Goal: Communication & Community: Answer question/provide support

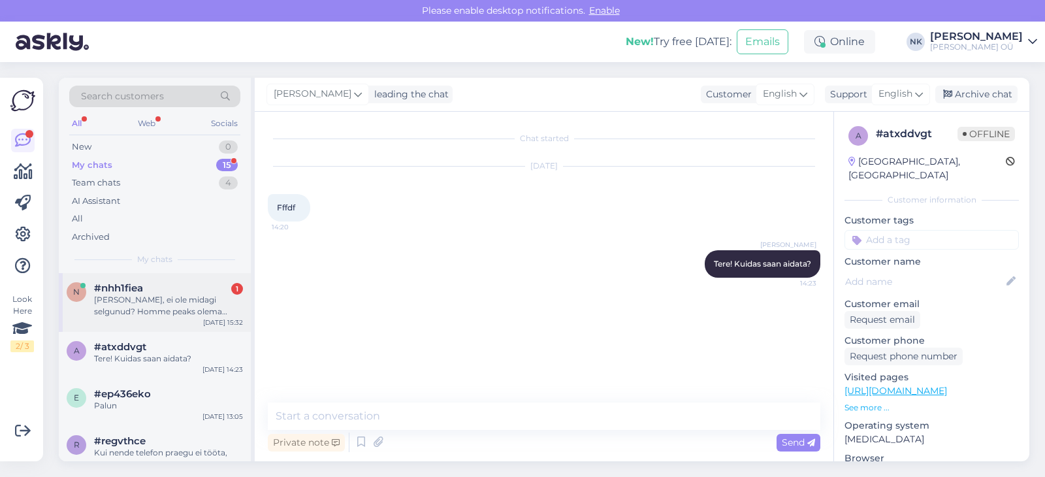
click at [155, 321] on div "n #nhh1fiea 1 Nii, ei ole midagi selgunud? Homme peaks olema viimane tarnepäev …" at bounding box center [155, 302] width 192 height 59
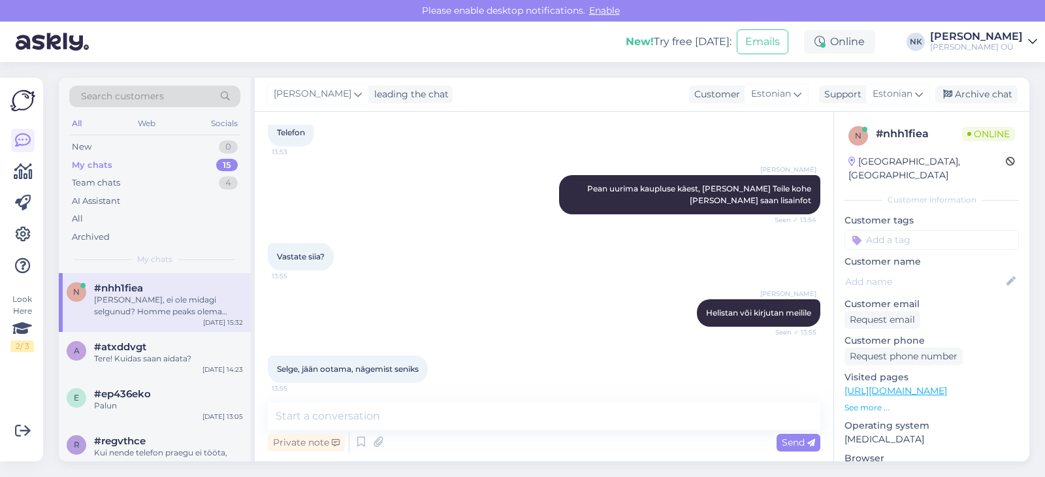
scroll to position [566, 0]
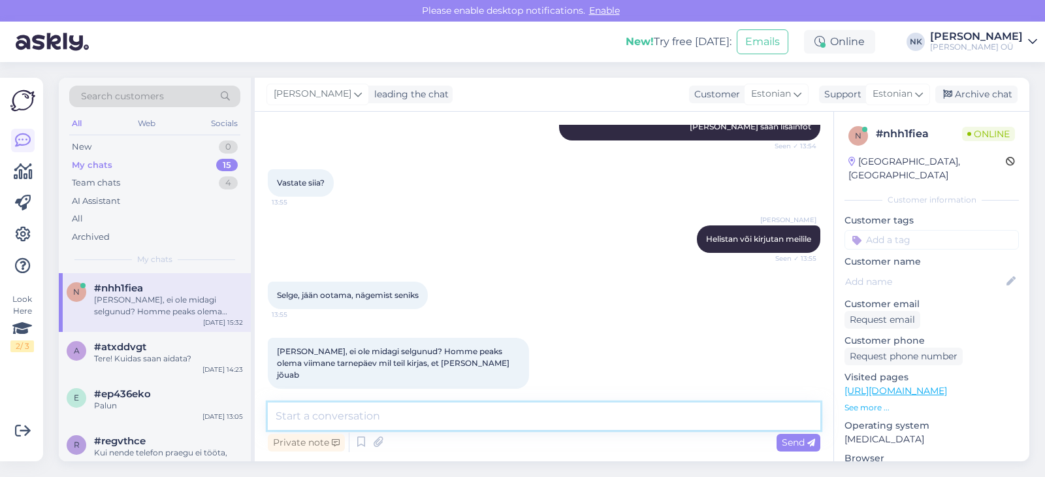
click at [461, 424] on textarea at bounding box center [544, 415] width 553 height 27
type textarea "Ы"
click at [533, 417] on textarea "[PERSON_NAME] nüüd teada et kauplusel jäi külmik saatmata, saadavad esimesel võ…" at bounding box center [544, 415] width 553 height 27
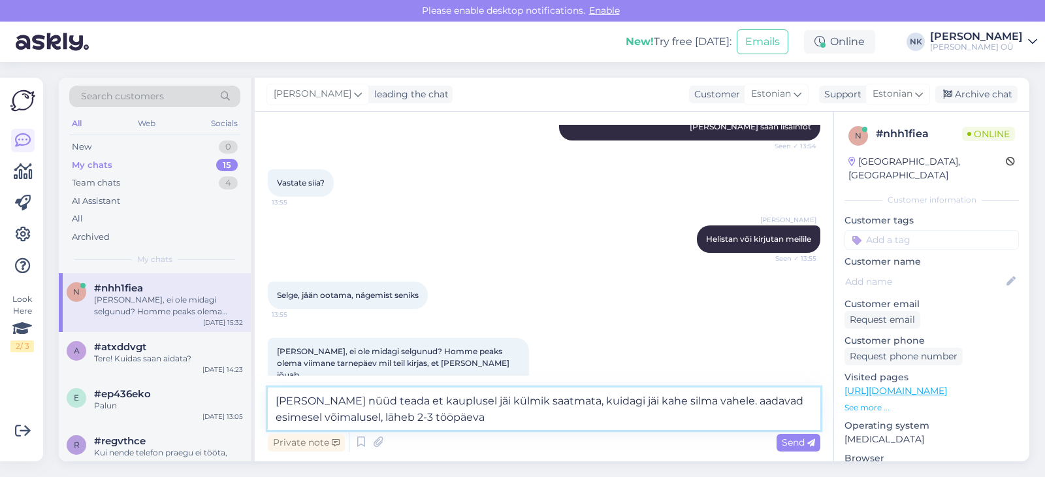
type textarea "[PERSON_NAME] nüüd teada et kauplusel jäi külmik saatmata, kuidagi jäi kahe sil…"
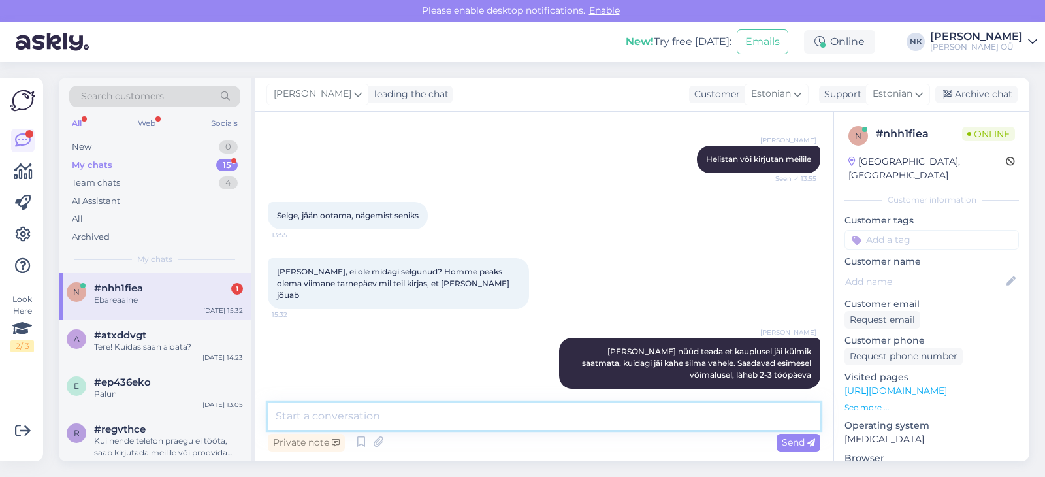
scroll to position [702, 0]
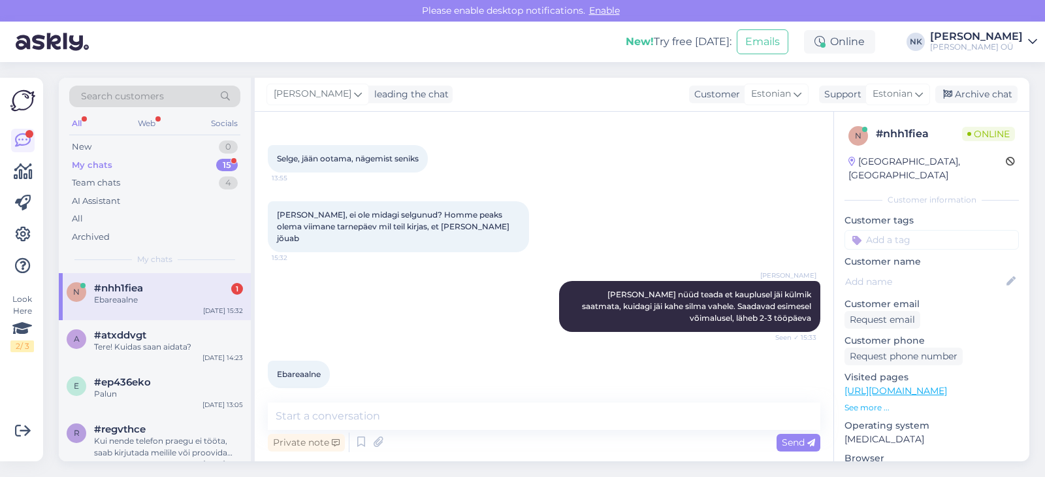
click at [145, 310] on div "n #nhh1fiea 1 Ebareaalne [DATE] 15:32" at bounding box center [155, 296] width 192 height 47
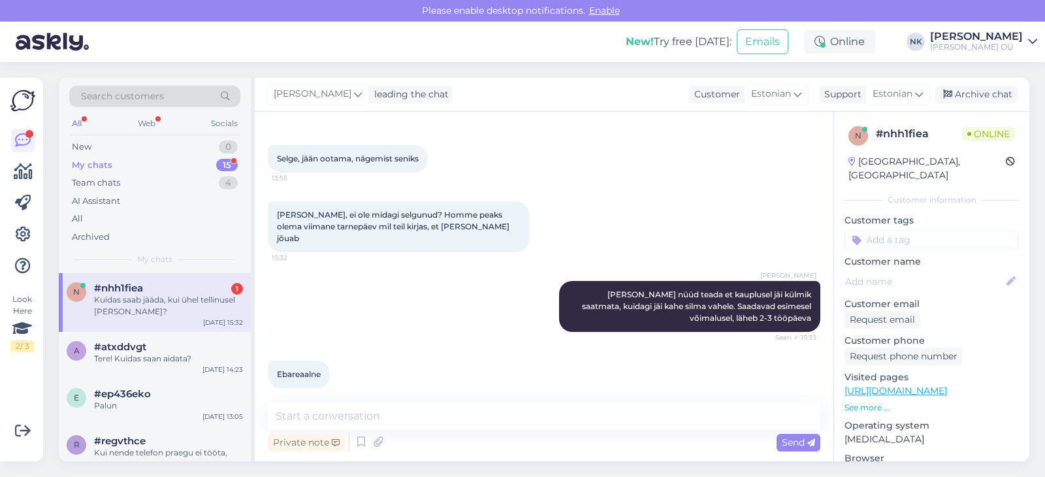
scroll to position [758, 0]
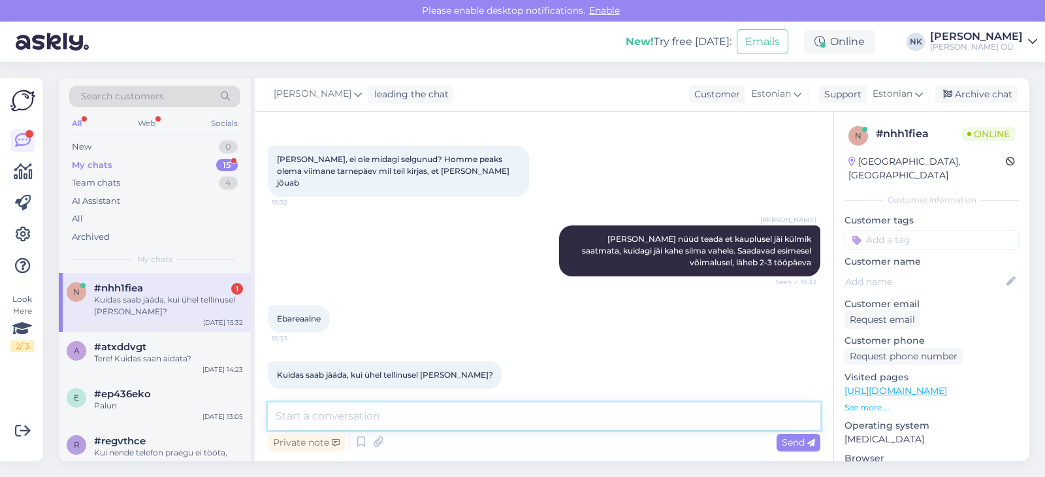
click at [446, 422] on textarea at bounding box center [544, 415] width 553 height 27
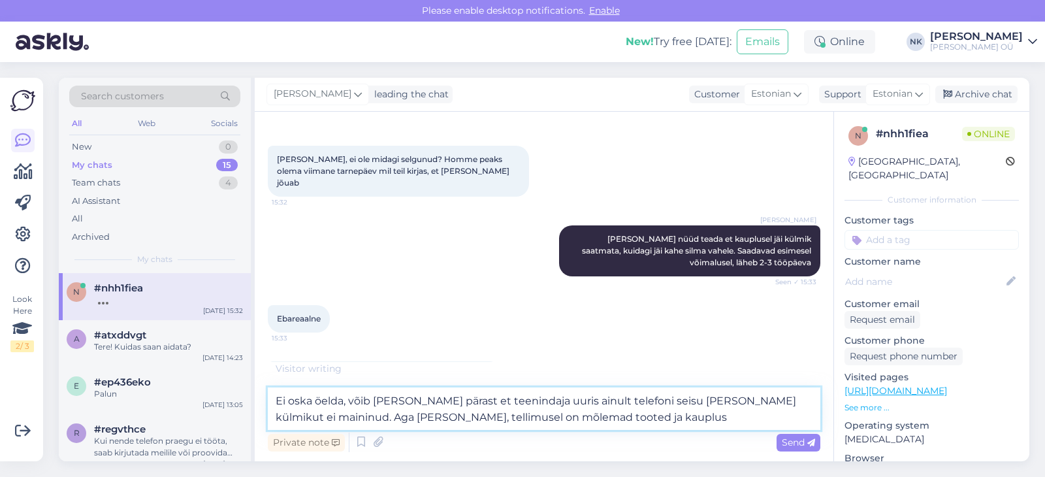
scroll to position [826, 0]
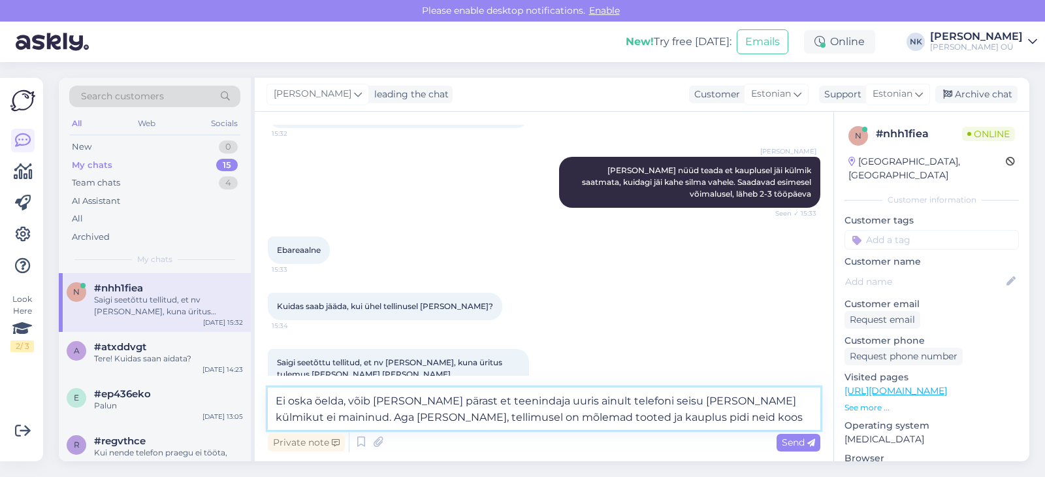
type textarea "Ei oska öelda, võib [PERSON_NAME] pärast et teenindaja uuris ainult telefoni se…"
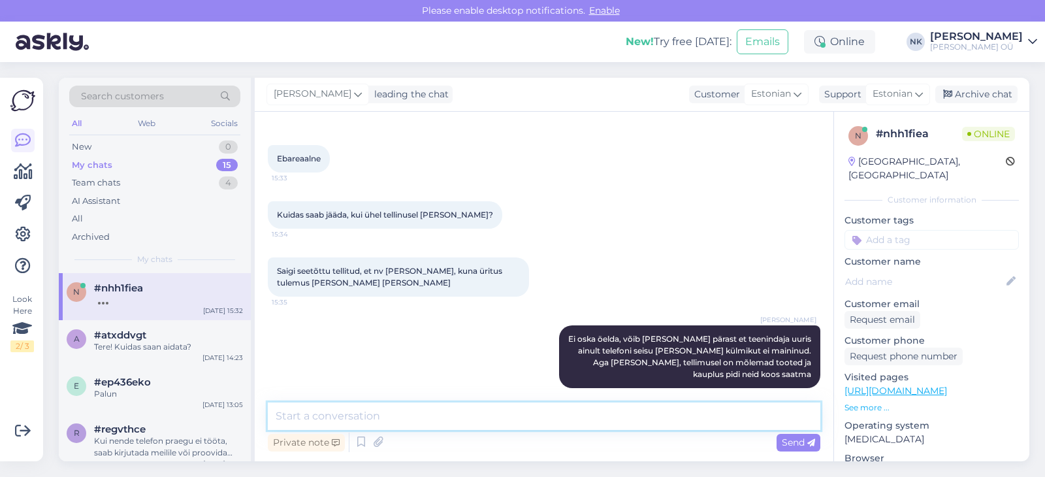
scroll to position [985, 0]
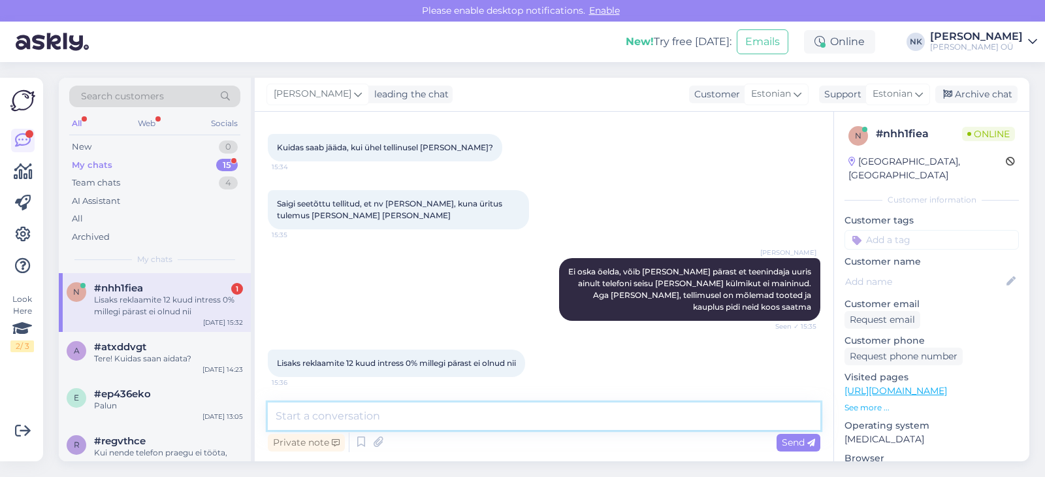
click at [351, 416] on textarea at bounding box center [544, 415] width 553 height 27
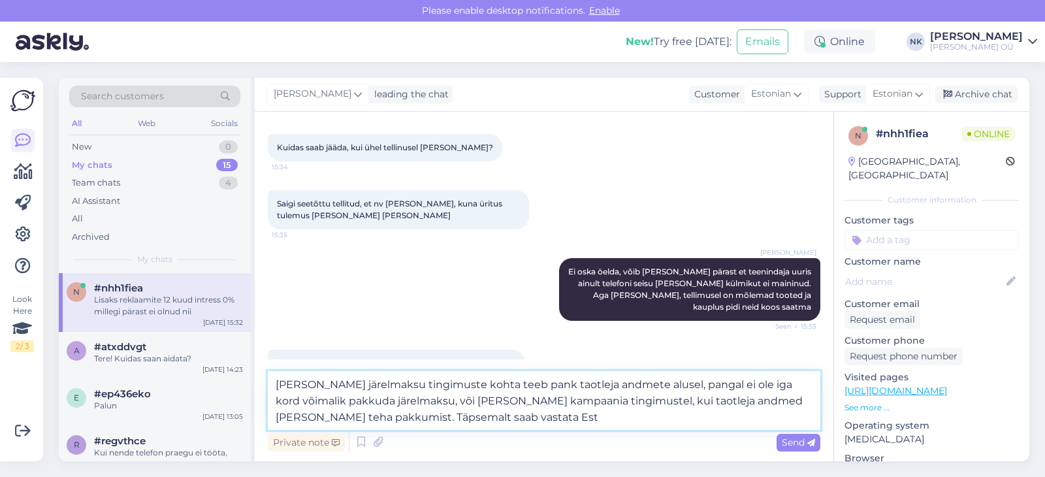
type textarea "[PERSON_NAME] järelmaksu tingimuste kohta teeb pank taotleja andmete alusel, pa…"
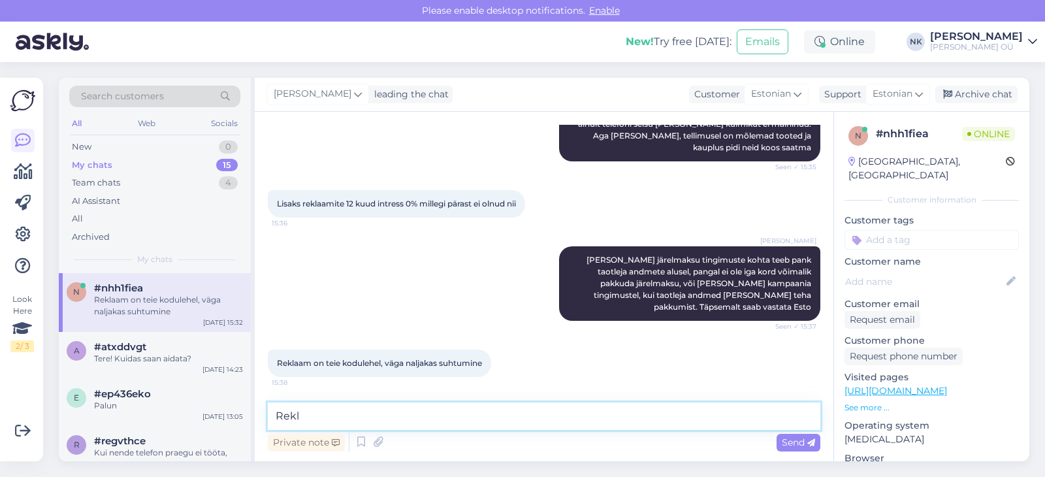
scroll to position [1201, 0]
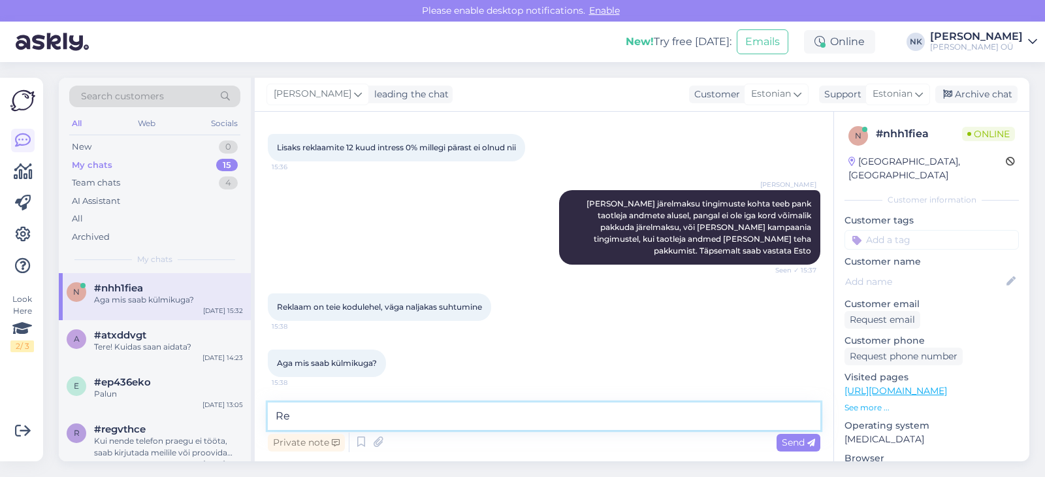
type textarea "R"
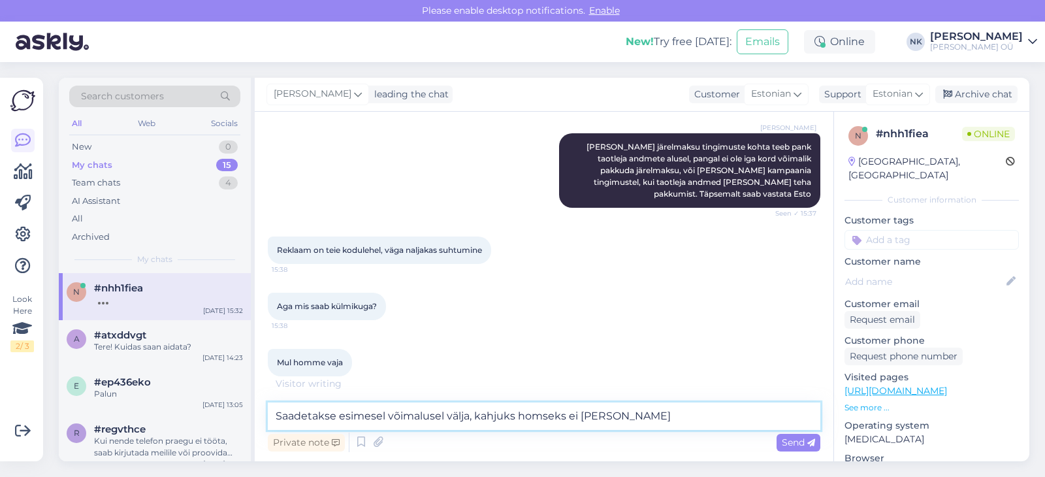
type textarea "Saadetakse esimesel võimalusel välja, kahjuks homseks ei [PERSON_NAME]"
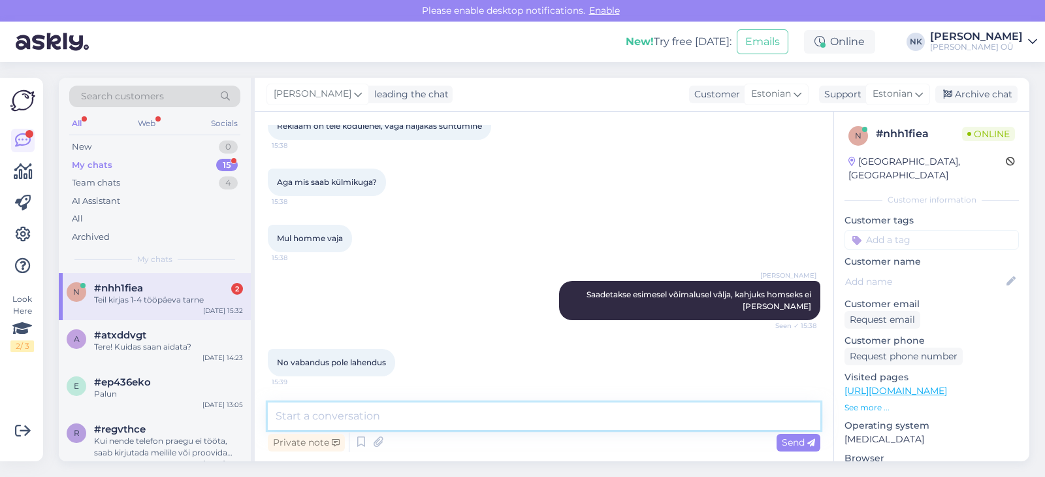
scroll to position [1437, 0]
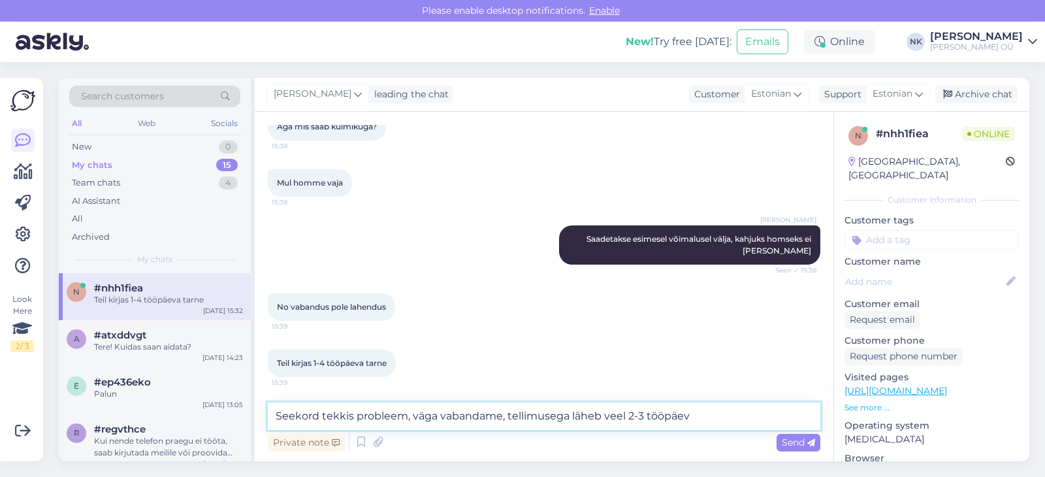
type textarea "Seekord tekkis probleem, väga vabandame, tellimusega läheb veel 2-3 tööpäeva"
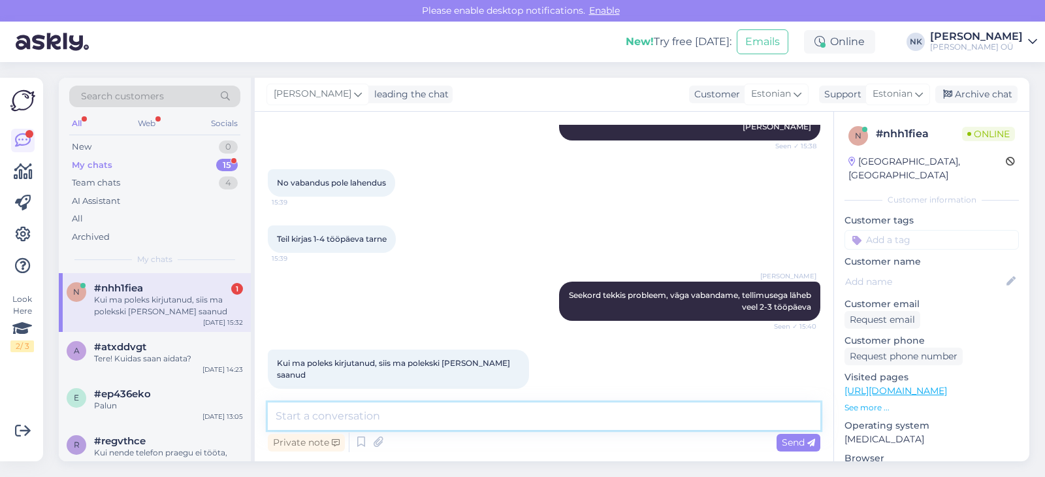
scroll to position [1617, 0]
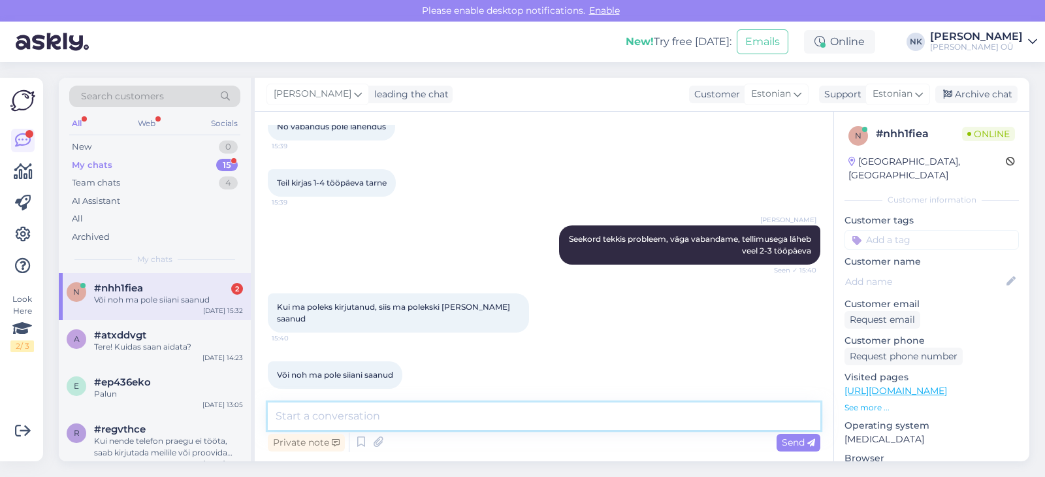
type textarea "K"
type textarea "Veelkord vabandame antud olukorra pärast"
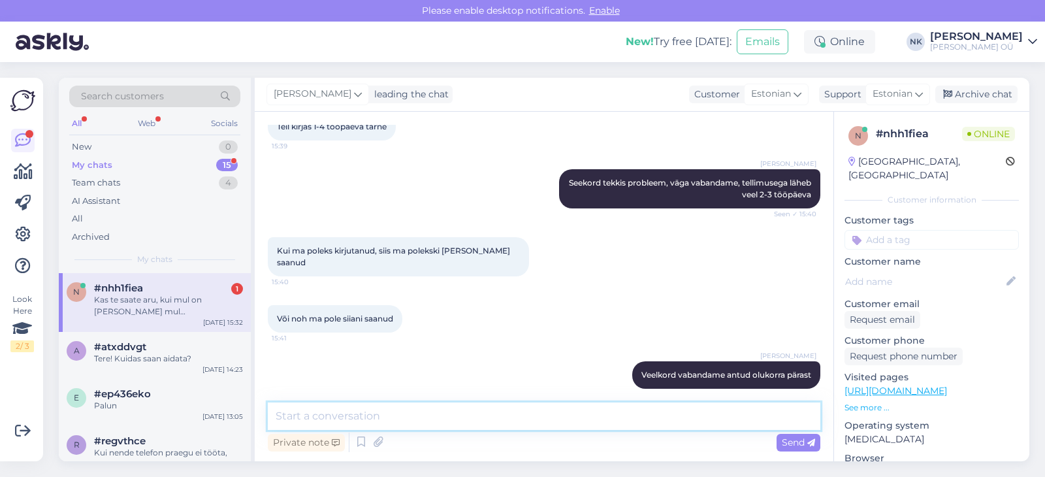
scroll to position [1741, 0]
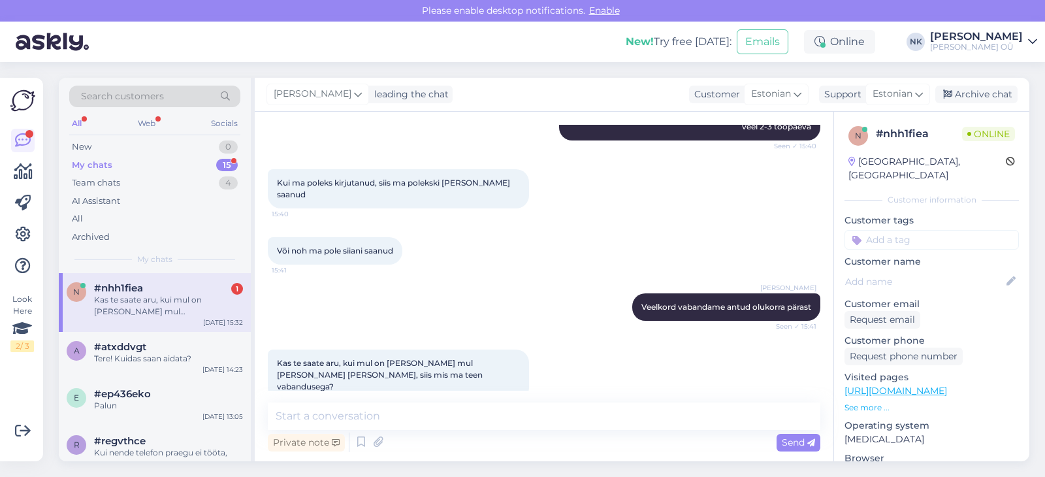
click at [157, 283] on div "#nhh1fiea 1" at bounding box center [168, 288] width 149 height 12
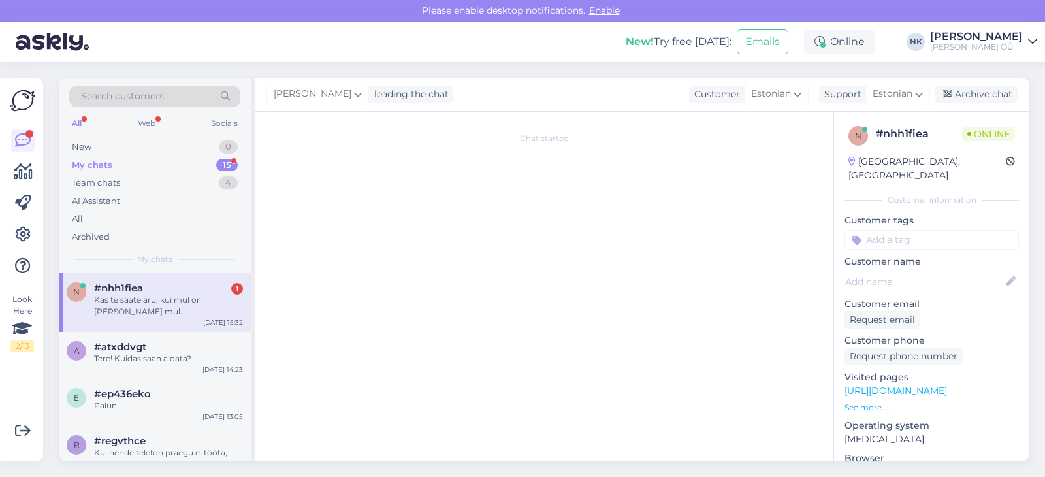
scroll to position [0, 0]
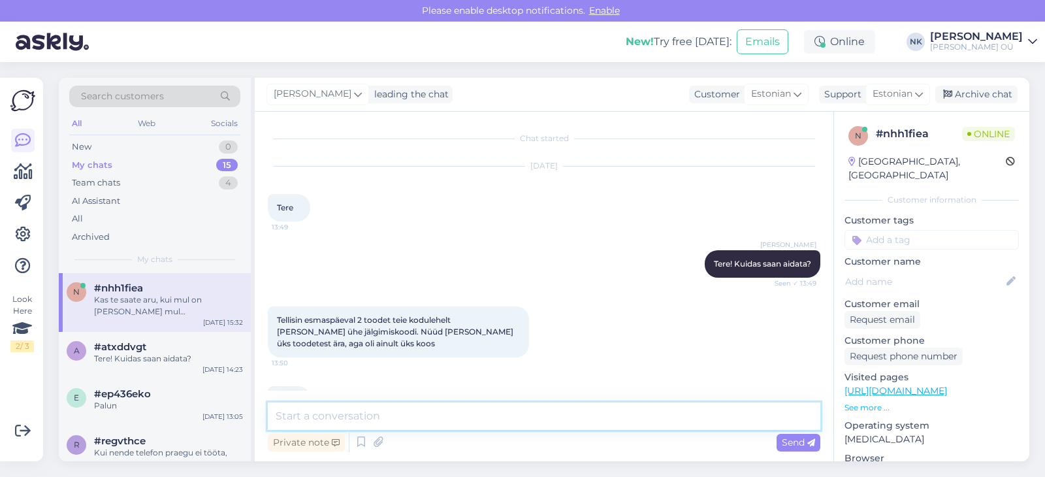
click at [436, 420] on textarea at bounding box center [544, 415] width 553 height 27
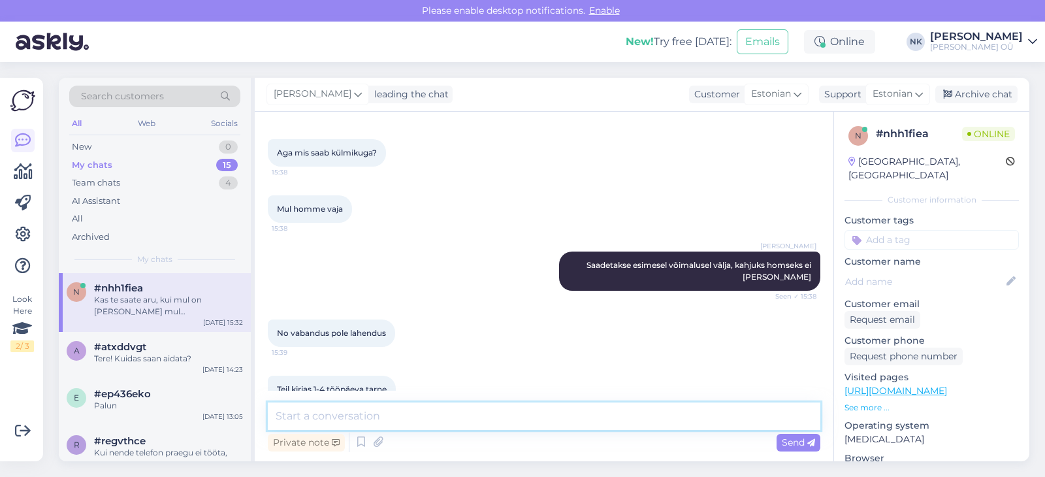
scroll to position [1741, 0]
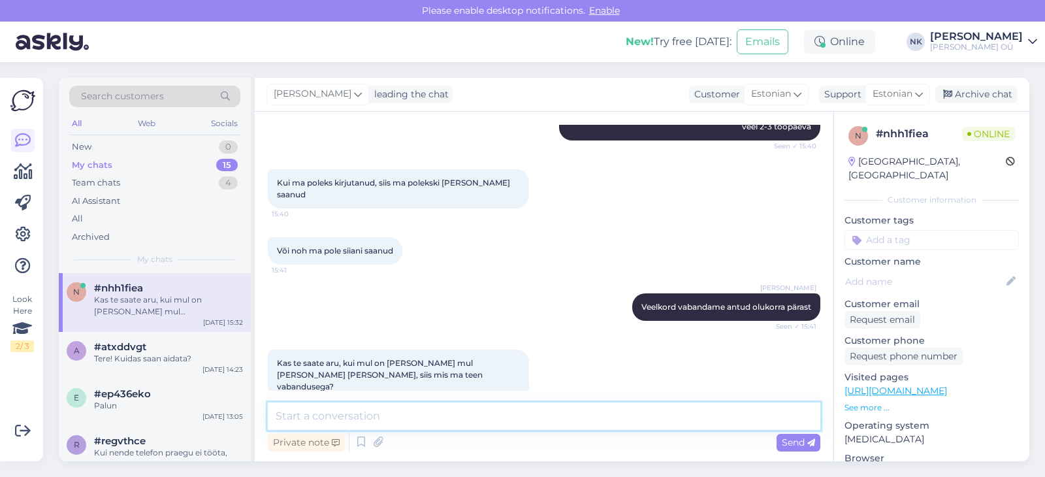
click at [472, 408] on textarea at bounding box center [544, 415] width 553 height 27
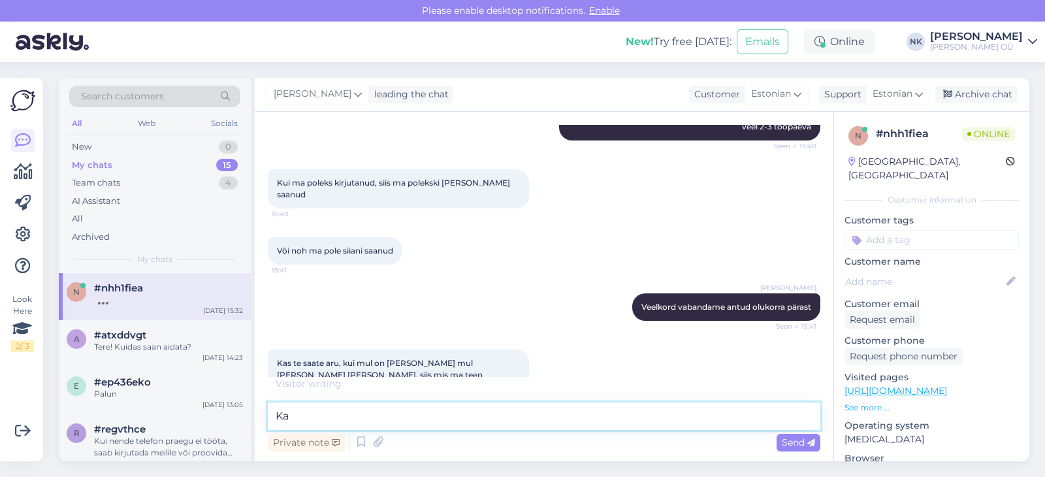
type textarea "K"
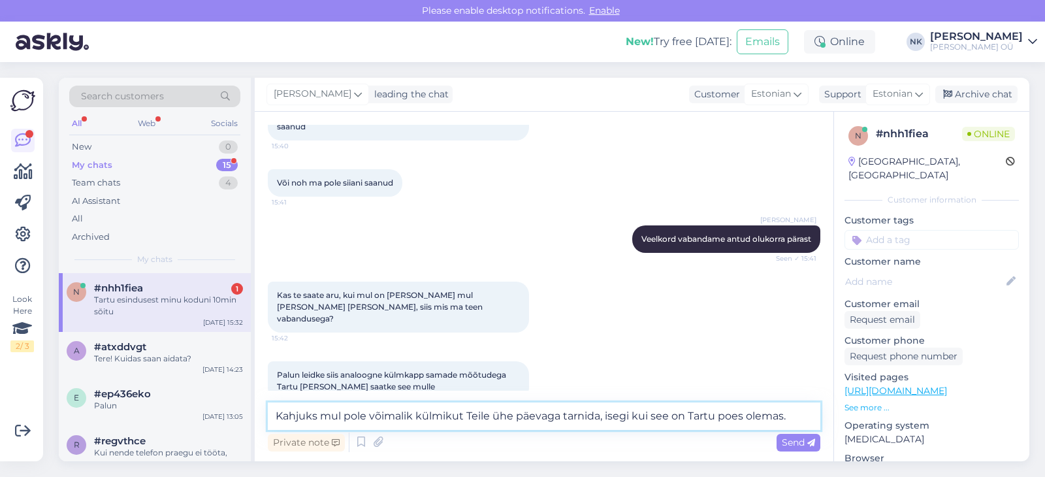
scroll to position [1866, 0]
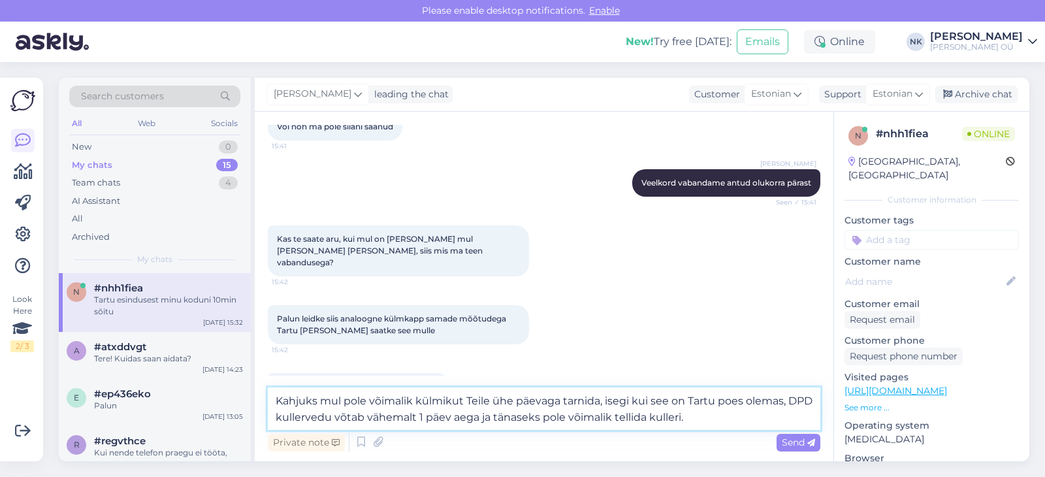
type textarea "Kahjuks mul pole võimalik külmikut Teile ühe päevaga tarnida, isegi kui see on …"
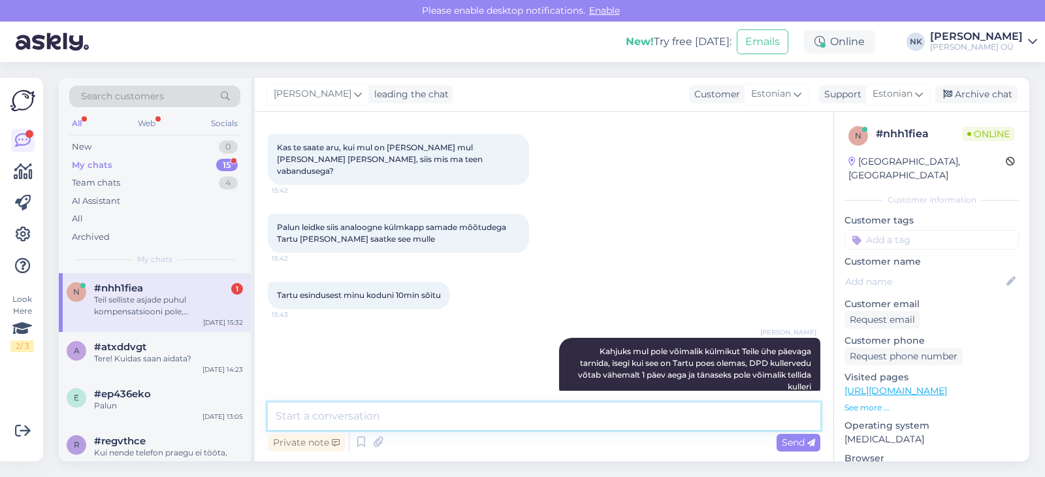
scroll to position [2025, 0]
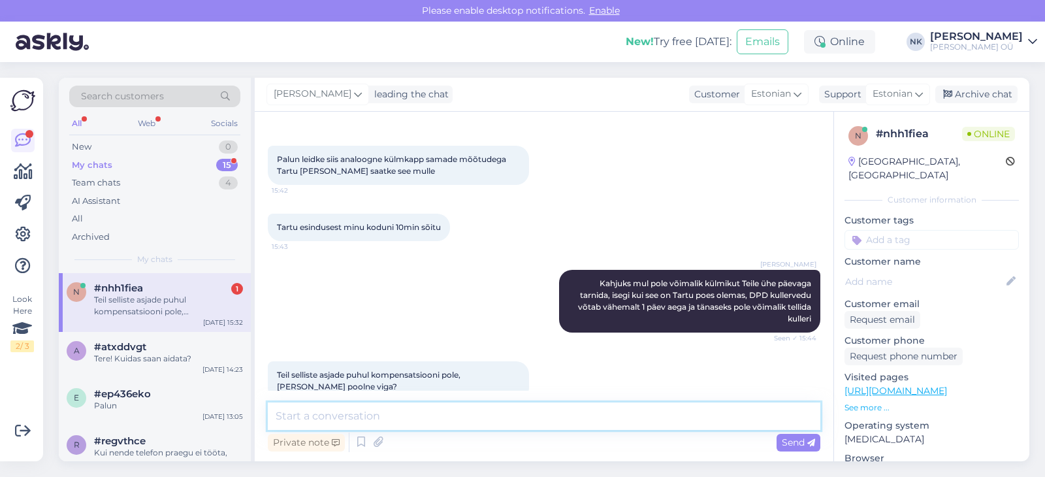
click at [492, 413] on textarea at bounding box center [544, 415] width 553 height 27
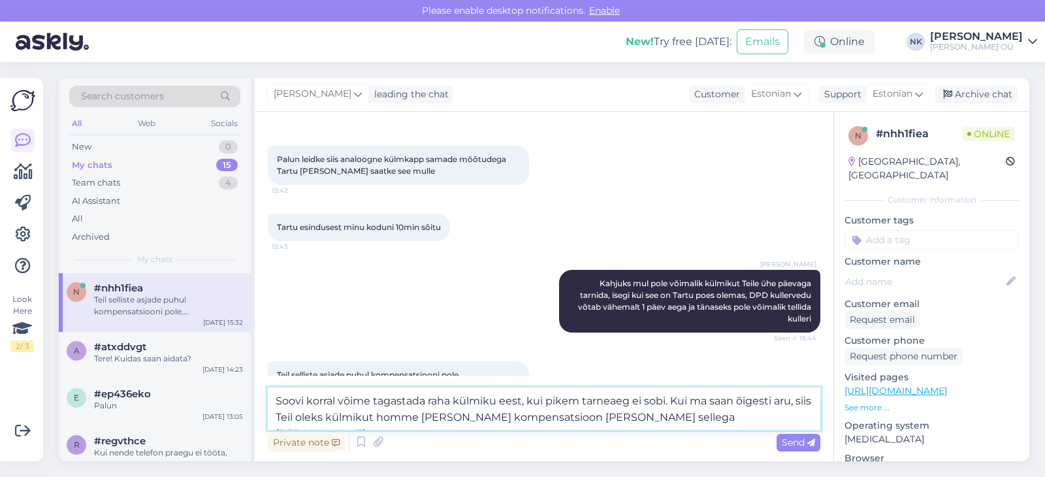
click at [711, 417] on textarea "Soovi korral võime tagastada raha külmiku eest, kui pikem tarneaeg ei sobi. Kui…" at bounding box center [544, 408] width 553 height 42
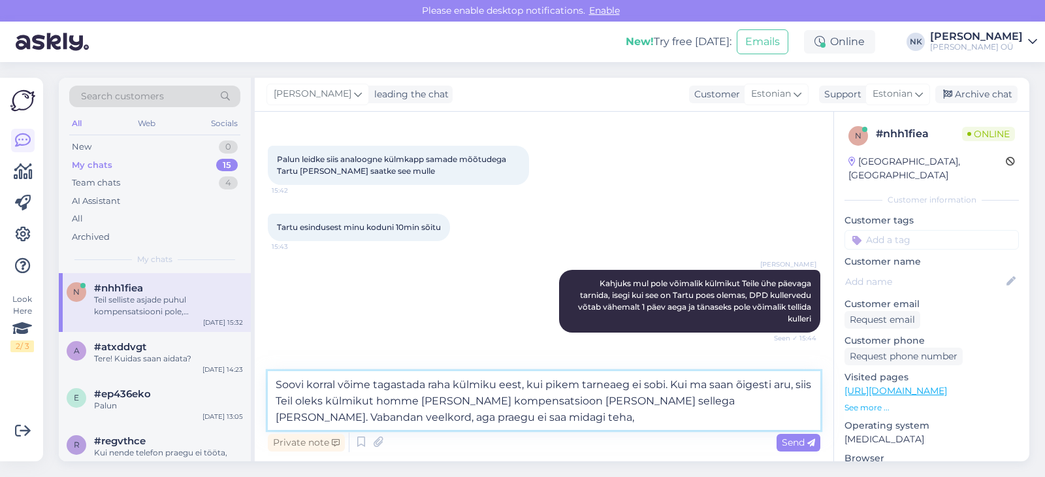
click at [642, 404] on textarea "Soovi korral võime tagastada raha külmiku eest, kui pikem tarneaeg ei sobi. Kui…" at bounding box center [544, 400] width 553 height 59
click at [659, 400] on textarea "Soovi korral võime tagastada raha külmiku eest, kui pikem tarneaeg ei sobi. Kui…" at bounding box center [544, 400] width 553 height 59
click at [668, 401] on textarea "Soovi korral võime tagastada raha külmiku eest, kui pikem tarneaeg ei sobi. Kui…" at bounding box center [544, 400] width 553 height 59
click at [675, 402] on textarea "Soovi korral võime tagastada raha külmiku eest, kui pikem tarneaeg ei sobi. Kui…" at bounding box center [544, 400] width 553 height 59
click at [735, 431] on div "Private note Send" at bounding box center [544, 442] width 553 height 25
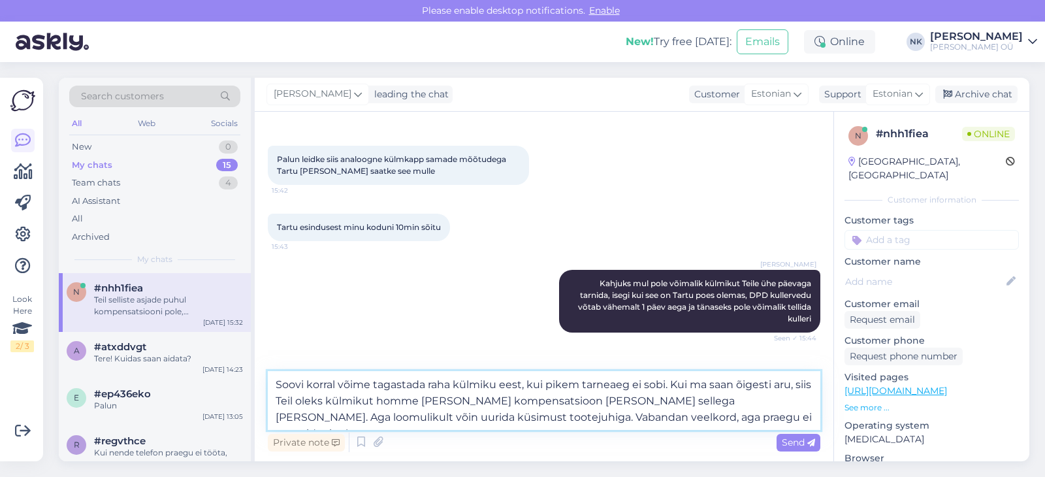
click at [737, 422] on textarea "Soovi korral võime tagastada raha külmiku eest, kui pikem tarneaeg ei sobi. Kui…" at bounding box center [544, 400] width 553 height 59
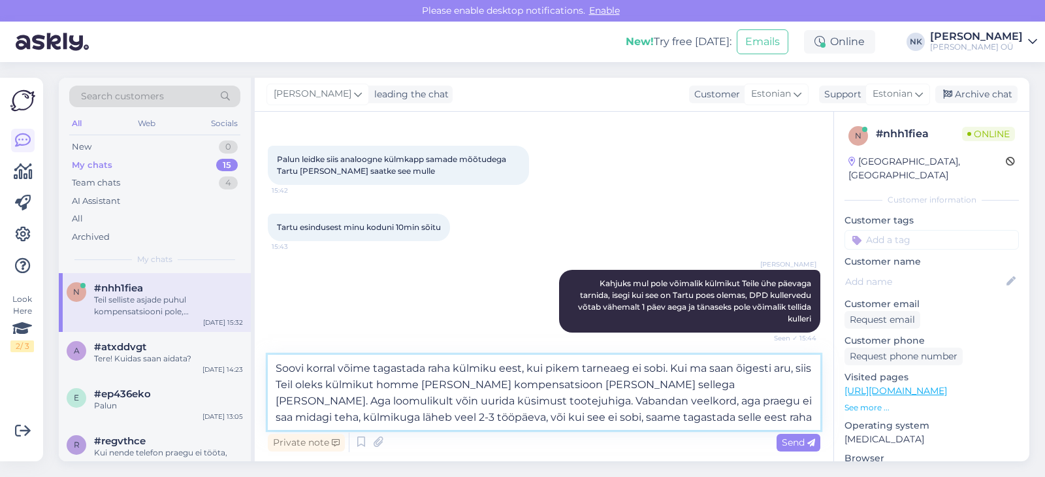
scroll to position [0, 0]
drag, startPoint x: 631, startPoint y: 418, endPoint x: 343, endPoint y: 420, distance: 288.1
click at [343, 420] on textarea "Soovi korral võime tagastada raha külmiku eest, kui pikem tarneaeg ei sobi. Kui…" at bounding box center [544, 392] width 553 height 75
type textarea "Soovi korral võime tagastada raha külmiku eest, kui pikem tarneaeg ei sobi. Kui…"
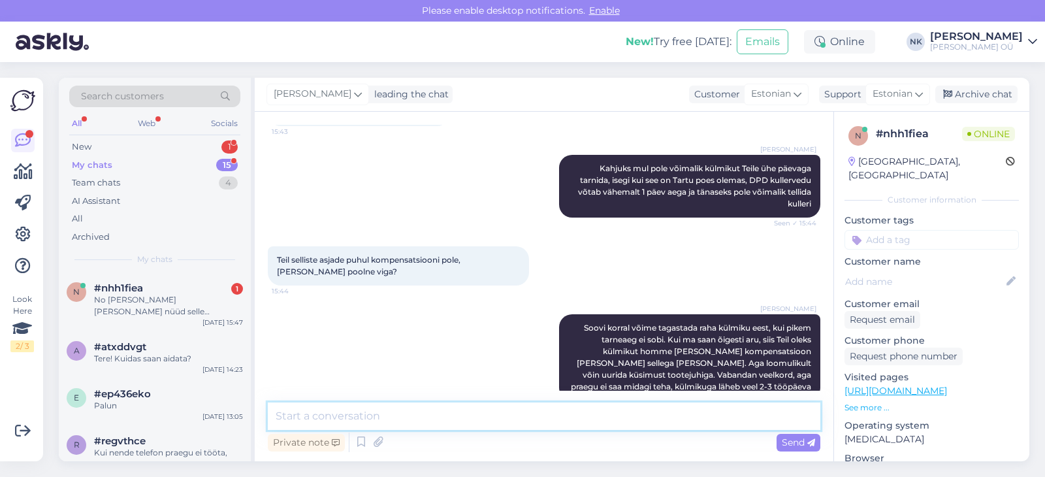
scroll to position [2220, 0]
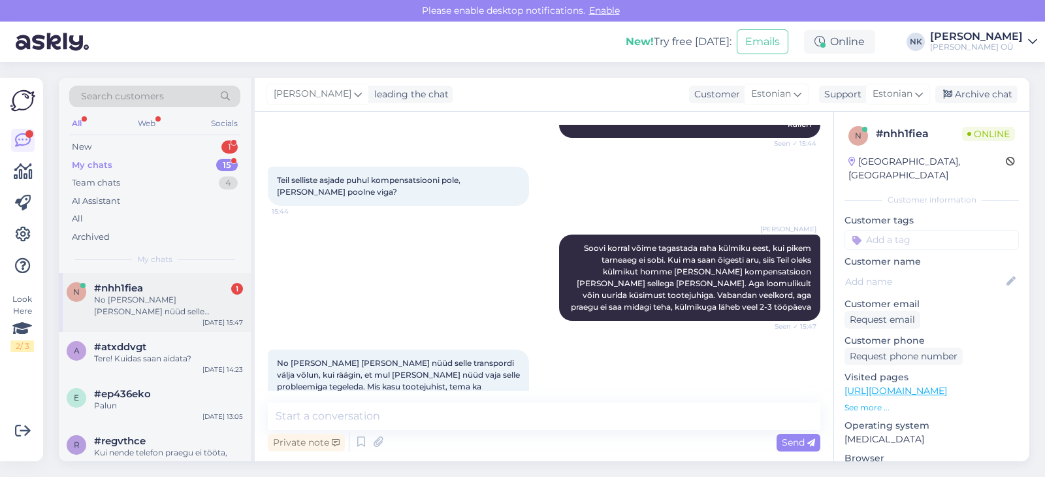
drag, startPoint x: 153, startPoint y: 300, endPoint x: 175, endPoint y: 280, distance: 30.5
click at [152, 300] on div "No [PERSON_NAME] [PERSON_NAME] nüüd selle transpordi välja võlun, kui räägin, e…" at bounding box center [168, 306] width 149 height 24
click at [134, 140] on div "New 1" at bounding box center [154, 147] width 171 height 18
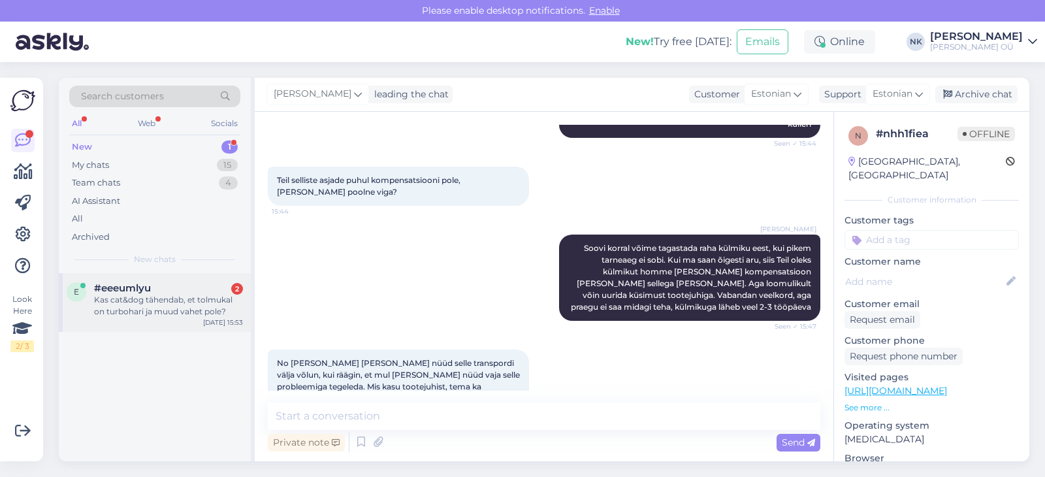
drag, startPoint x: 185, startPoint y: 289, endPoint x: 206, endPoint y: 290, distance: 20.9
click at [184, 289] on div "#eeeumlyu 2" at bounding box center [168, 288] width 149 height 12
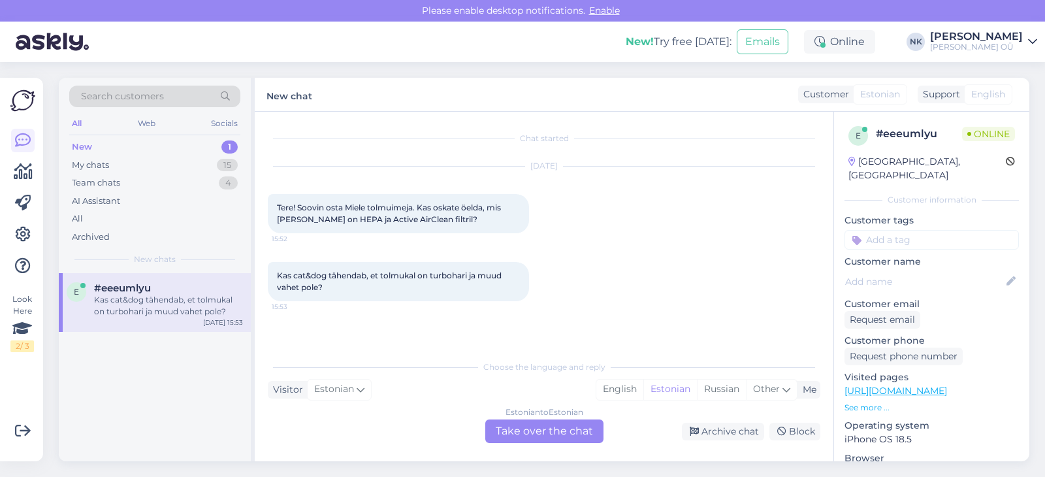
click at [518, 434] on div "Estonian to Estonian Take over the chat" at bounding box center [544, 431] width 118 height 24
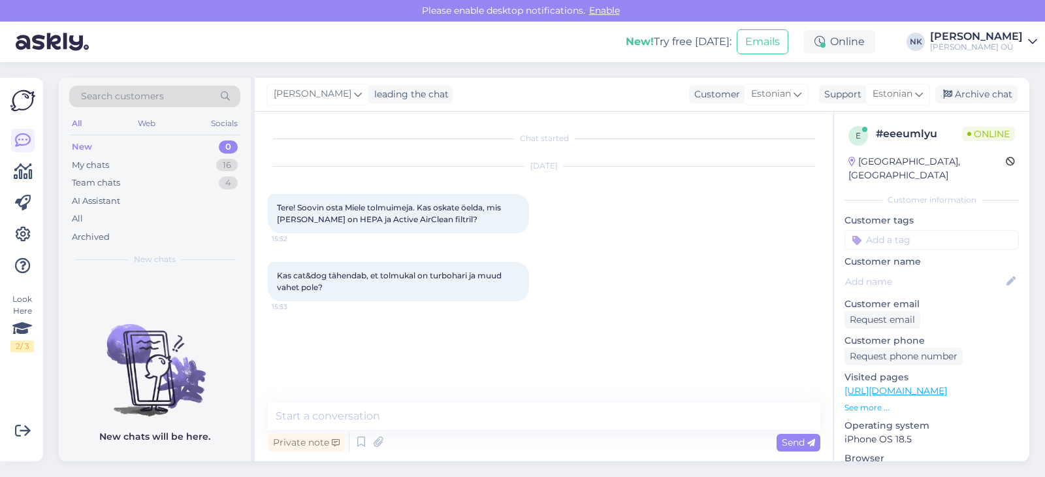
click at [947, 385] on link "[URL][DOMAIN_NAME]" at bounding box center [896, 391] width 103 height 12
click at [391, 402] on div "Chat started [DATE] Tere! Soovin osta Miele tolmuimeja. Kas oskate öelda, mis […" at bounding box center [544, 286] width 579 height 349
click at [392, 410] on textarea at bounding box center [544, 415] width 553 height 27
click at [490, 415] on textarea "Tere! Active AirClean filter sisaldab" at bounding box center [544, 415] width 553 height 27
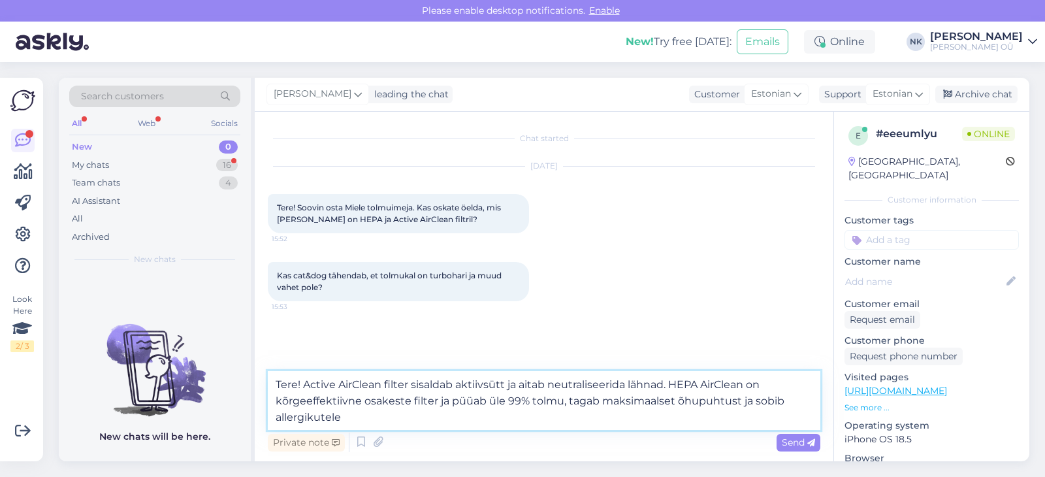
click at [750, 396] on textarea "Tere! Active AirClean filter sisaldab aktiivsütt ja aitab neutraliseerida lähna…" at bounding box center [544, 400] width 553 height 59
click at [376, 425] on textarea "Tere! Active AirClean filter sisaldab aktiivsütt ja aitab neutraliseerida lähna…" at bounding box center [544, 400] width 553 height 59
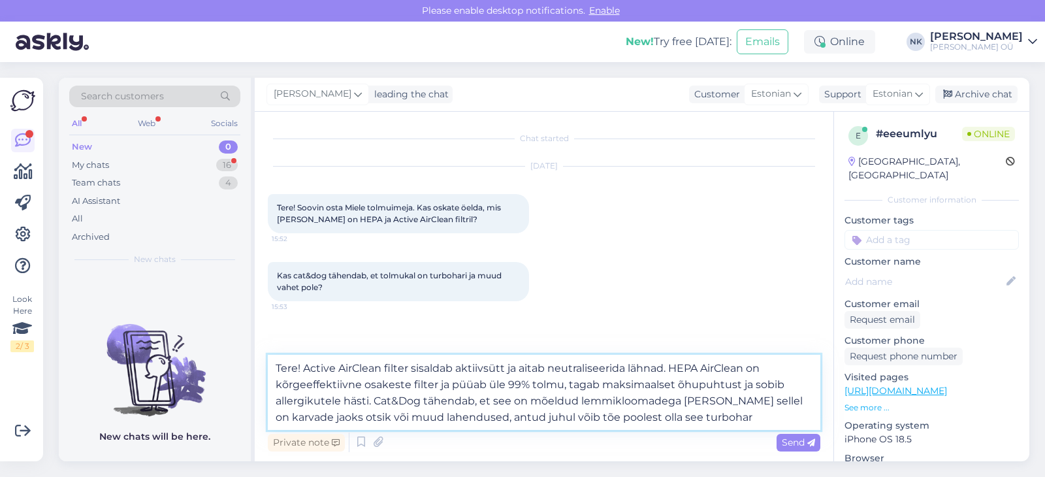
type textarea "Tere! Active AirClean filter sisaldab aktiivsütt ja aitab neutraliseerida lähna…"
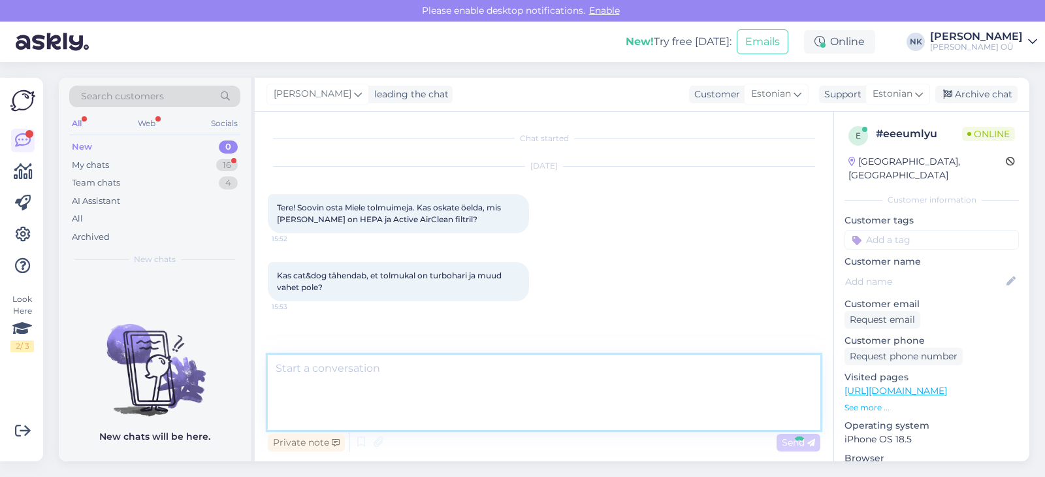
scroll to position [51, 0]
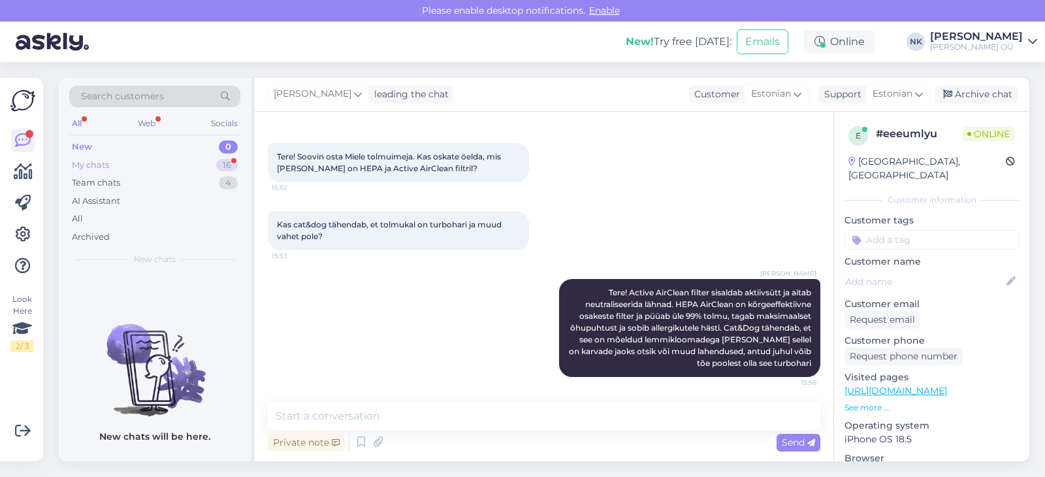
click at [125, 159] on div "My chats 16" at bounding box center [154, 165] width 171 height 18
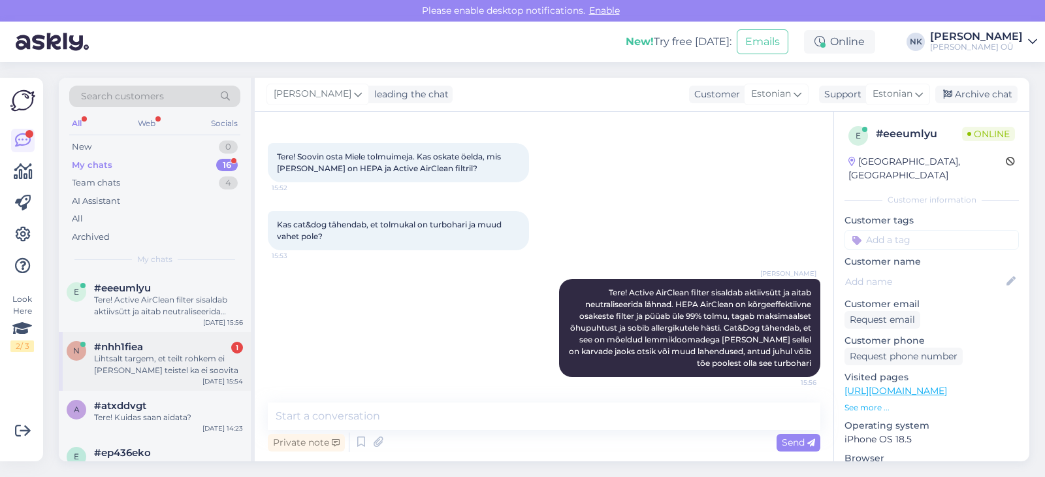
click at [175, 353] on div "Lihtsalt targem, et teilt rohkem ei [PERSON_NAME] teistel ka ei soovita" at bounding box center [168, 365] width 149 height 24
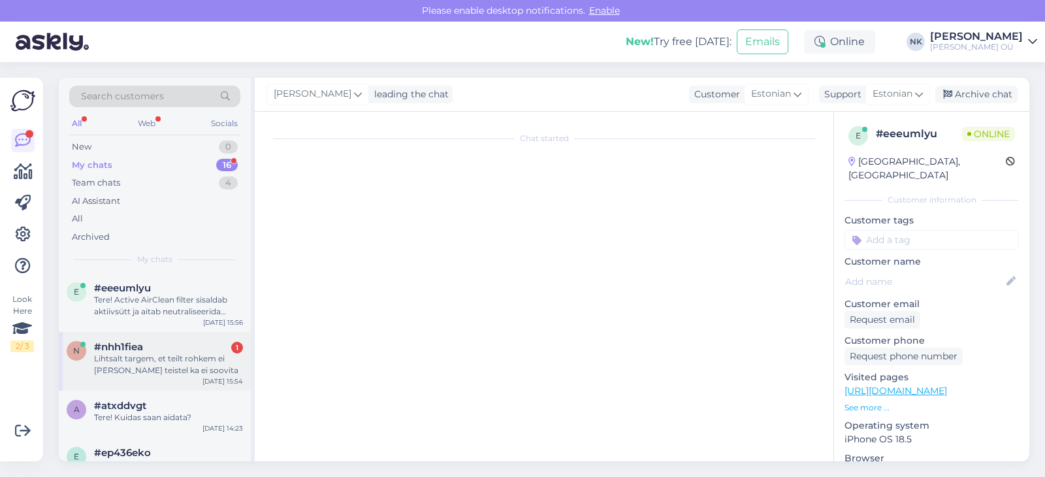
scroll to position [2276, 0]
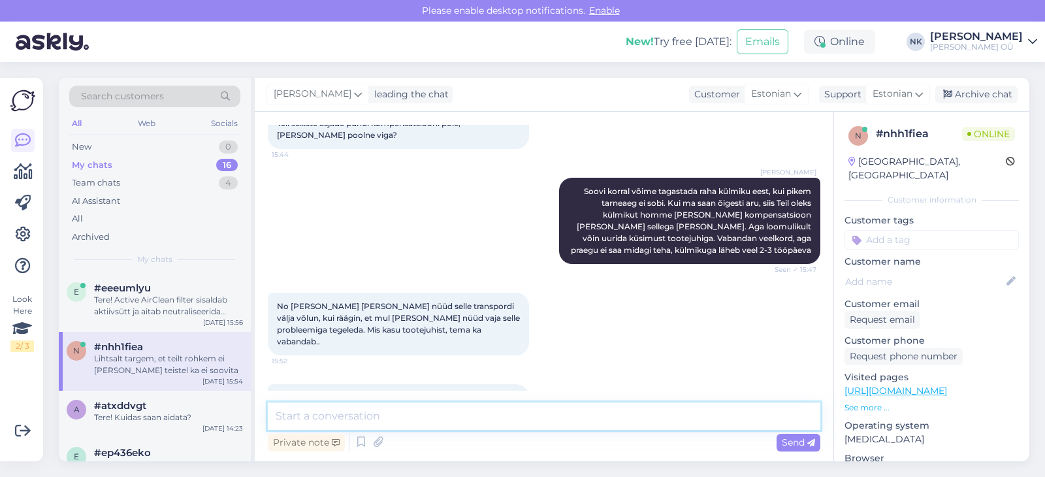
click at [426, 412] on textarea at bounding box center [544, 415] width 553 height 27
click at [433, 420] on textarea at bounding box center [544, 415] width 553 height 27
type textarea "M"
type textarea "Mõistan Teie pettumust, vabandame veelkord"
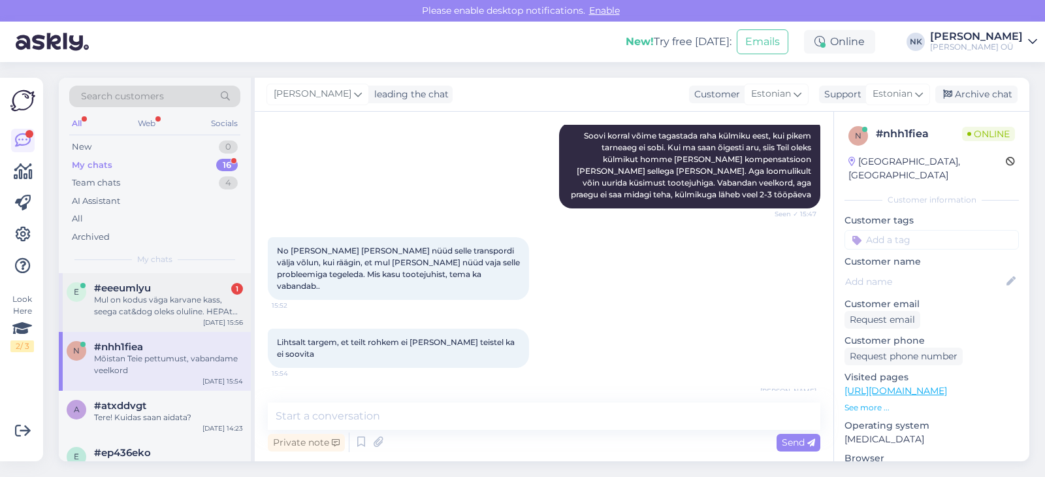
click at [171, 293] on div "#eeeumlyu 1" at bounding box center [168, 288] width 149 height 12
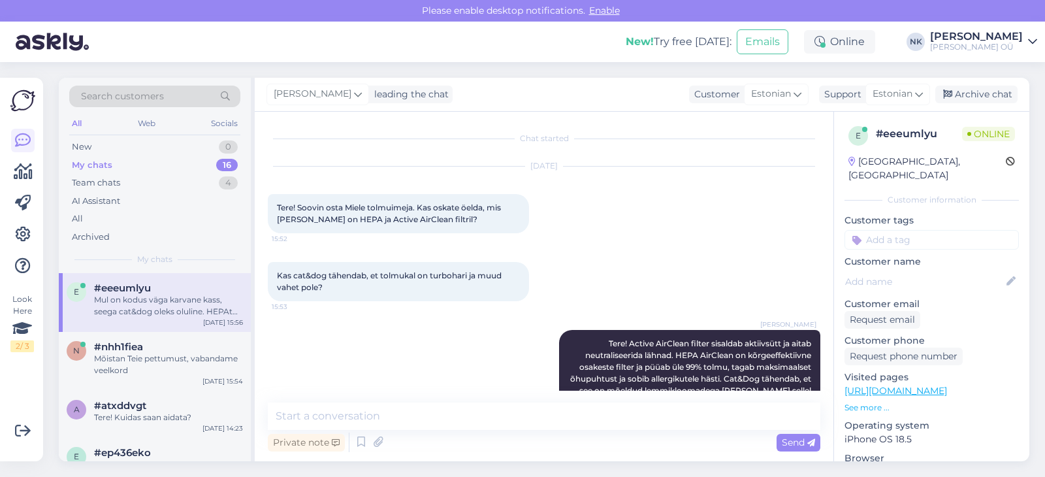
scroll to position [142, 0]
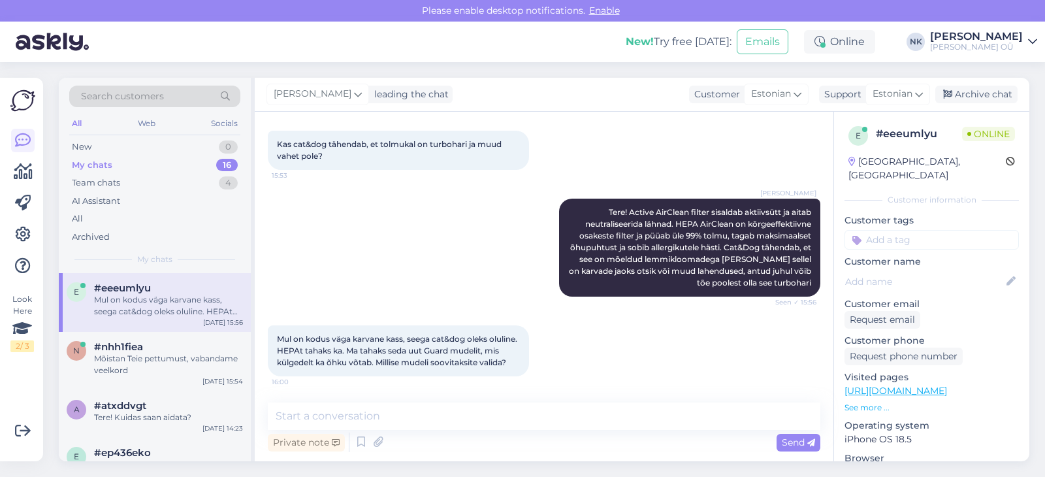
click at [921, 385] on link "[URL][DOMAIN_NAME]" at bounding box center [896, 391] width 103 height 12
click at [483, 402] on div "Chat started [DATE] Tere! Soovin osta Miele tolmuimeja. Kas oskate öelda, mis […" at bounding box center [544, 286] width 579 height 349
click at [486, 406] on textarea at bounding box center [544, 415] width 553 height 27
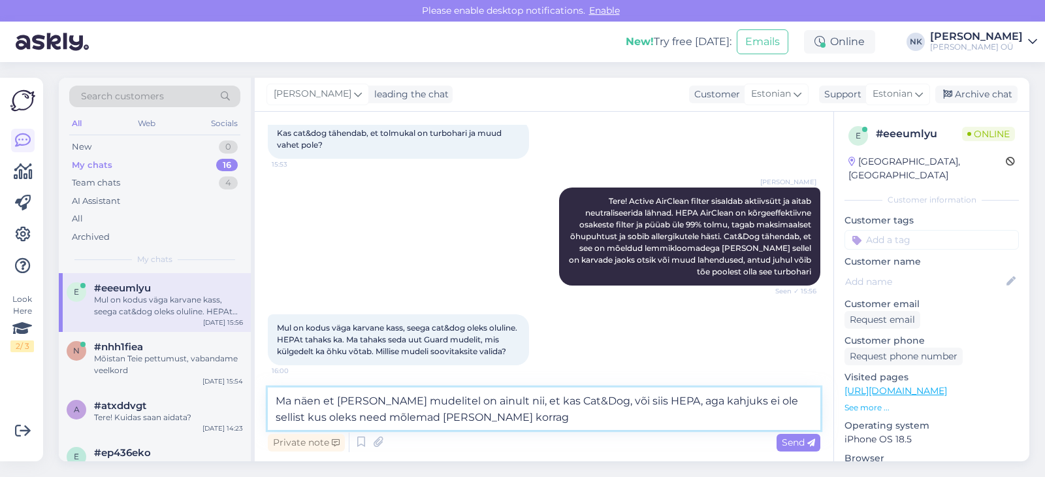
type textarea "Ma näen et [PERSON_NAME] mudelitel on ainult nii, et kas Cat&Dog, või siis HEPA…"
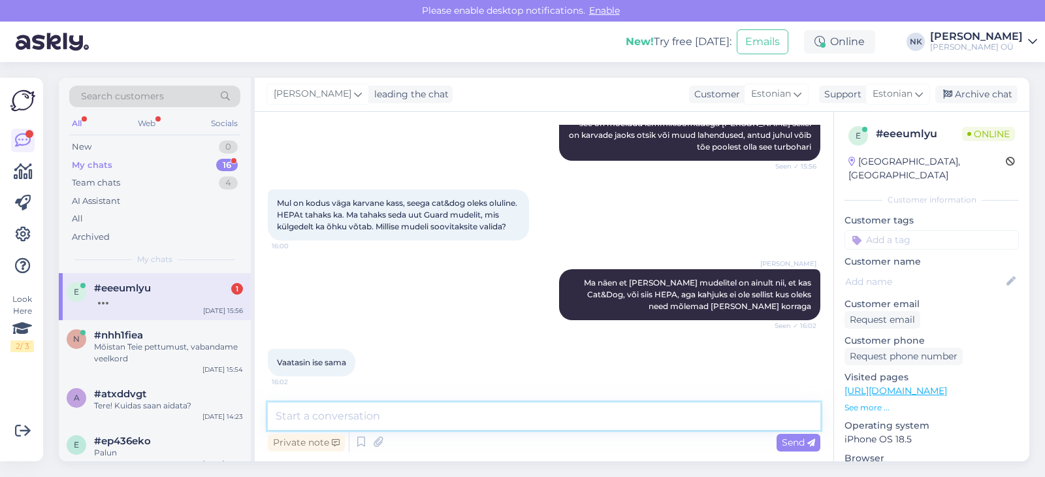
scroll to position [334, 0]
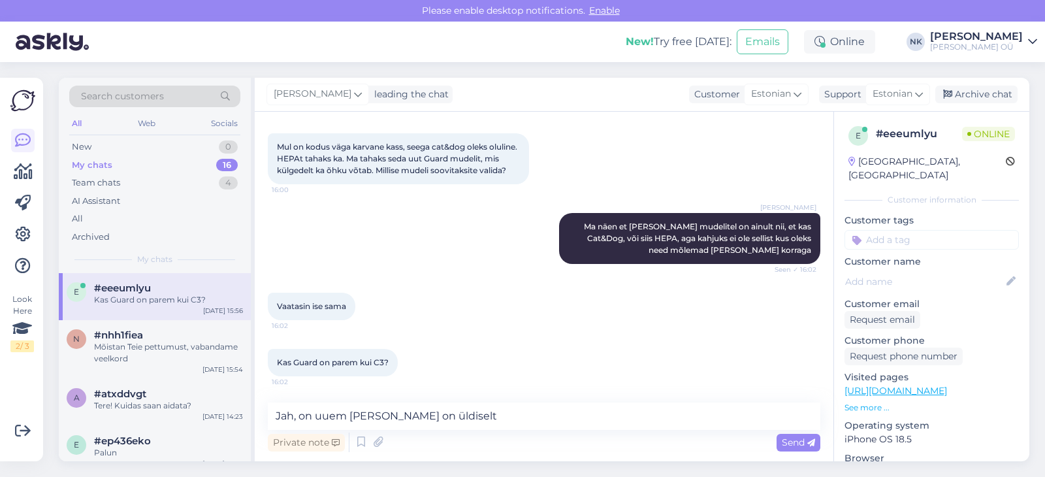
click at [936, 385] on link "[URL][DOMAIN_NAME]" at bounding box center [896, 391] width 103 height 12
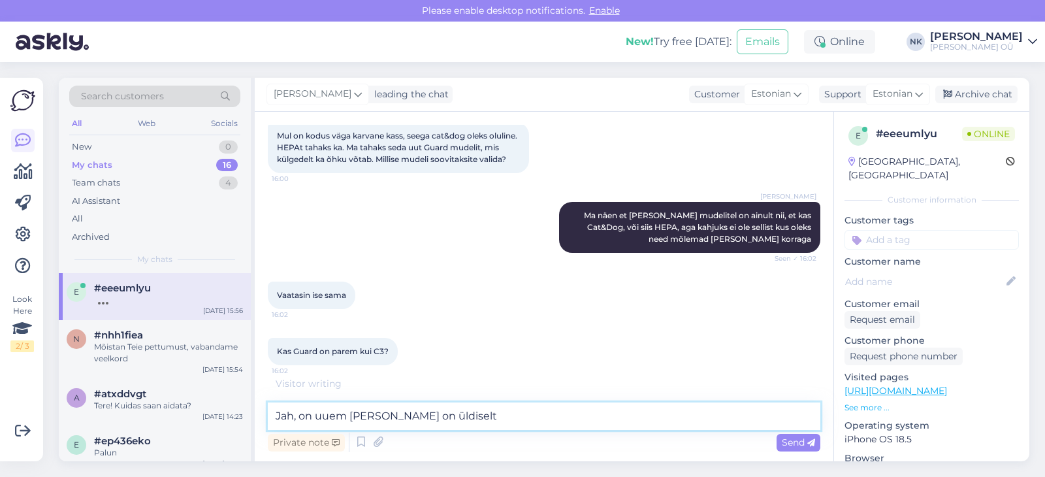
drag, startPoint x: 470, startPoint y: 425, endPoint x: 242, endPoint y: 423, distance: 228.0
click at [268, 423] on textarea "Jah, on uuem [PERSON_NAME] on üldiselt" at bounding box center [544, 415] width 553 height 27
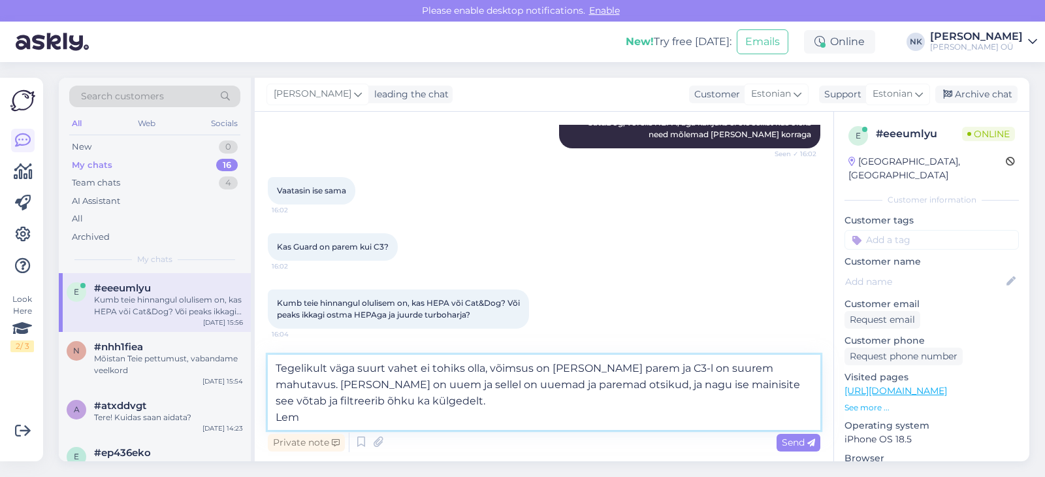
scroll to position [402, 0]
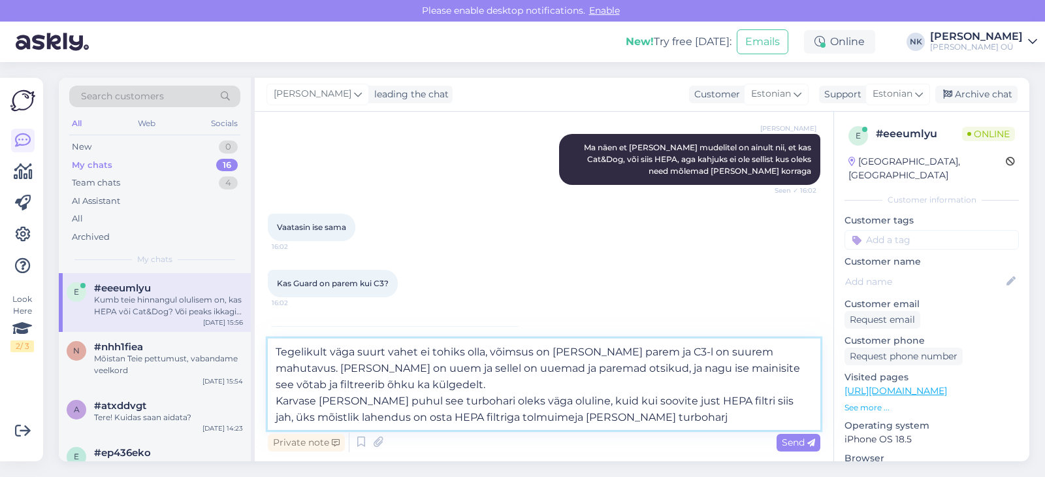
type textarea "Tegelikult väga suurt vahet ei tohiks olla, võimsus on [PERSON_NAME] parem ja C…"
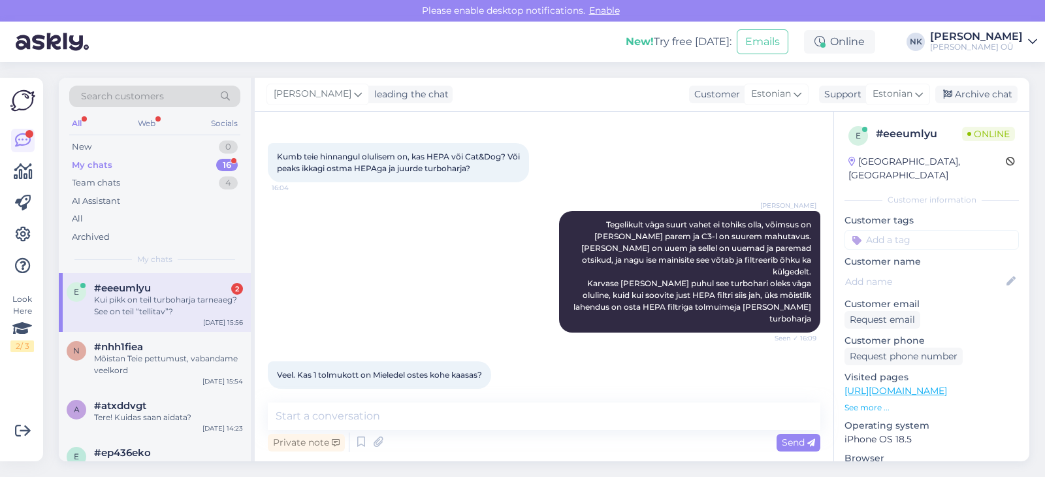
scroll to position [641, 0]
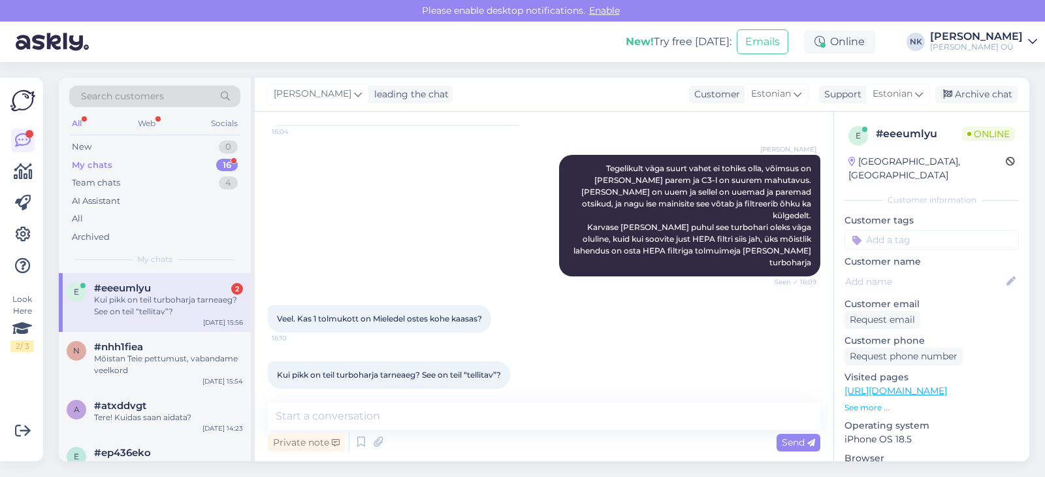
click at [905, 385] on link "[URL][DOMAIN_NAME]" at bounding box center [896, 391] width 103 height 12
click at [363, 404] on textarea at bounding box center [544, 415] width 553 height 27
click at [365, 413] on textarea at bounding box center [544, 415] width 553 height 27
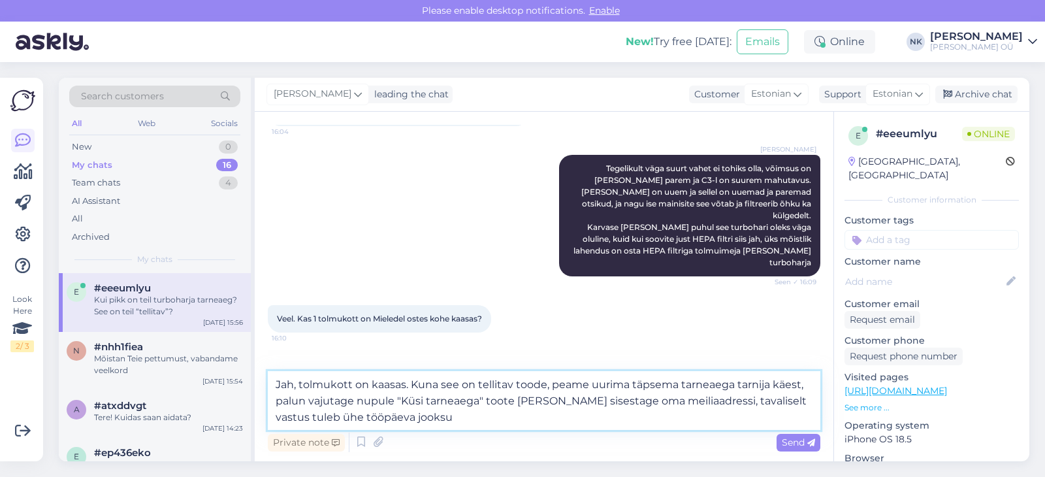
type textarea "Jah, tolmukott on kaasas. Kuna see on tellitav toode, peame uurima täpsema tarn…"
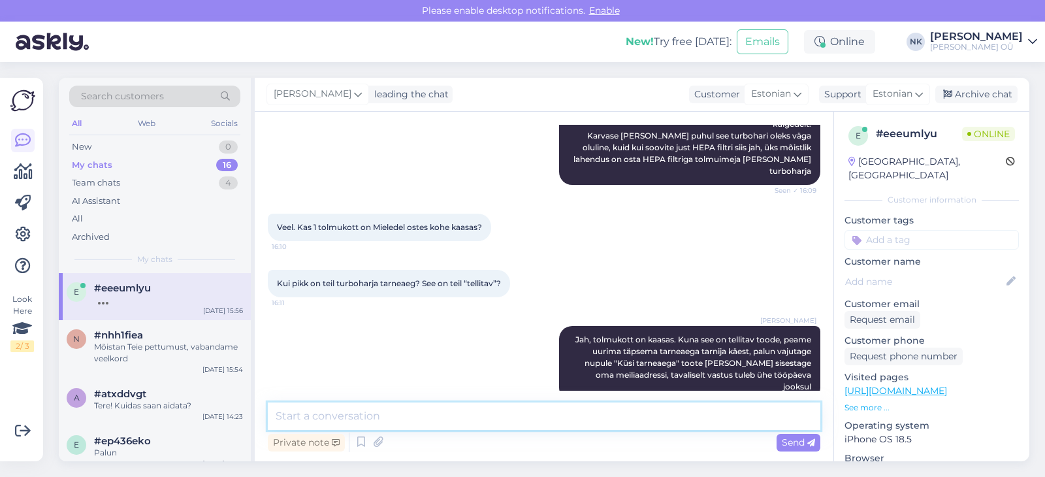
scroll to position [789, 0]
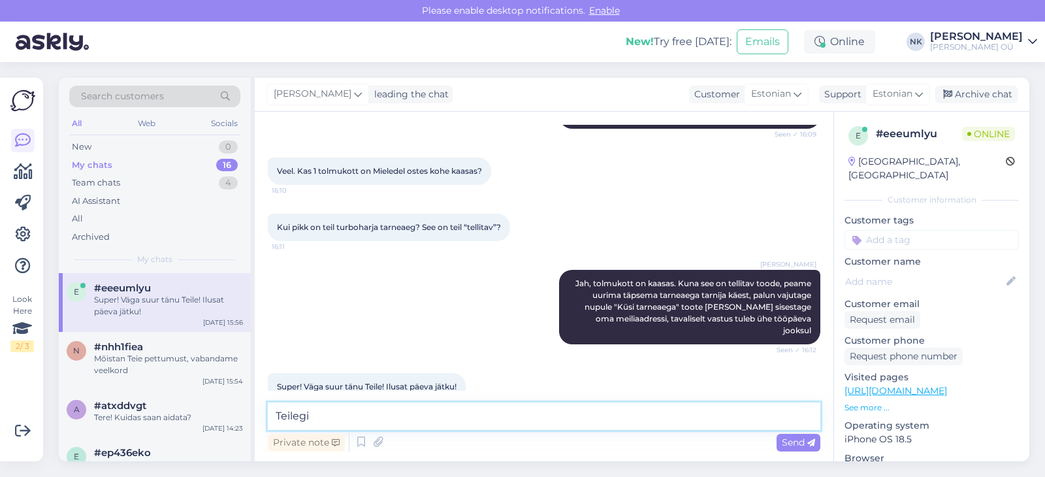
type textarea "Teilegi!"
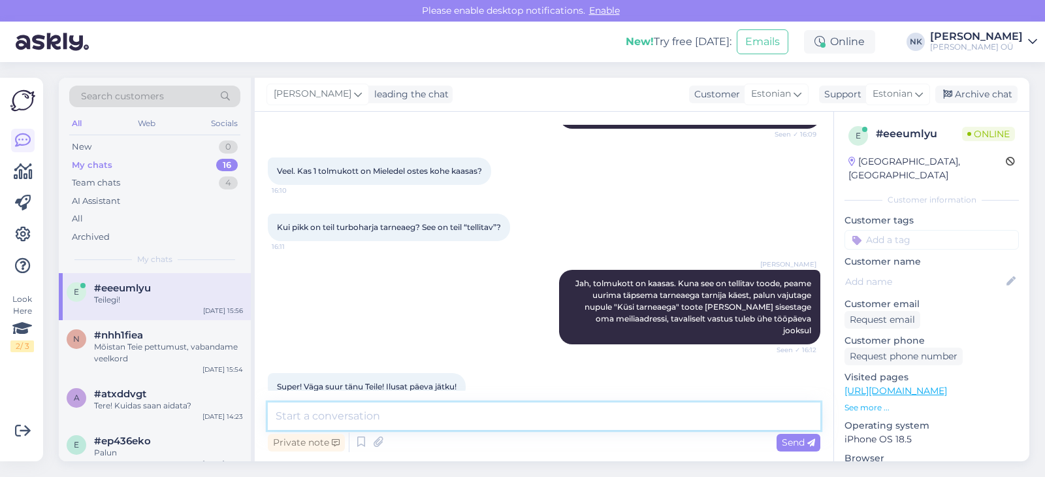
scroll to position [846, 0]
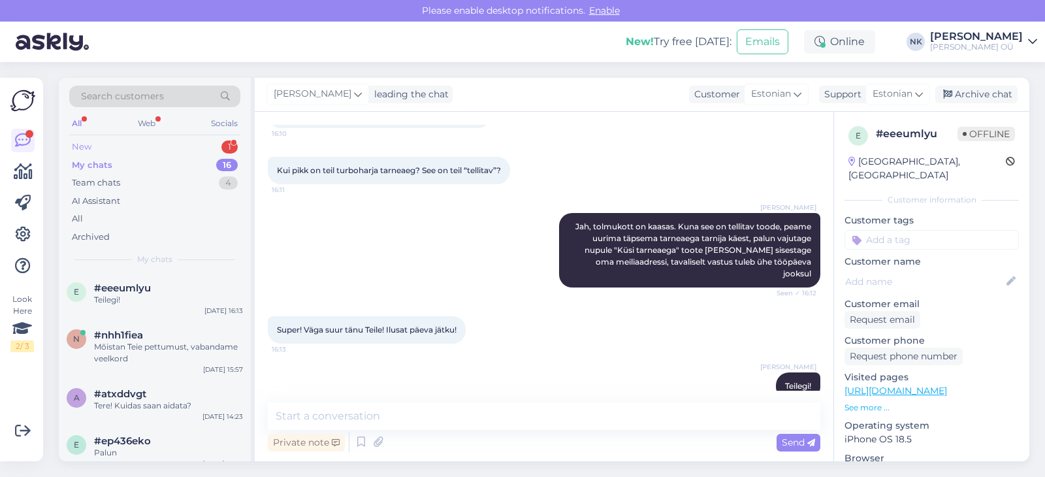
click at [198, 154] on div "New 1" at bounding box center [154, 147] width 171 height 18
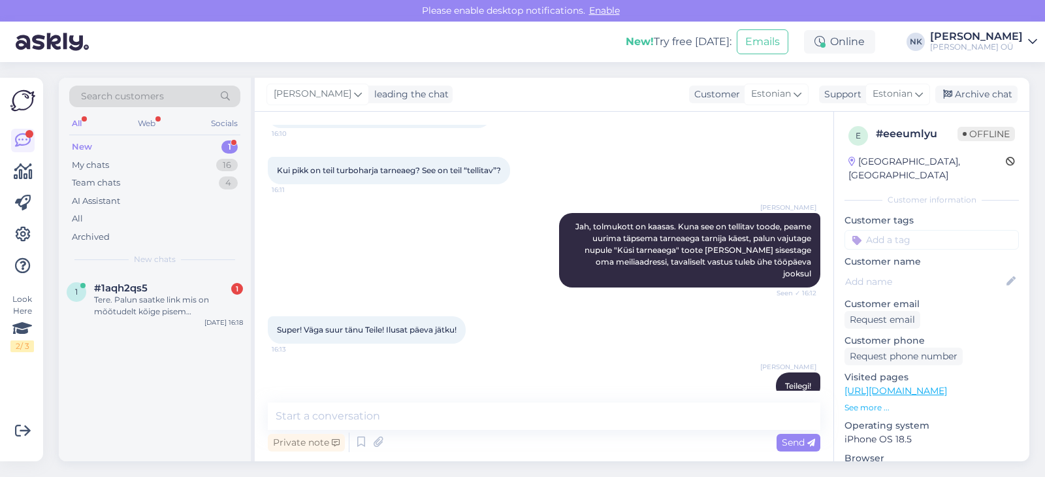
click at [199, 151] on div "New 1" at bounding box center [154, 147] width 171 height 18
click at [177, 287] on div "#1aqh2qs5 1" at bounding box center [168, 288] width 149 height 12
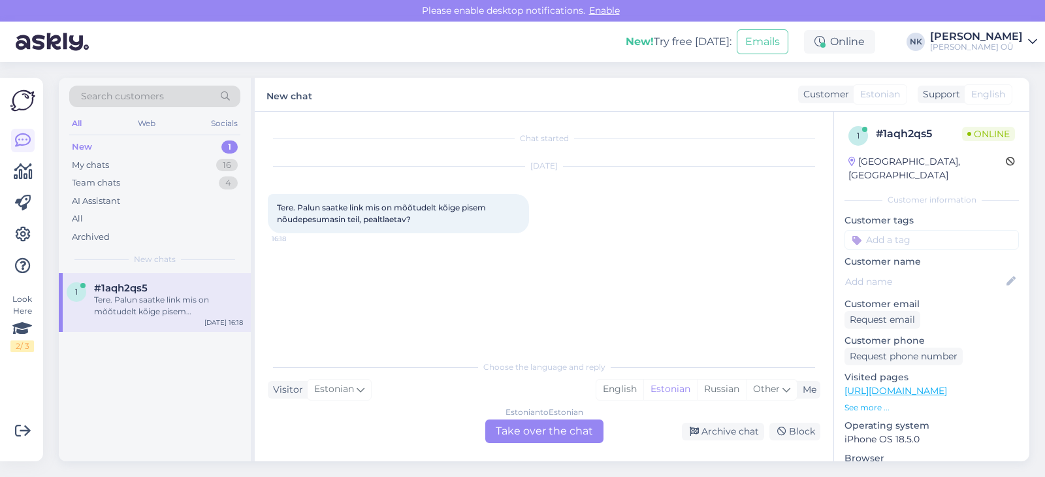
click at [528, 429] on div "Estonian to Estonian Take over the chat" at bounding box center [544, 431] width 118 height 24
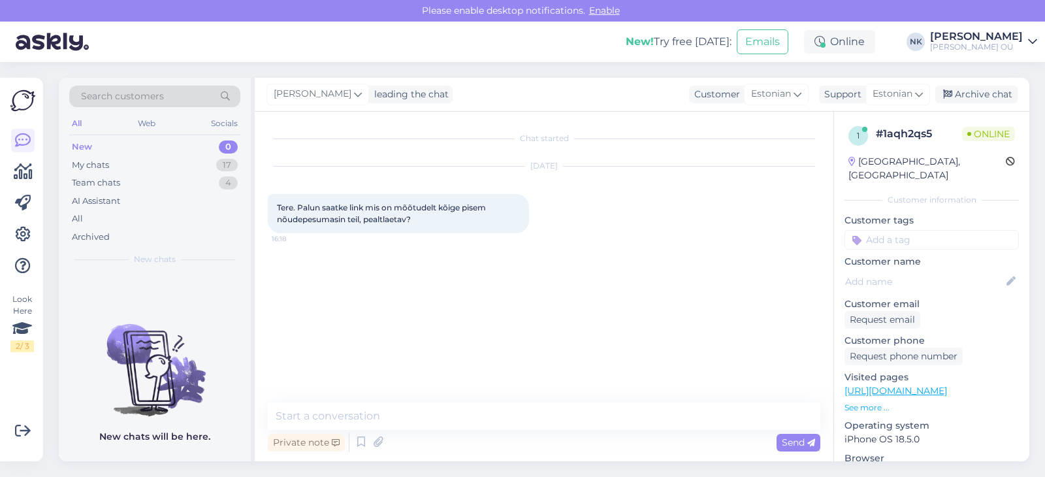
click at [907, 385] on link "[URL][DOMAIN_NAME]" at bounding box center [896, 391] width 103 height 12
click at [418, 408] on textarea at bounding box center [544, 415] width 553 height 27
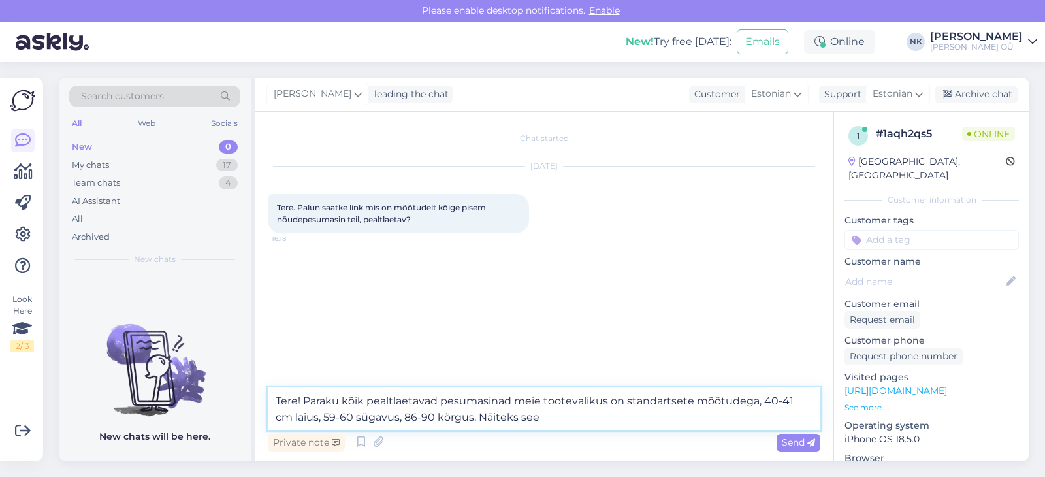
paste textarea "[URL][DOMAIN_NAME]"
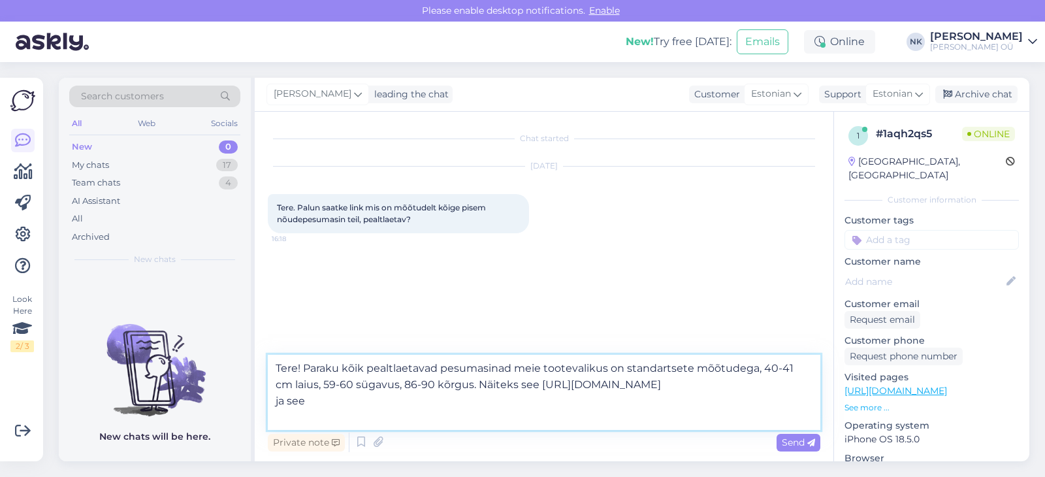
paste textarea "[URL][DOMAIN_NAME]"
type textarea "Tere! Paraku kõik pealtlaetavad pesumasinad meie tootevalikus on standartsete m…"
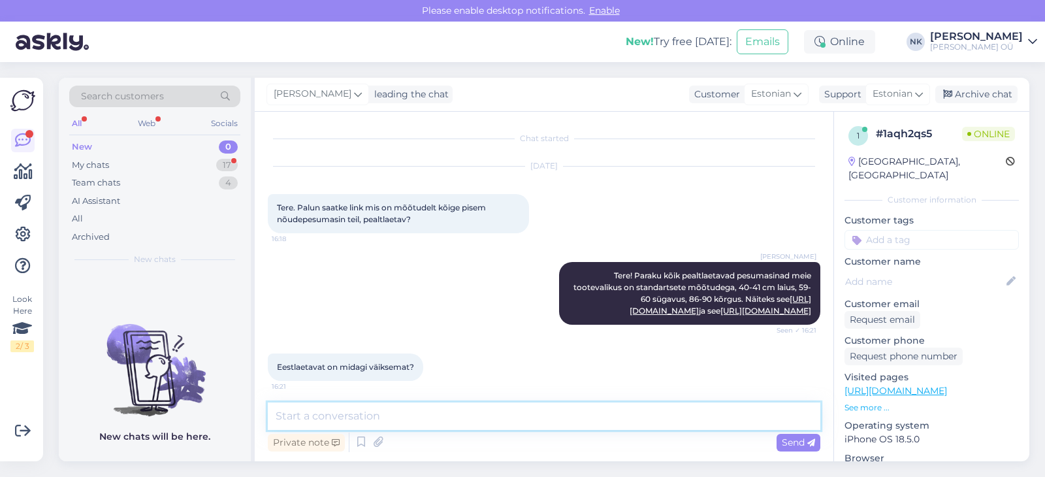
scroll to position [39, 0]
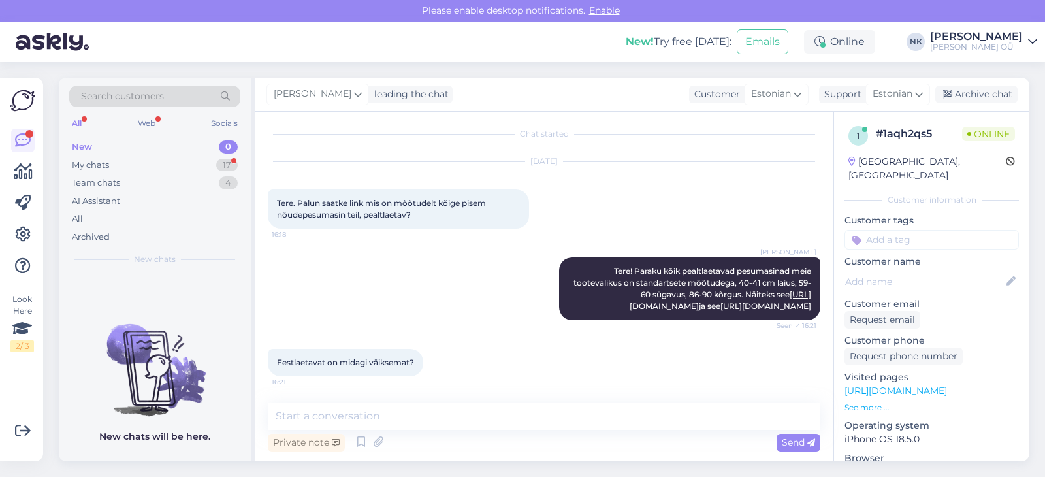
click at [945, 385] on link "[URL][DOMAIN_NAME]" at bounding box center [896, 391] width 103 height 12
click at [387, 413] on textarea at bounding box center [544, 415] width 553 height 27
paste textarea "[URL][DOMAIN_NAME]"
type textarea "On selline [URL][DOMAIN_NAME]"
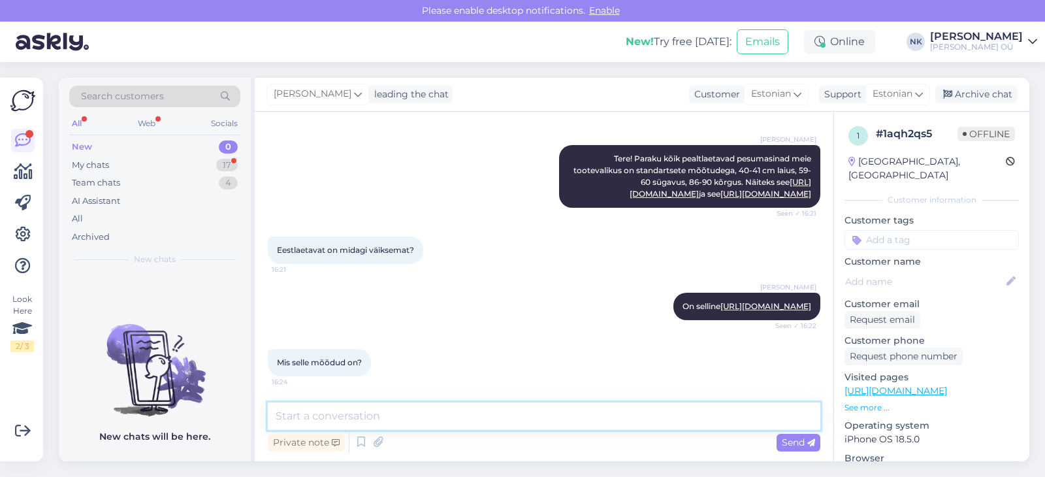
scroll to position [175, 0]
click at [206, 165] on div "My chats 17" at bounding box center [154, 165] width 171 height 18
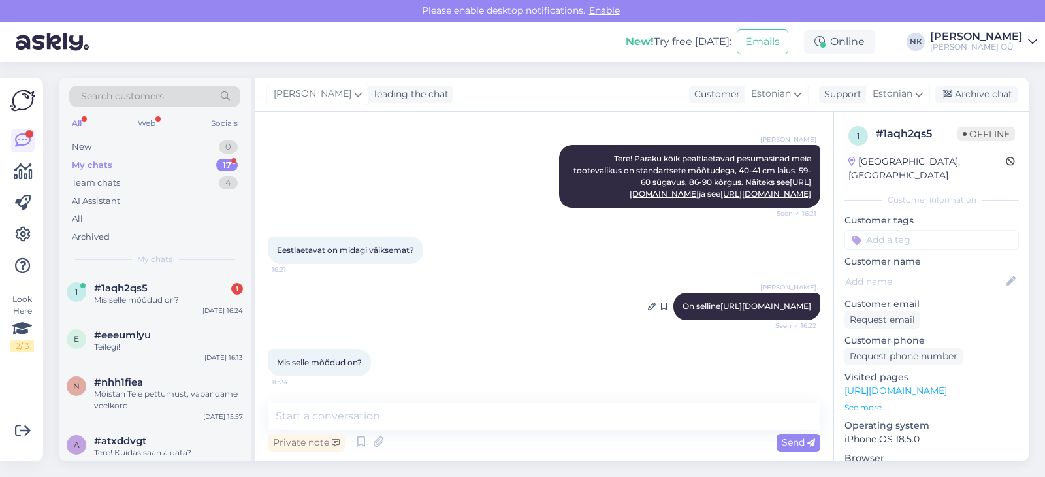
click at [740, 309] on link "[URL][DOMAIN_NAME]" at bounding box center [765, 306] width 91 height 10
click at [455, 408] on textarea at bounding box center [544, 415] width 553 height 27
paste textarea "Kõrgus (cm) 84,3 Laius (cm) 59,5 Sügavus (cm) 33,8"
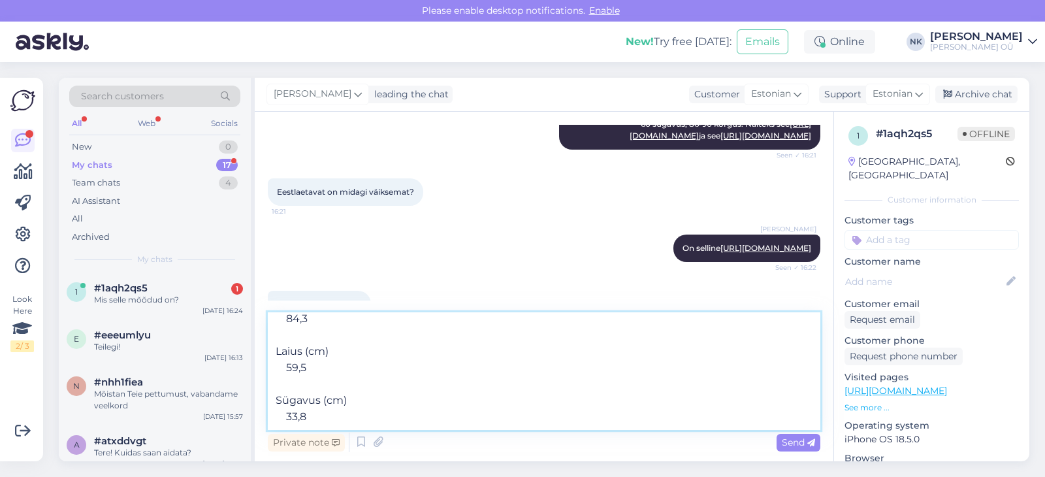
click at [274, 385] on textarea "Kõrgus (cm) 84,3 Laius (cm) 59,5 Sügavus (cm) 33,8" at bounding box center [544, 371] width 553 height 118
click at [285, 355] on textarea "Kõrgus (cm) 84,3 Laius (cm) 59,5 Sügavus (cm) 33,8" at bounding box center [544, 371] width 553 height 118
click at [277, 337] on textarea "Kõrgus (cm) 84,3 Laius (cm) 59,5 Sügavus (cm) 33,8" at bounding box center [544, 371] width 553 height 118
type textarea "Kõrgus (cm) 84,3 Laius (cm) 59,5 Sügavus (cm) 33,8"
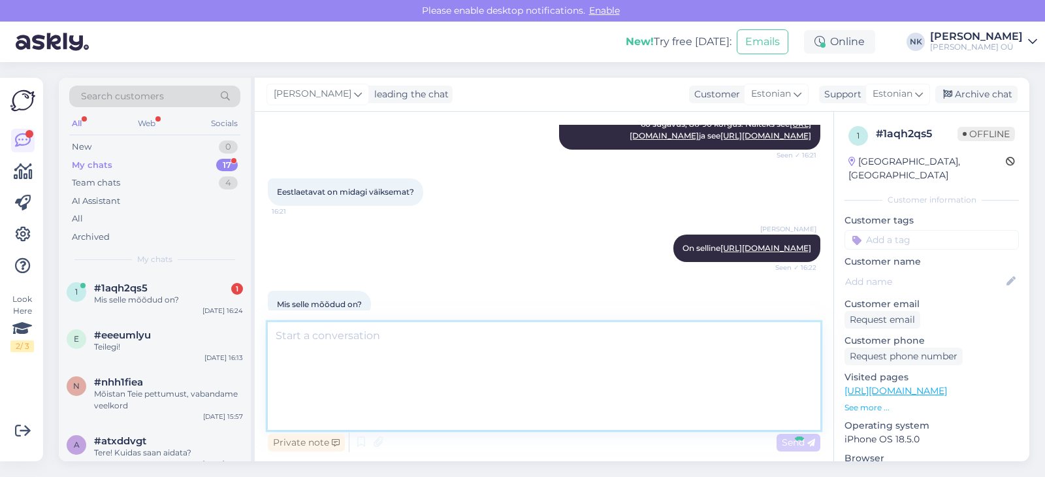
scroll to position [291, 0]
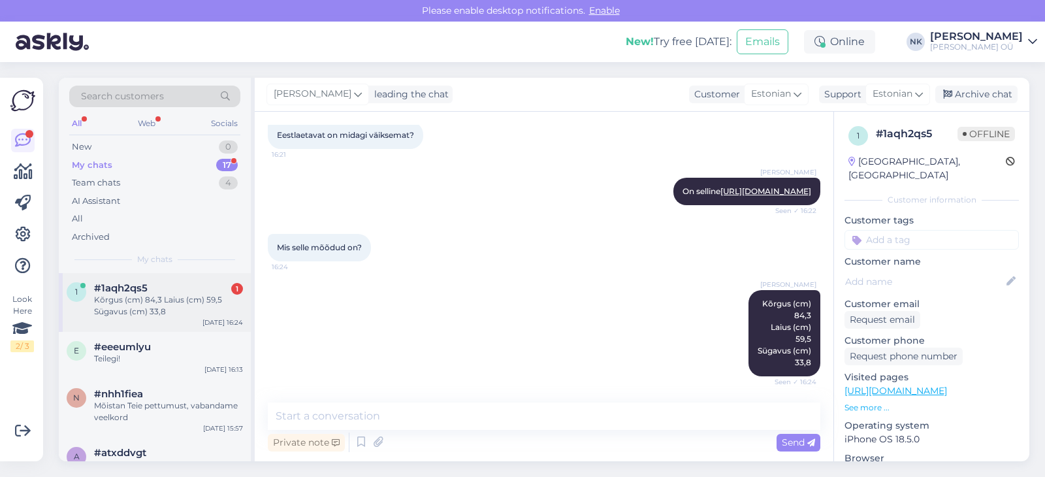
click at [137, 317] on div "1 #1aqh2qs5 1 Kõrgus (cm) 84,3 Laius (cm) 59,5 Sügavus (cm) 33,[DATE] 16:24" at bounding box center [155, 302] width 192 height 59
click at [201, 295] on div "Kõrgus (cm) 84,3 Laius (cm) 59,5 Sügavus (cm) 33,8" at bounding box center [168, 306] width 149 height 24
click at [375, 308] on div "[PERSON_NAME] Kõrgus (cm) 84,3 Laius (cm) 59,5 Sügavus (cm) 33,8 Seen ✓ 16:24" at bounding box center [544, 333] width 553 height 115
click at [511, 310] on div "[PERSON_NAME] Kõrgus (cm) 84,3 Laius (cm) 59,5 Sügavus (cm) 33,8 Seen ✓ 16:24" at bounding box center [544, 333] width 553 height 115
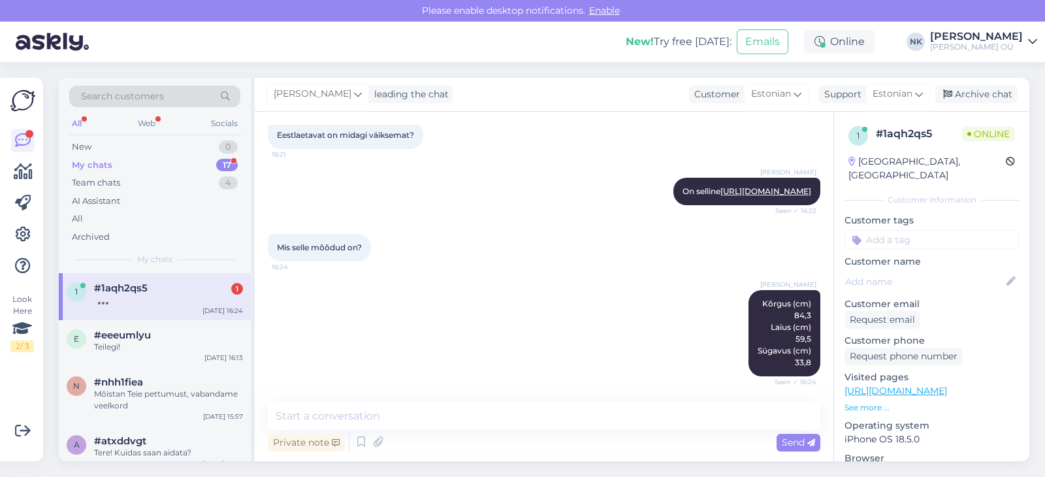
scroll to position [370, 0]
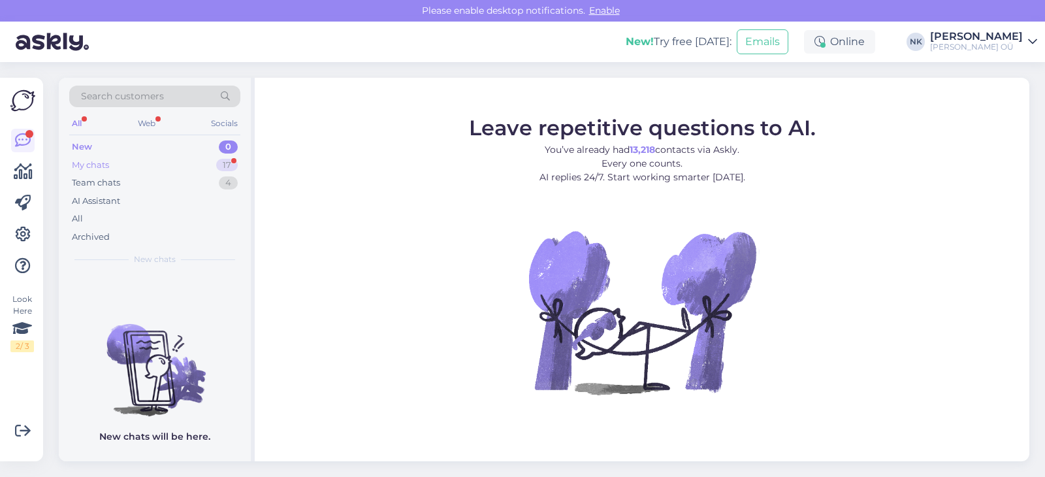
click at [131, 162] on div "My chats 17" at bounding box center [154, 165] width 171 height 18
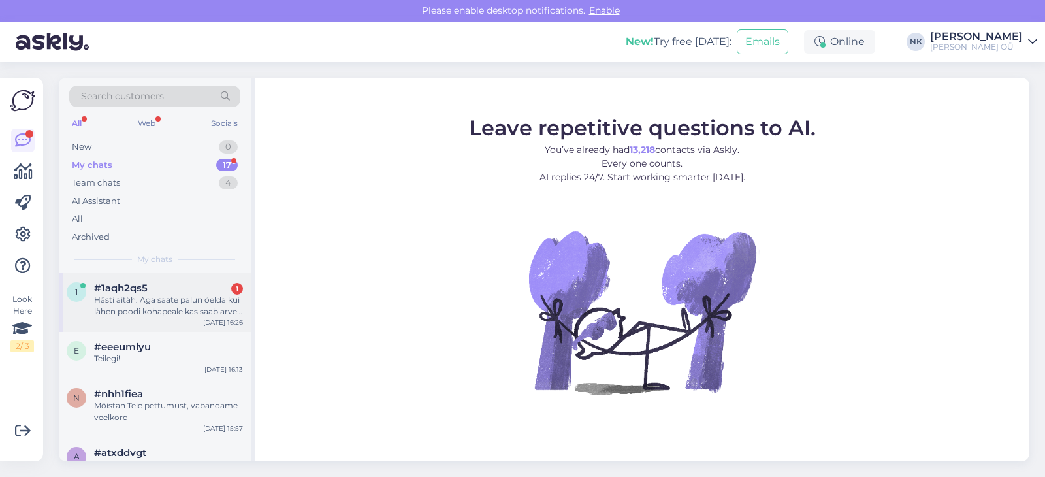
click at [174, 306] on div "Hästi aitäh. Aga saate palun öelda kui lähen poodi kohapeale kas saab arve firm…" at bounding box center [168, 306] width 149 height 24
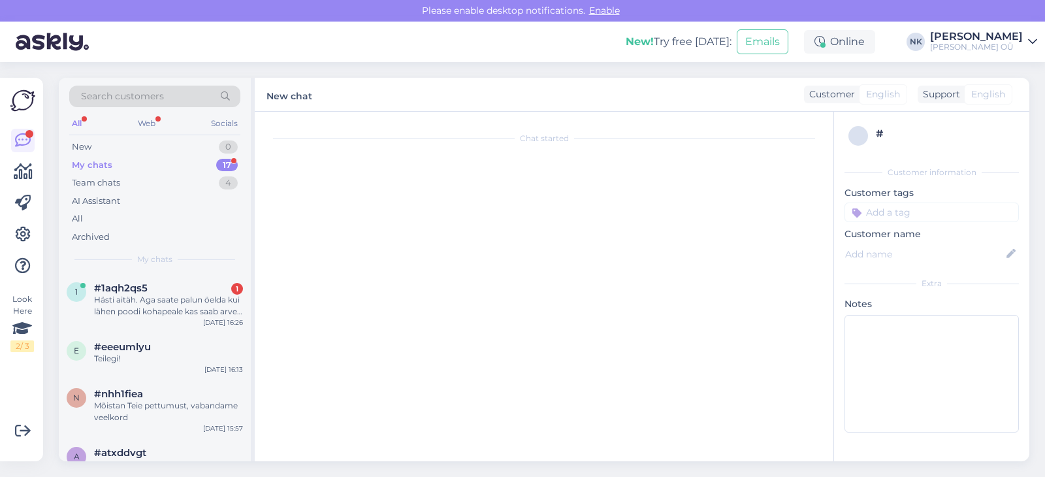
scroll to position [370, 0]
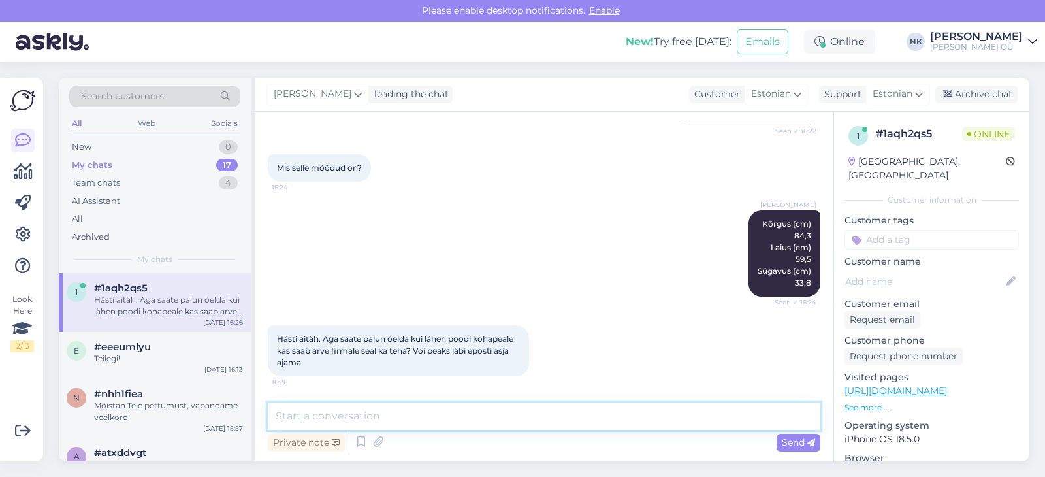
click at [432, 425] on textarea at bounding box center [544, 415] width 553 height 27
type textarea "Arve firmale saab teha ka poes kohapeal"
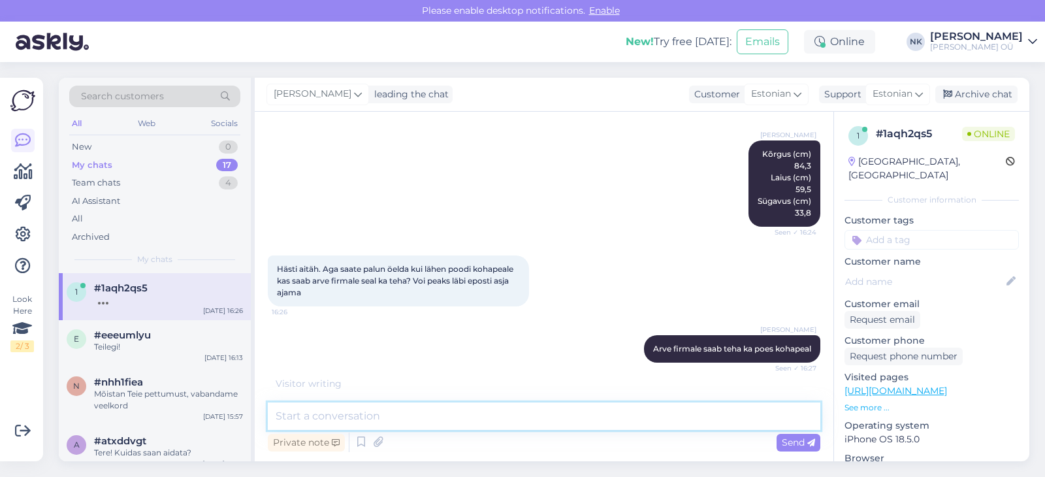
scroll to position [482, 0]
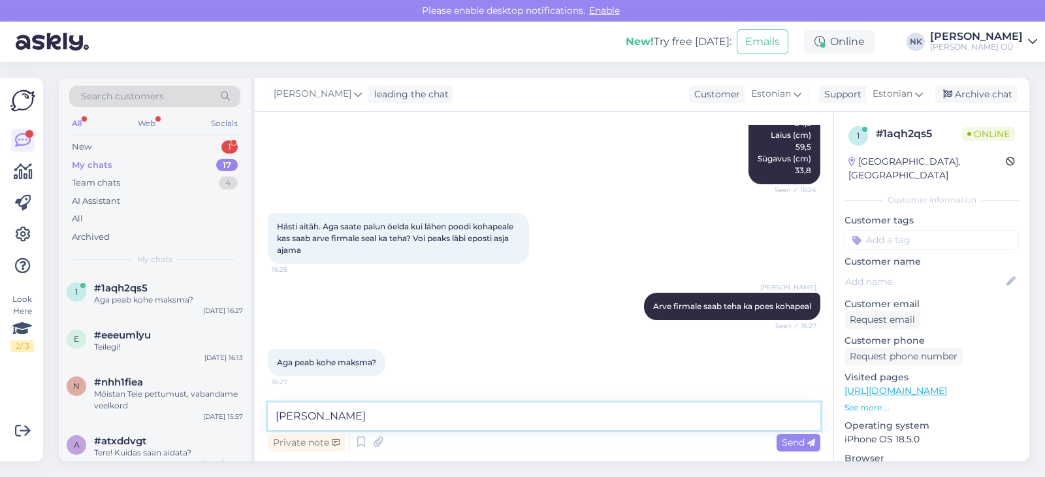
type textarea "J"
click at [356, 410] on textarea "Jah, tasuda saab kohe, või eraisikuna järelmaksuga" at bounding box center [544, 415] width 553 height 27
click at [359, 410] on textarea "Jah, tasuda saab kohe, või eraisikuna järelmaksuga" at bounding box center [544, 415] width 553 height 27
click at [363, 417] on textarea "Jah, tasuda saab kohe, või eraisikuna järelmaksuga" at bounding box center [544, 415] width 553 height 27
type textarea "Jah, tasuda saab ainult kohe, või eraisikuna järelmaksuga"
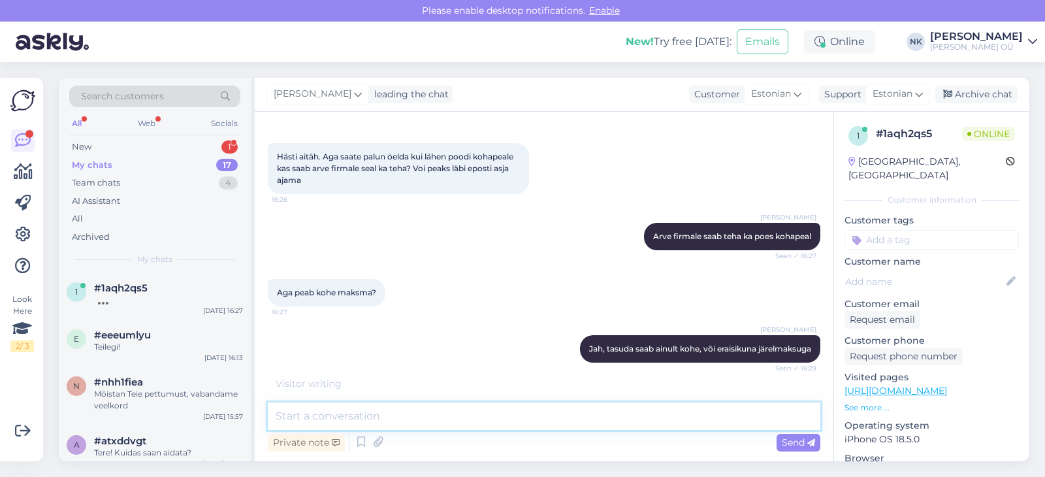
scroll to position [594, 0]
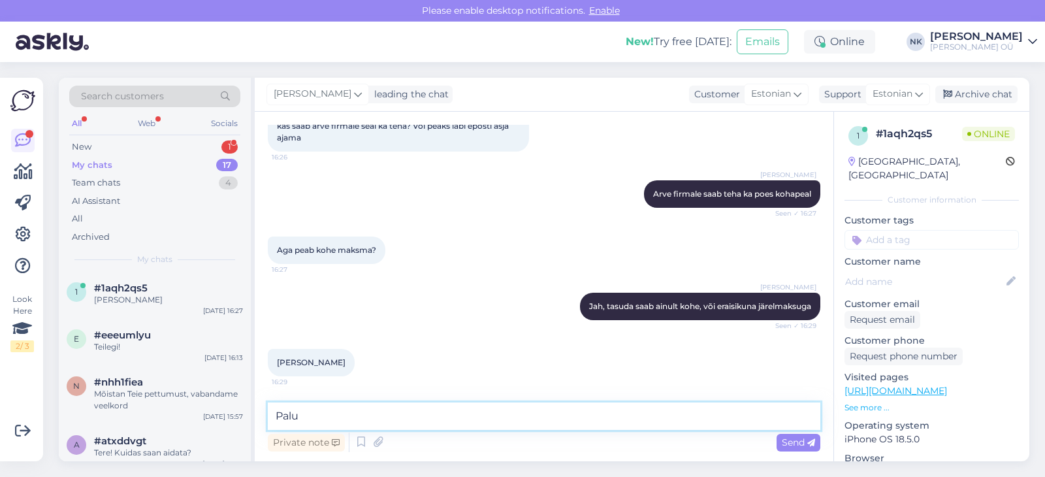
type textarea "Palun"
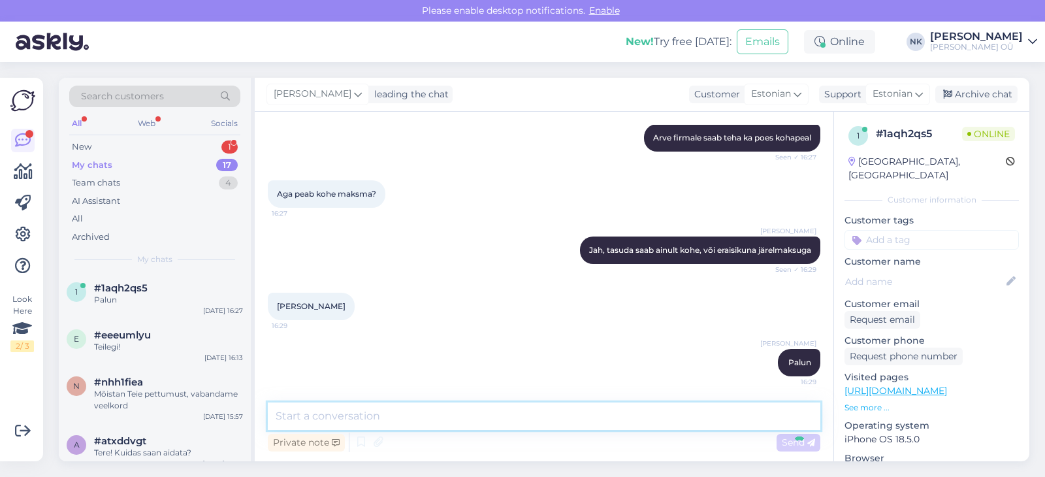
scroll to position [651, 0]
click at [187, 148] on div "New 1" at bounding box center [154, 147] width 171 height 18
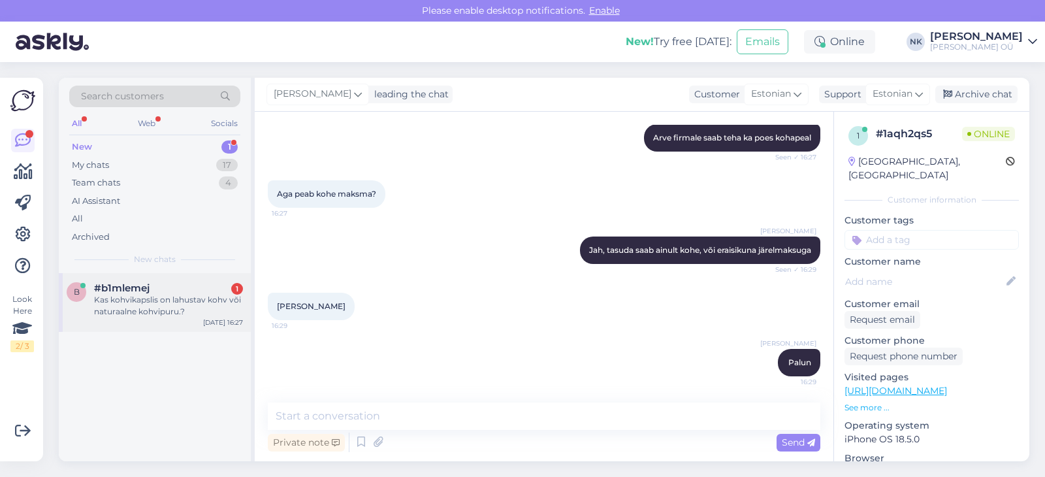
click at [189, 309] on div "Kas kohvikapslis on lahustav kohv või naturaalne kohvipuru.?" at bounding box center [168, 306] width 149 height 24
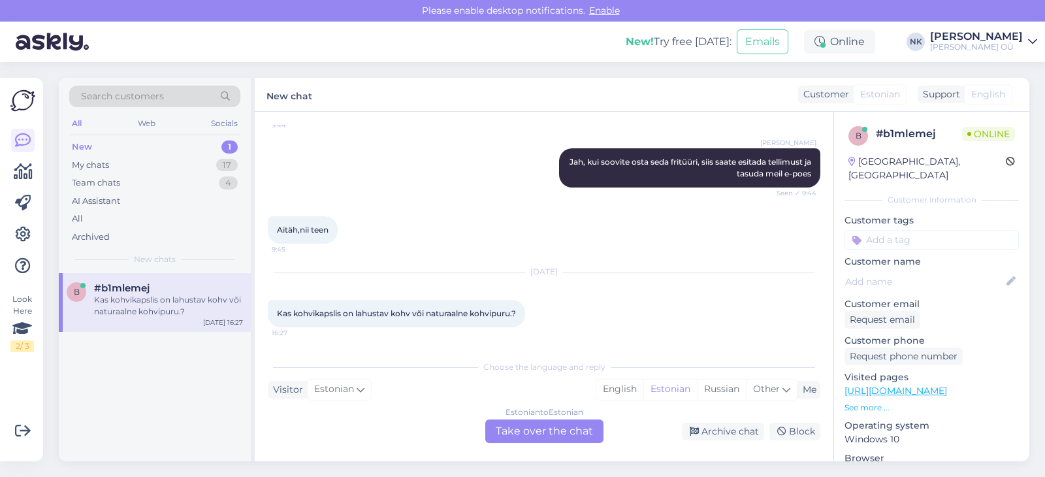
click at [551, 436] on div "Estonian to Estonian Take over the chat" at bounding box center [544, 431] width 118 height 24
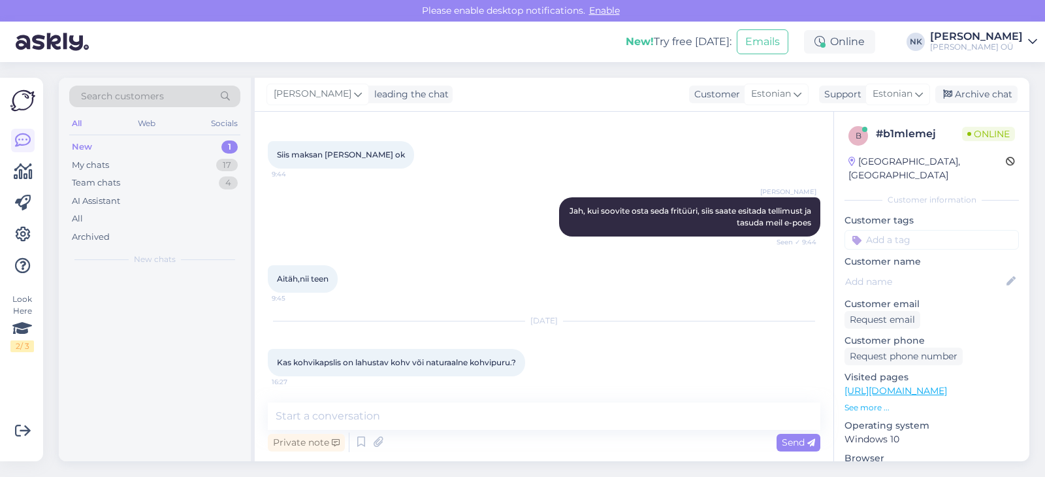
scroll to position [774, 0]
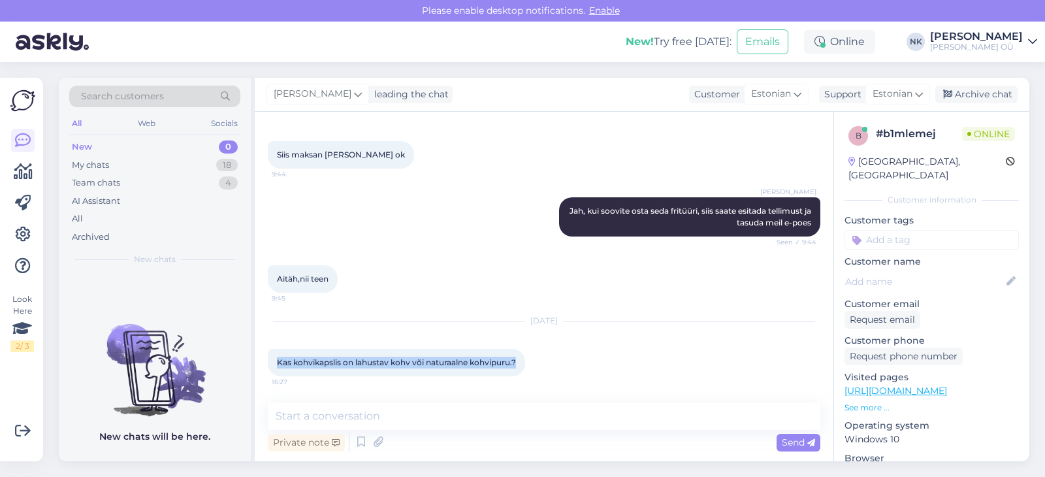
drag, startPoint x: 276, startPoint y: 363, endPoint x: 521, endPoint y: 363, distance: 245.6
click at [521, 363] on div "Kas kohvikapslis on lahustav kohv või naturaalne kohvipuru.? 16:27" at bounding box center [396, 362] width 257 height 27
copy span "Kas kohvikapslis on lahustav kohv või naturaalne kohvipuru.?"
click at [433, 406] on textarea at bounding box center [544, 415] width 553 height 27
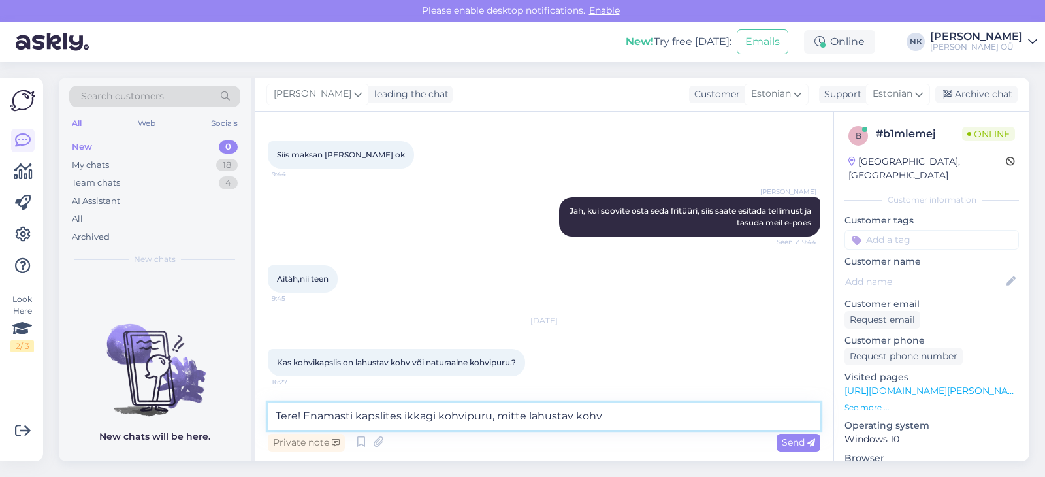
click at [623, 421] on textarea "Tere! Enamasti kapslites ikkagi kohvipuru, mitte lahustav kohv" at bounding box center [544, 415] width 553 height 27
click at [413, 421] on textarea "Tere! Enamasti kapslites ikkagi kohvipuru, mitte lahustav kohv" at bounding box center [544, 415] width 553 height 27
click at [626, 410] on textarea "Tere! Enamasti kapslites on kohvipuru, mitte lahustav kohv" at bounding box center [544, 415] width 553 height 27
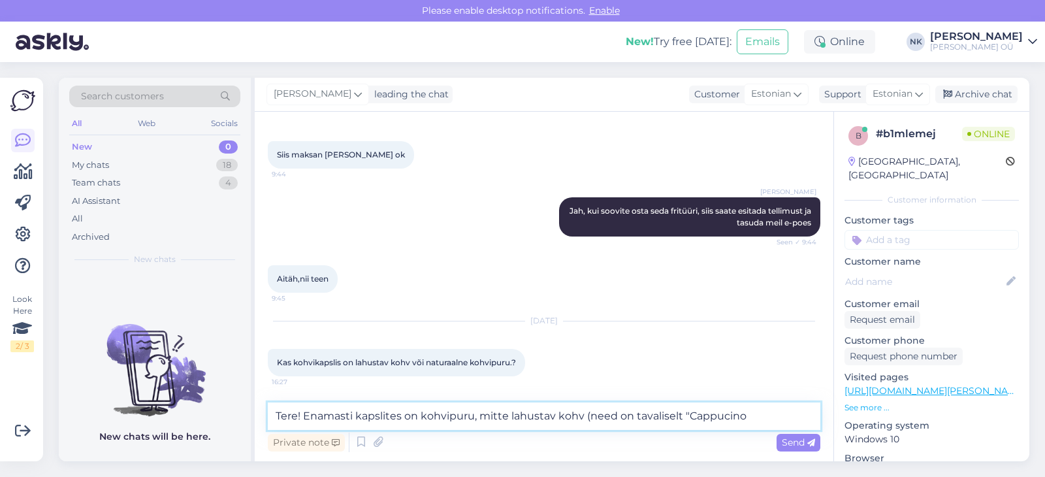
drag, startPoint x: 773, startPoint y: 417, endPoint x: 583, endPoint y: 421, distance: 190.1
click at [583, 421] on textarea "Tere! Enamasti kapslites on kohvipuru, mitte lahustav kohv (need on tavaliselt …" at bounding box center [544, 415] width 553 height 27
click at [362, 415] on textarea "Tere! Enamasti kapslites on kohvipuru, mitte lahustav kohv" at bounding box center [544, 415] width 553 height 27
click at [358, 413] on textarea "Tere! Enamasti kapslites on kohvipuru, mitte lahustav kohv" at bounding box center [544, 415] width 553 height 27
click at [336, 412] on textarea "Tere! Enamasti kapslites on kohvipuru, mitte lahustav kohv" at bounding box center [544, 415] width 553 height 27
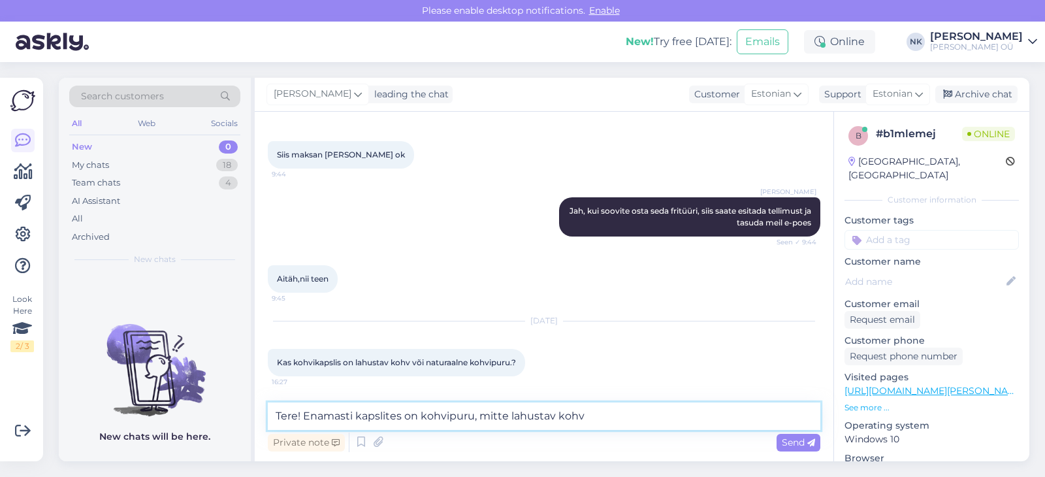
click at [336, 412] on textarea "Tere! Enamasti kapslites on kohvipuru, mitte lahustav kohv" at bounding box center [544, 415] width 553 height 27
click at [623, 417] on textarea "Tere! Espresso-kapslites on kohvipuru, mitte lahustav kohv" at bounding box center [544, 415] width 553 height 27
type textarea "Tere! Espresso-kapslites on kohvipuru, mitte lahustav kohv"
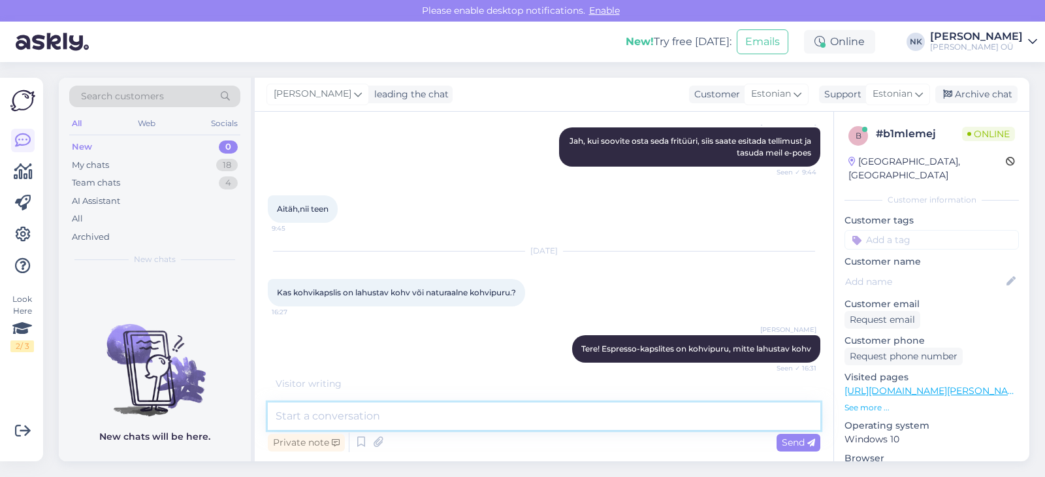
scroll to position [886, 0]
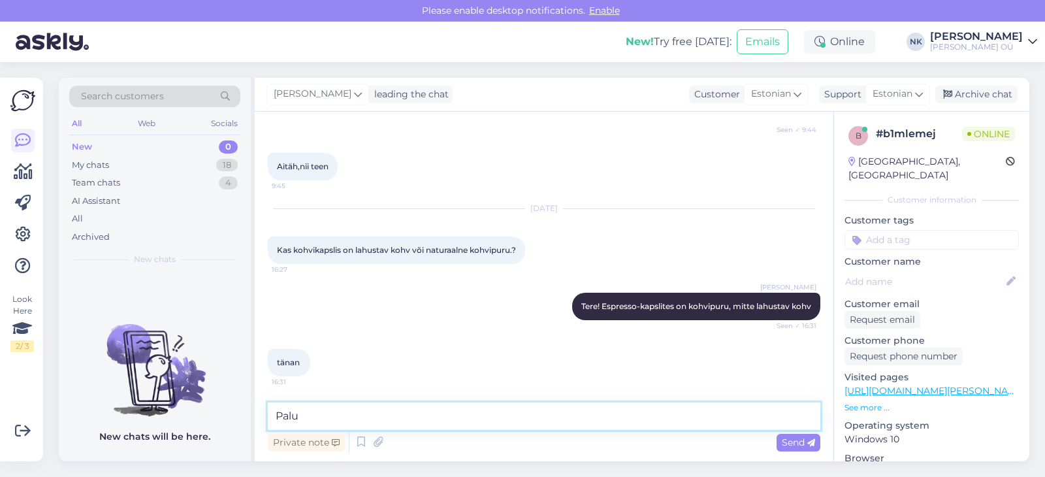
type textarea "Palun"
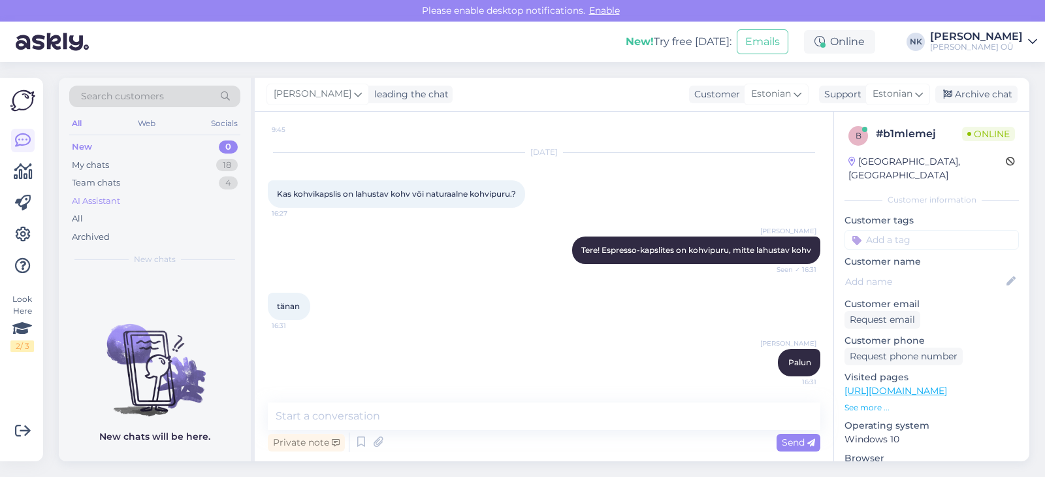
drag, startPoint x: 212, startPoint y: 150, endPoint x: 186, endPoint y: 208, distance: 64.6
click at [186, 212] on div "New 0 My chats 18 Team chats 4 AI Assistant All Archived" at bounding box center [154, 192] width 171 height 108
click at [192, 166] on div "My chats 18" at bounding box center [154, 165] width 171 height 18
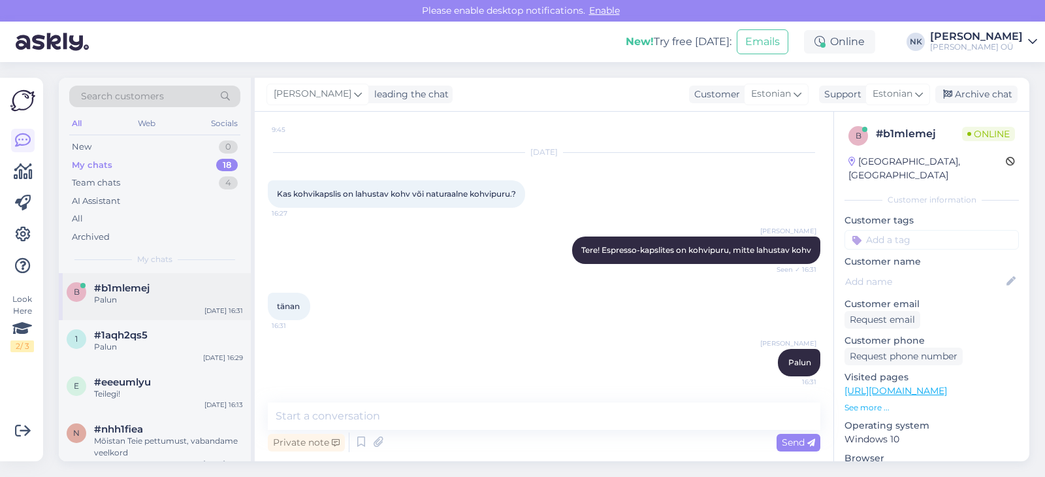
click at [146, 306] on div "b #b1mlemej Palun Aug 28 16:31" at bounding box center [155, 296] width 192 height 47
click at [984, 100] on div "Archive chat" at bounding box center [976, 95] width 82 height 18
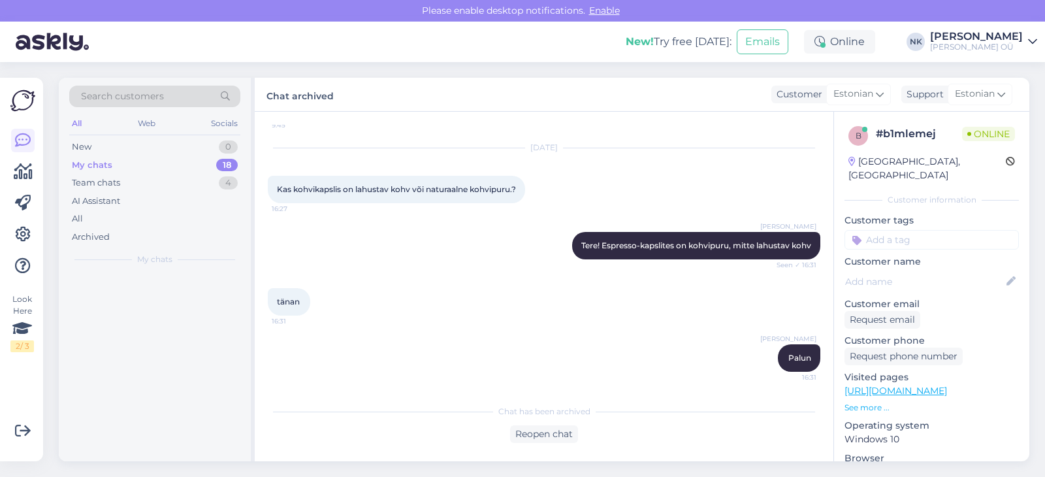
click at [969, 76] on div "Search customers All Web Socials New 0 My chats 18 Team chats 4 AI Assistant Al…" at bounding box center [548, 269] width 994 height 415
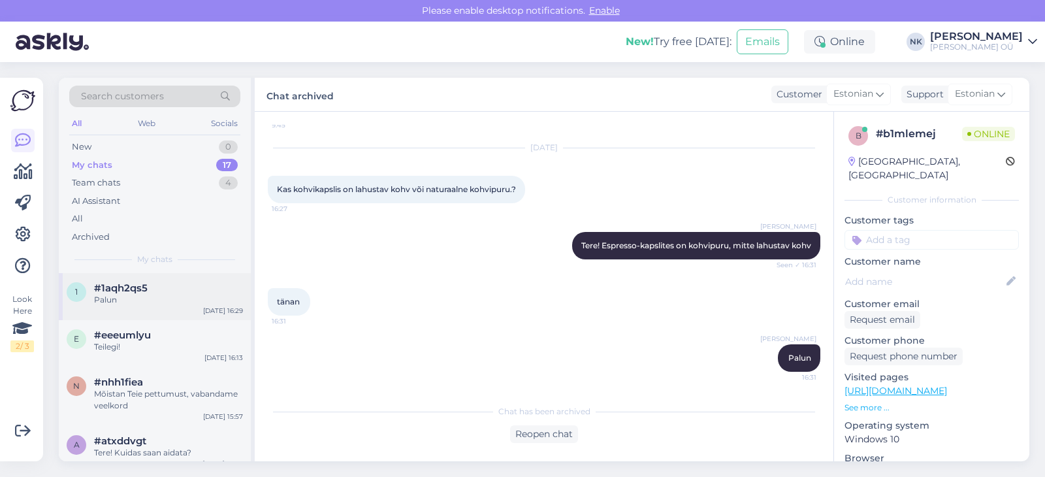
click at [176, 289] on div "#1aqh2qs5" at bounding box center [168, 288] width 149 height 12
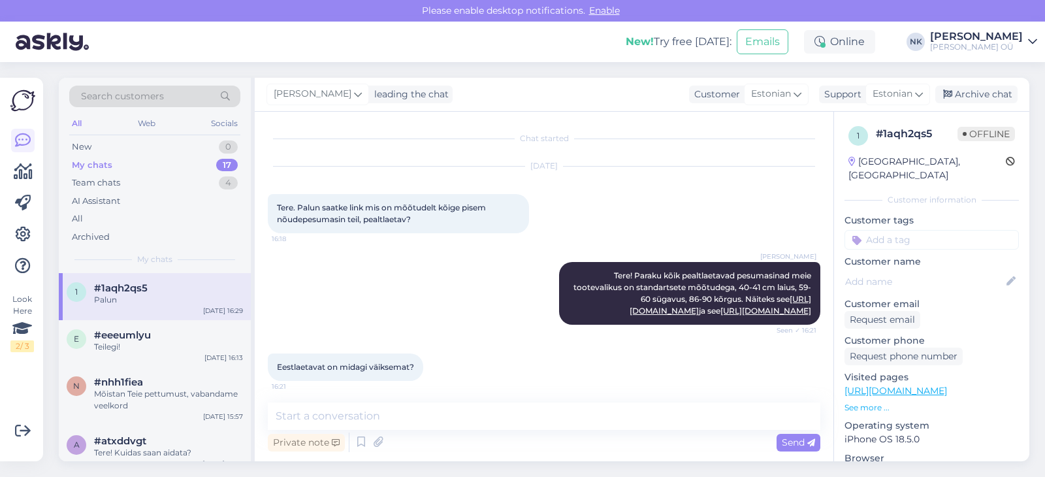
scroll to position [651, 0]
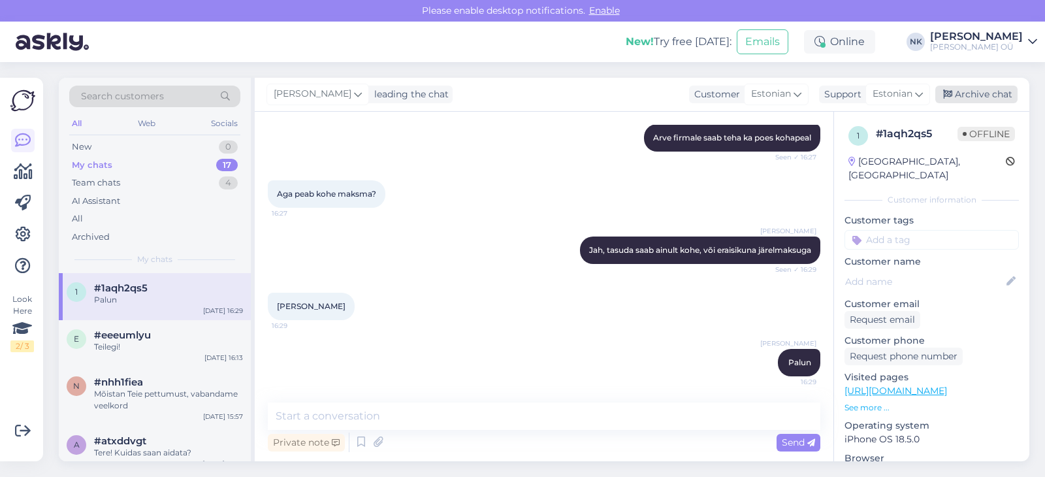
click at [969, 97] on div "Archive chat" at bounding box center [976, 95] width 82 height 18
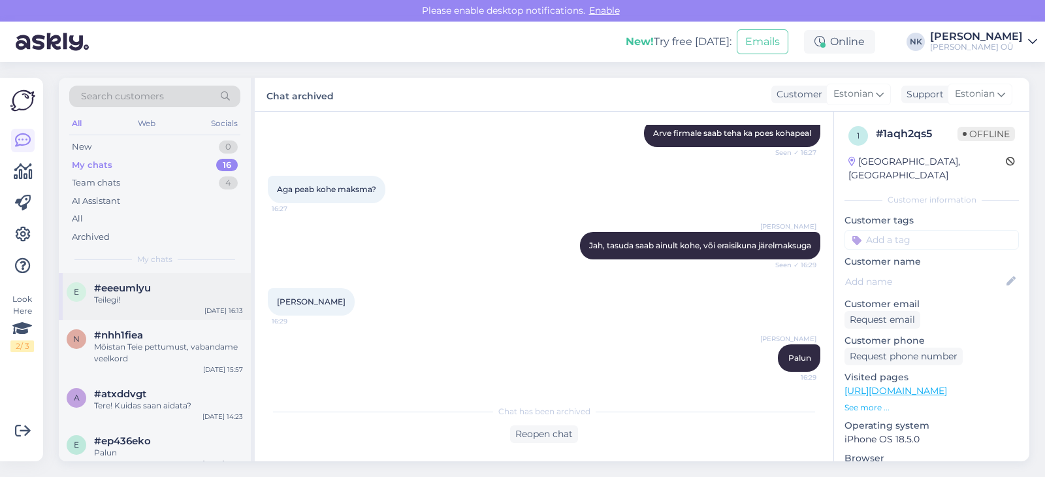
click at [146, 302] on div "Teilegi!" at bounding box center [168, 300] width 149 height 12
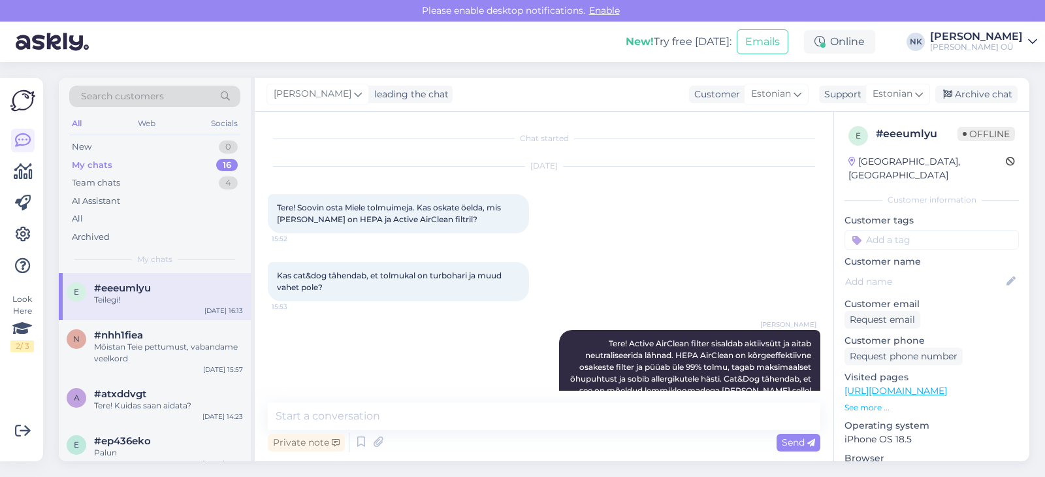
scroll to position [846, 0]
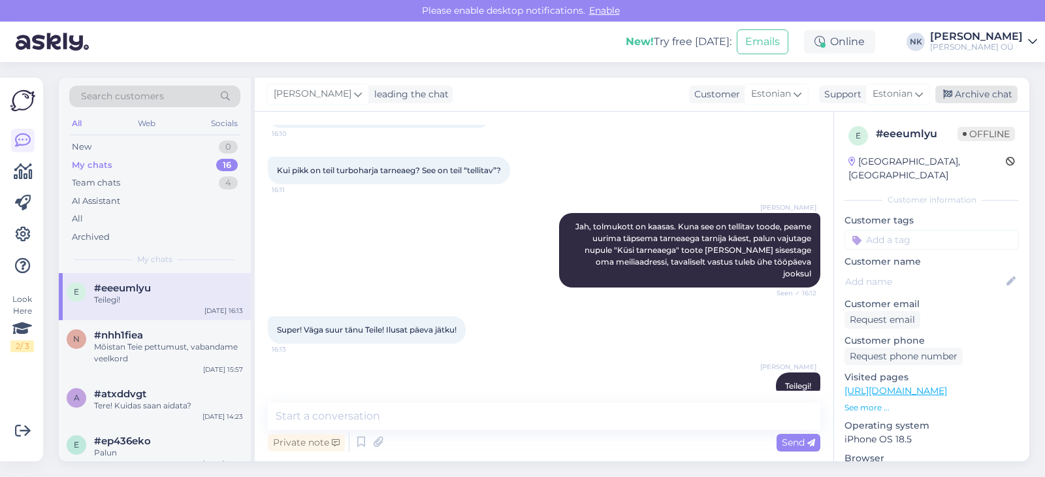
click at [987, 97] on div "Archive chat" at bounding box center [976, 95] width 82 height 18
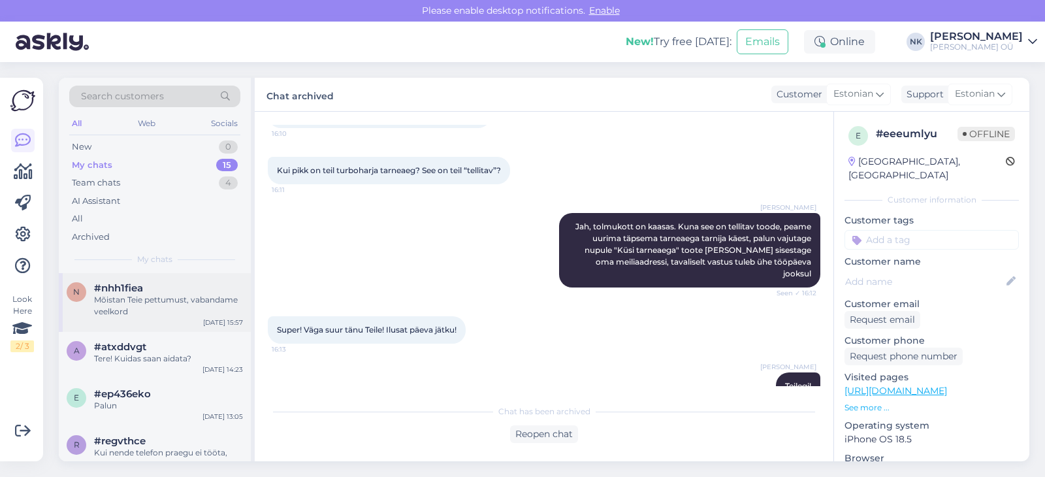
click at [182, 320] on div "n #nhh1fiea Mõistan Teie pettumust, vabandame veelkord Aug 28 15:57" at bounding box center [155, 302] width 192 height 59
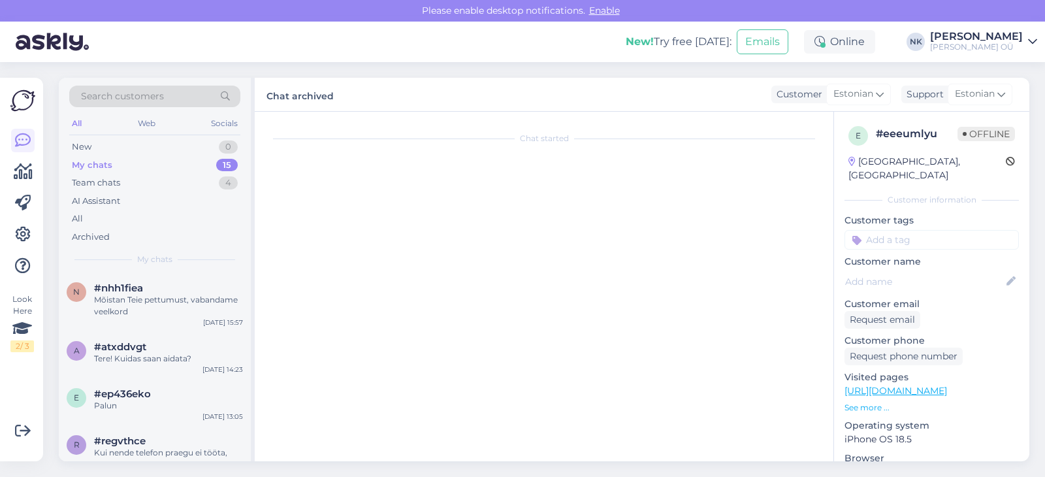
scroll to position [2332, 0]
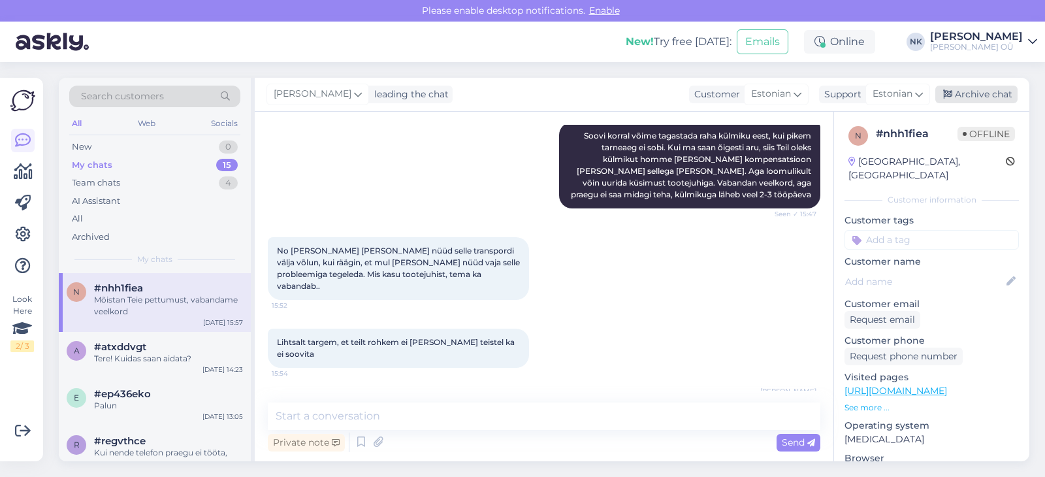
click at [1005, 91] on div "Archive chat" at bounding box center [976, 95] width 82 height 18
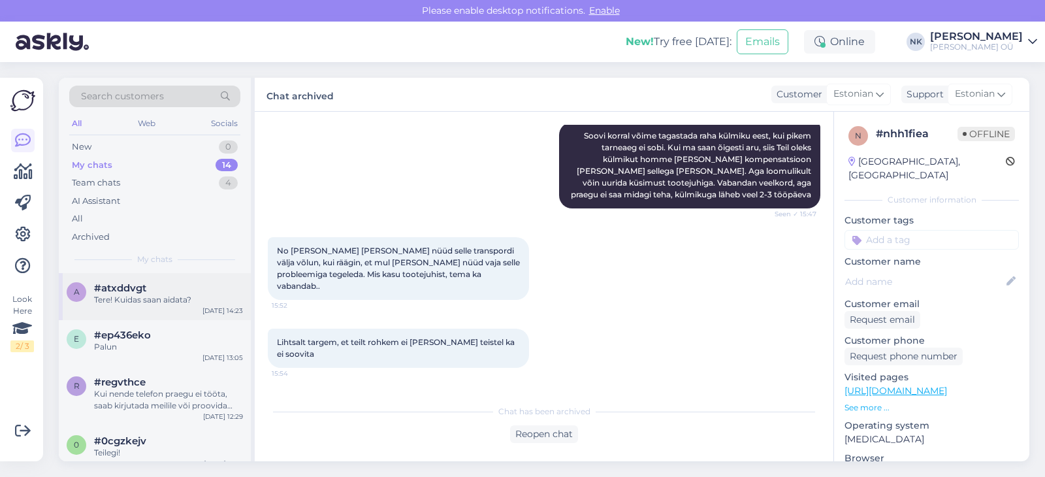
click at [185, 296] on div "Tere! Kuidas saan aidata?" at bounding box center [168, 300] width 149 height 12
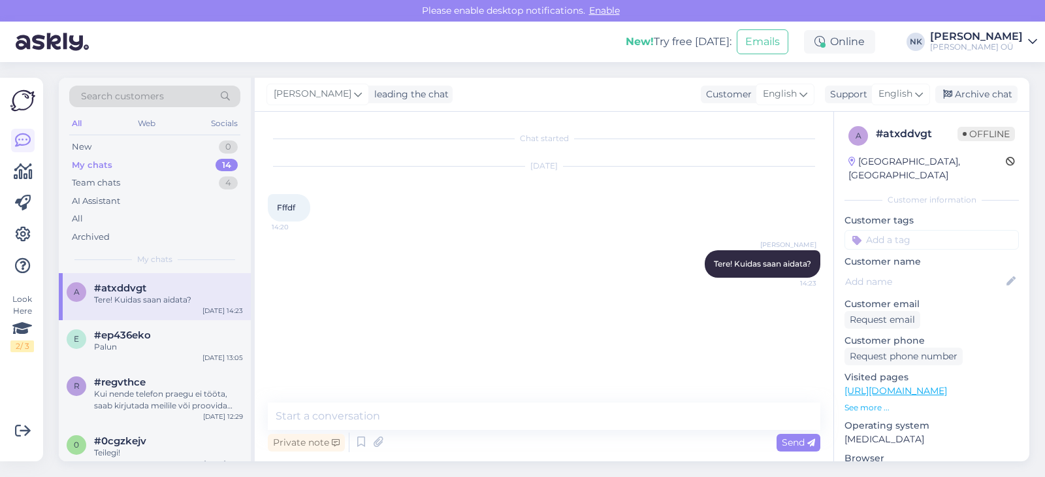
scroll to position [0, 0]
click at [970, 101] on div "Archive chat" at bounding box center [976, 95] width 82 height 18
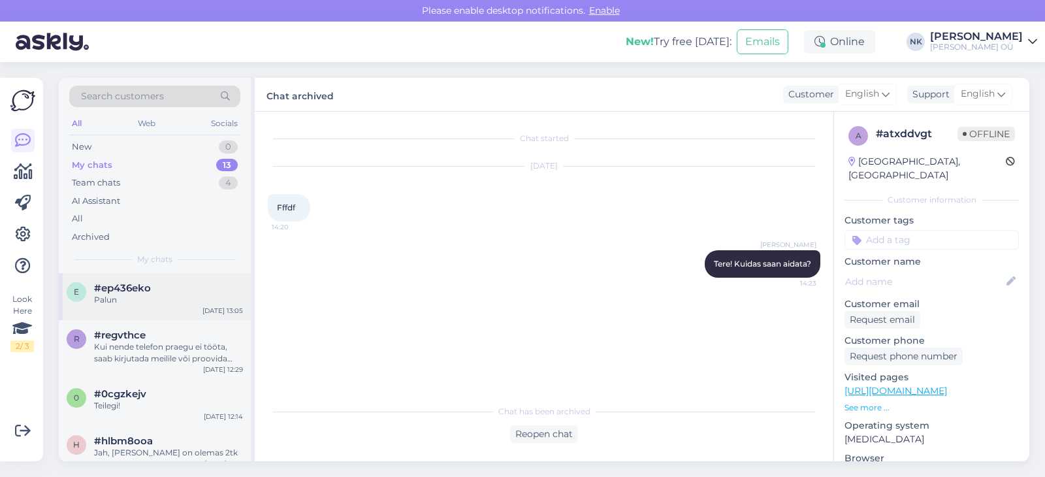
click at [148, 319] on div "e #ep436eko Palun Aug 28 13:05" at bounding box center [155, 296] width 192 height 47
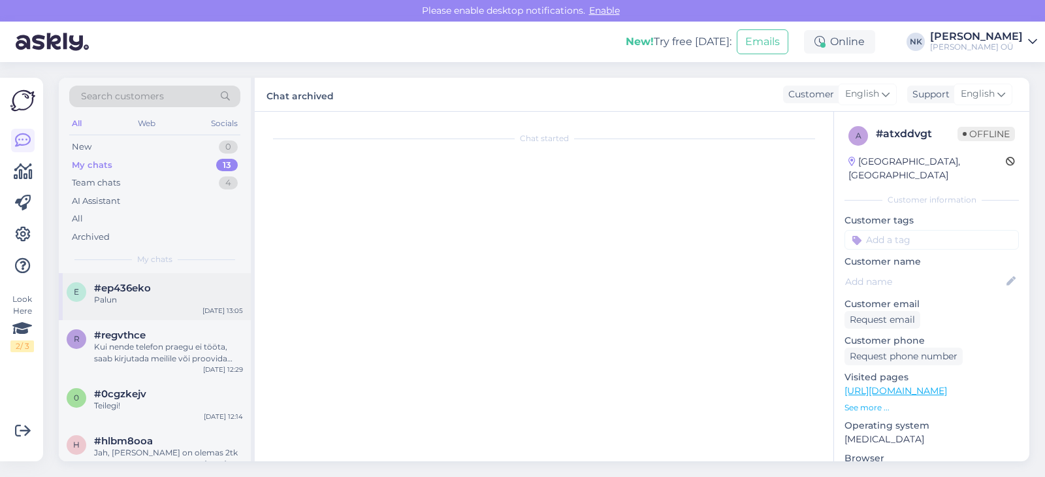
scroll to position [25, 0]
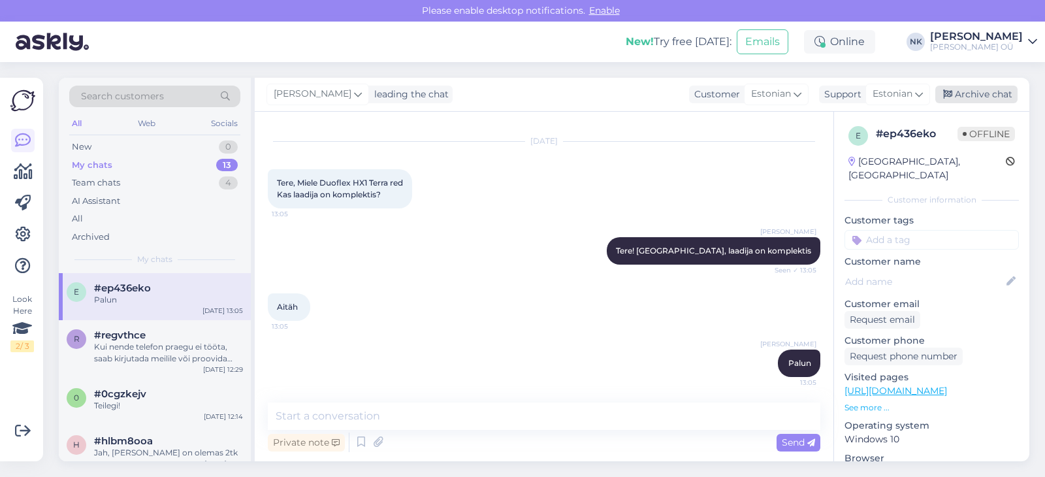
click at [1001, 91] on div "Archive chat" at bounding box center [976, 95] width 82 height 18
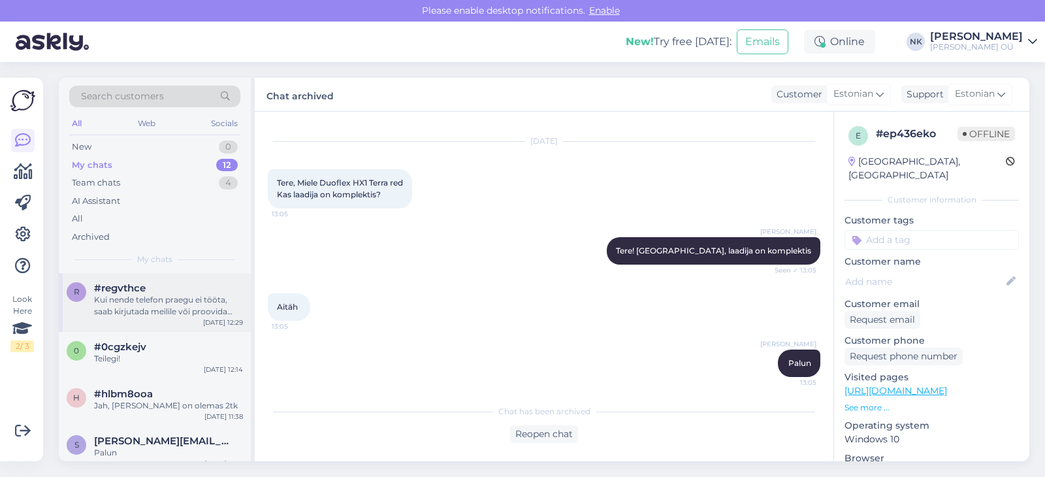
click at [174, 319] on div "r #regvthce Kui nende telefon praegu ei tööta, saab kirjutada meilile või proov…" at bounding box center [155, 302] width 192 height 59
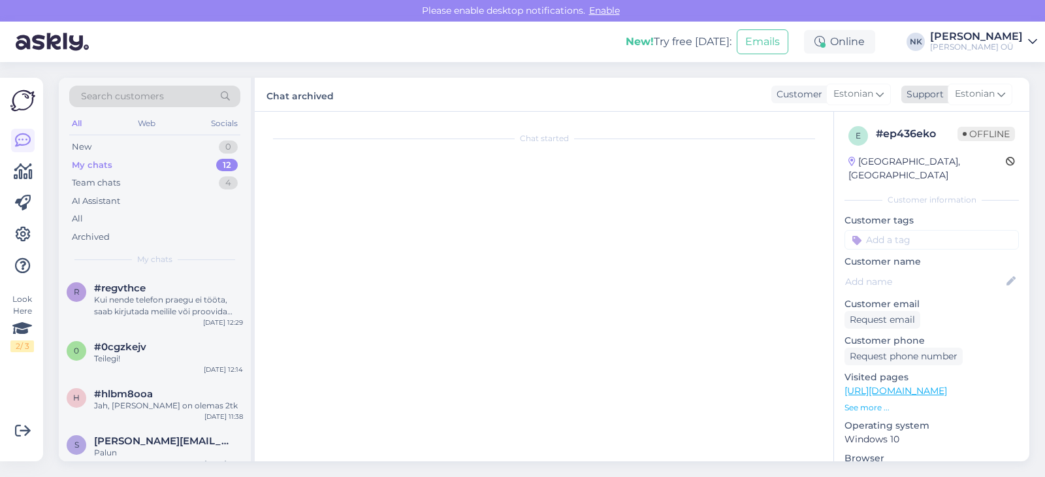
scroll to position [105, 0]
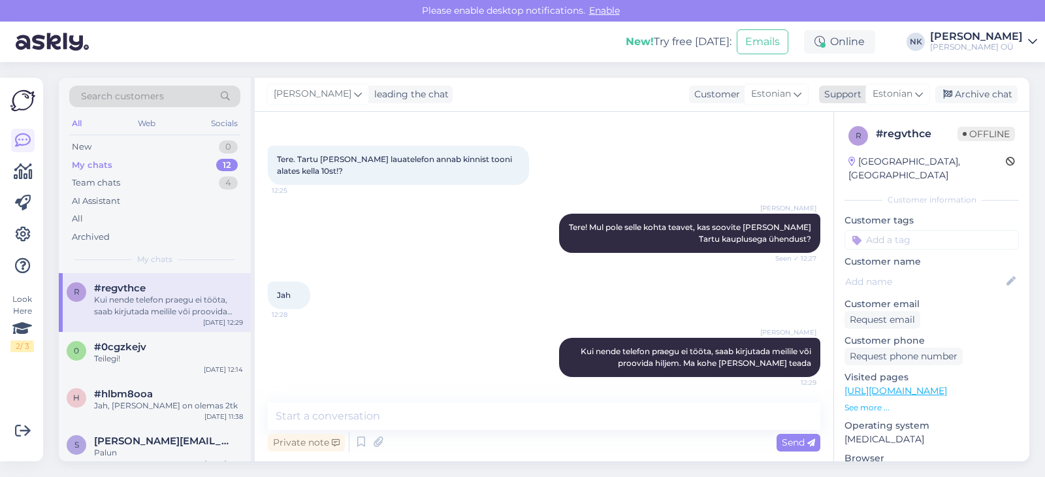
click at [982, 91] on div "Archive chat" at bounding box center [976, 95] width 82 height 18
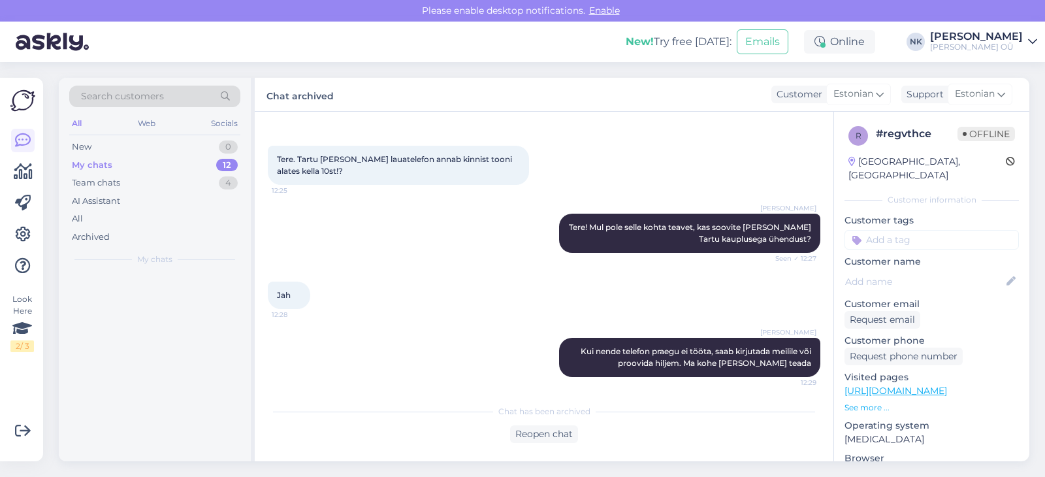
click at [178, 304] on div at bounding box center [155, 367] width 192 height 188
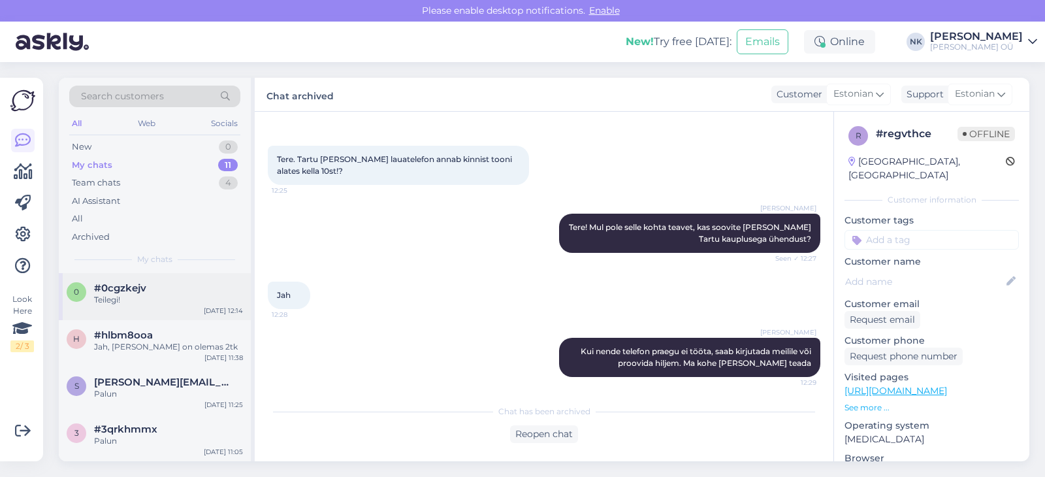
click at [178, 302] on div "Teilegi!" at bounding box center [168, 300] width 149 height 12
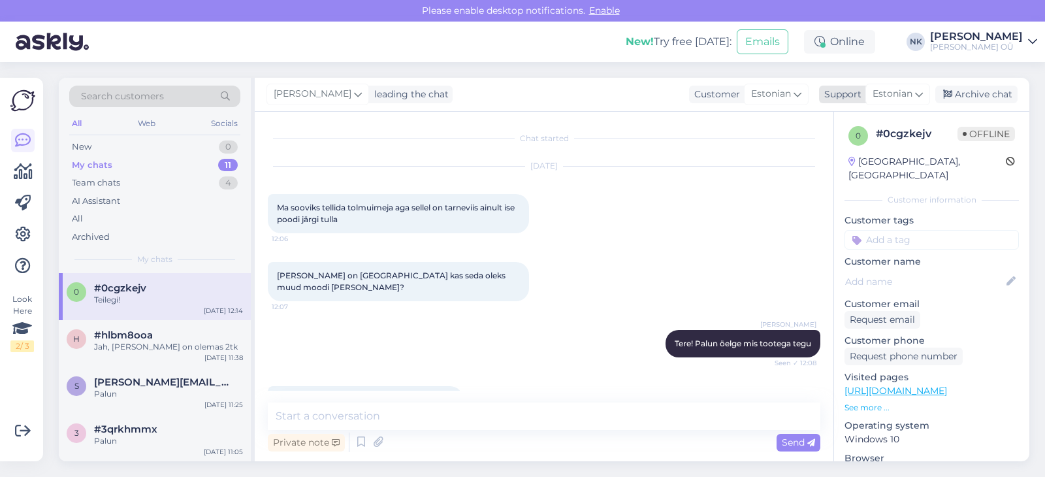
scroll to position [409, 0]
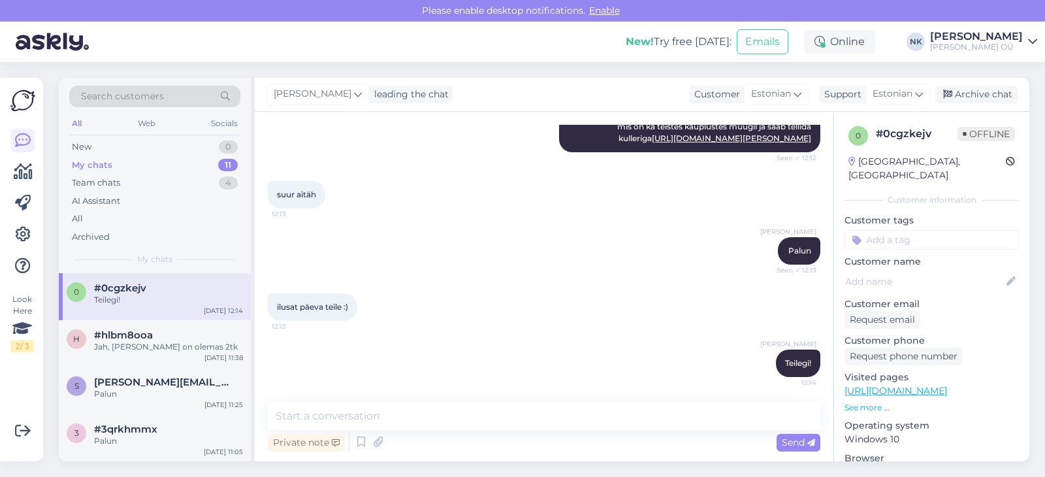
click at [967, 103] on div "Nikolai Kipjatkov leading the chat Customer Estonian Support Estonian Archive c…" at bounding box center [642, 95] width 775 height 34
click at [967, 101] on div "Archive chat" at bounding box center [976, 95] width 82 height 18
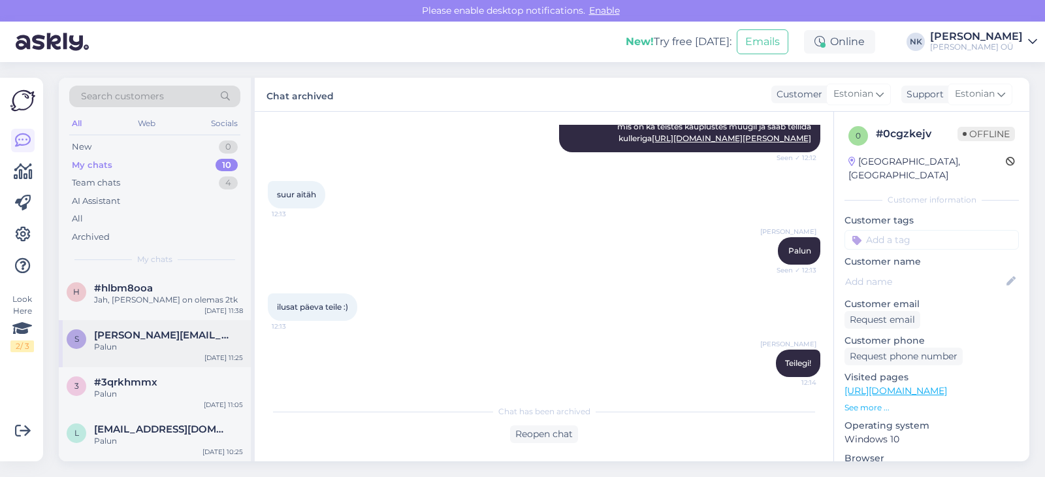
click at [167, 321] on div "s silvia.ramson87@gmail.com Palun Aug 28 11:25" at bounding box center [155, 343] width 192 height 47
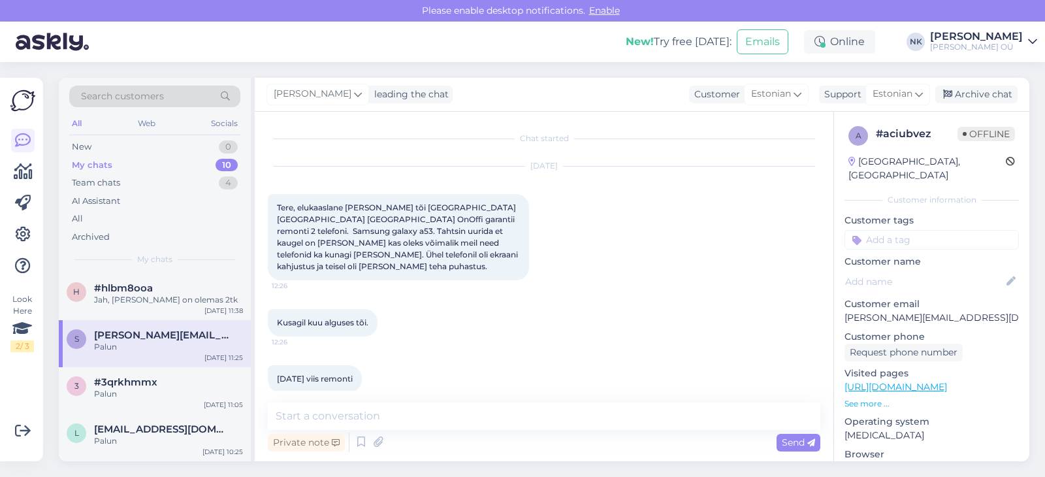
scroll to position [1535, 0]
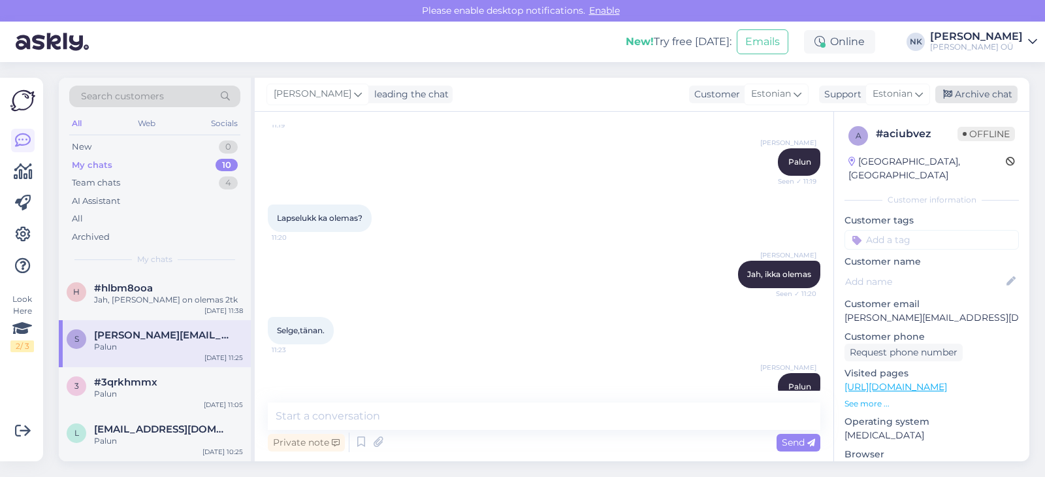
click at [963, 95] on div "Archive chat" at bounding box center [976, 95] width 82 height 18
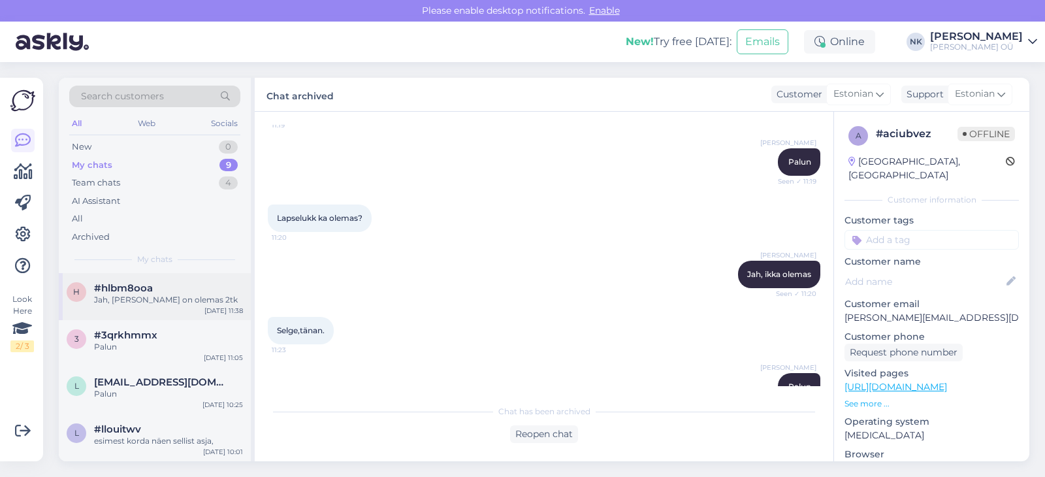
click at [190, 280] on div "h #hlbm8ooa Jah, Mustika poes on olemas 2tk Aug 28 11:38" at bounding box center [155, 296] width 192 height 47
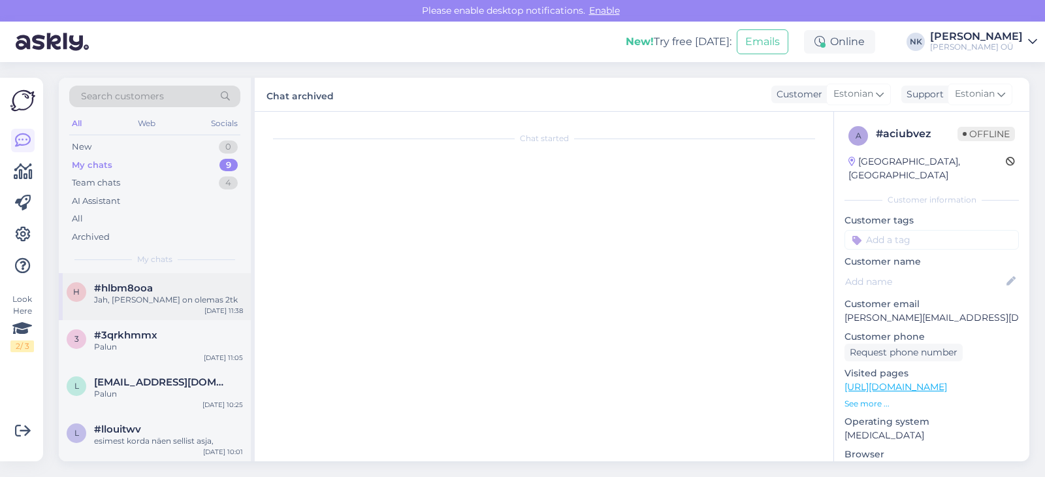
scroll to position [37, 0]
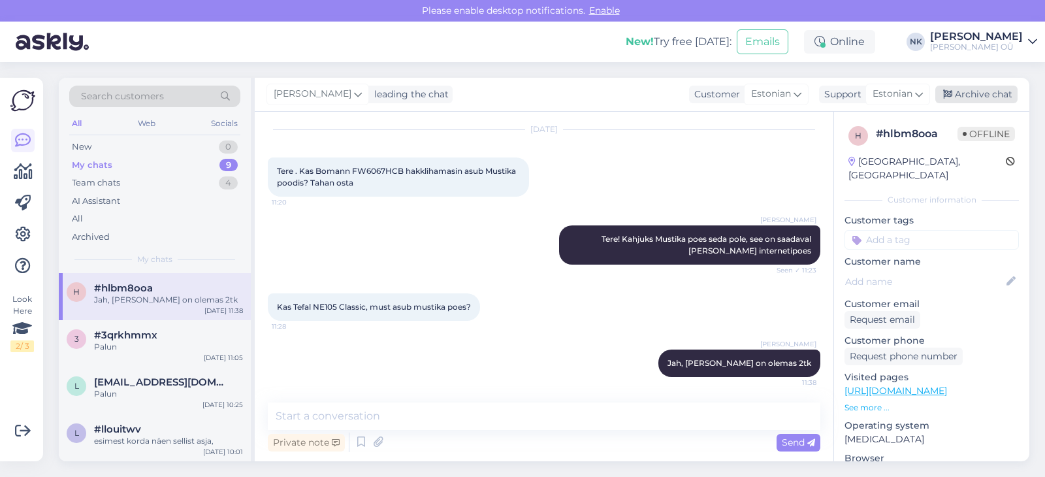
click at [971, 96] on div "Archive chat" at bounding box center [976, 95] width 82 height 18
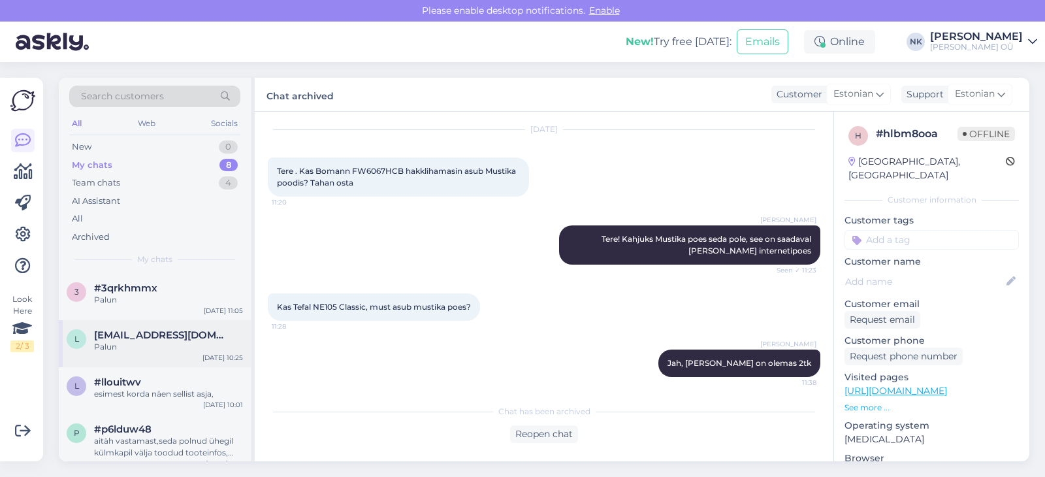
click at [165, 335] on span "[EMAIL_ADDRESS][DOMAIN_NAME]" at bounding box center [162, 335] width 136 height 12
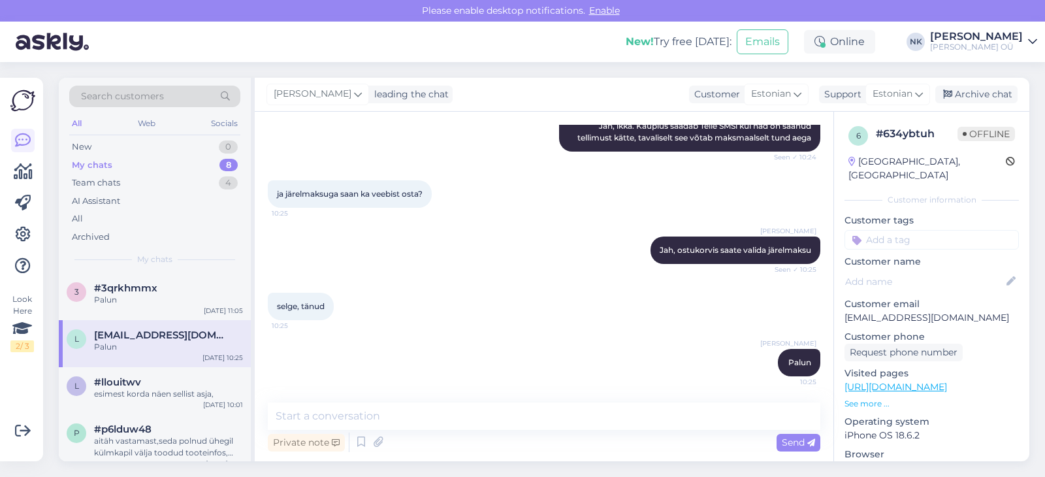
click at [1044, 74] on div "Search customers All Web Socials New 0 My chats 8 Team chats 4 AI Assistant All…" at bounding box center [548, 269] width 994 height 415
click at [1001, 85] on div "Nikolai Kipjatkov leading the chat Customer Estonian Support Estonian Archive c…" at bounding box center [642, 95] width 775 height 34
click at [1000, 88] on div "Archive chat" at bounding box center [976, 95] width 82 height 18
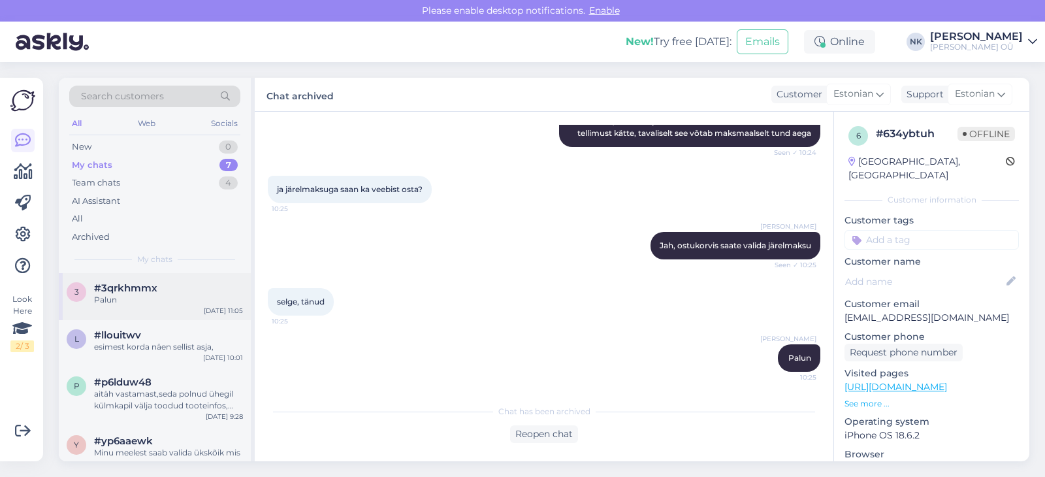
click at [201, 312] on div "3 #3qrkhmmx Palun Aug 28 11:05" at bounding box center [155, 296] width 192 height 47
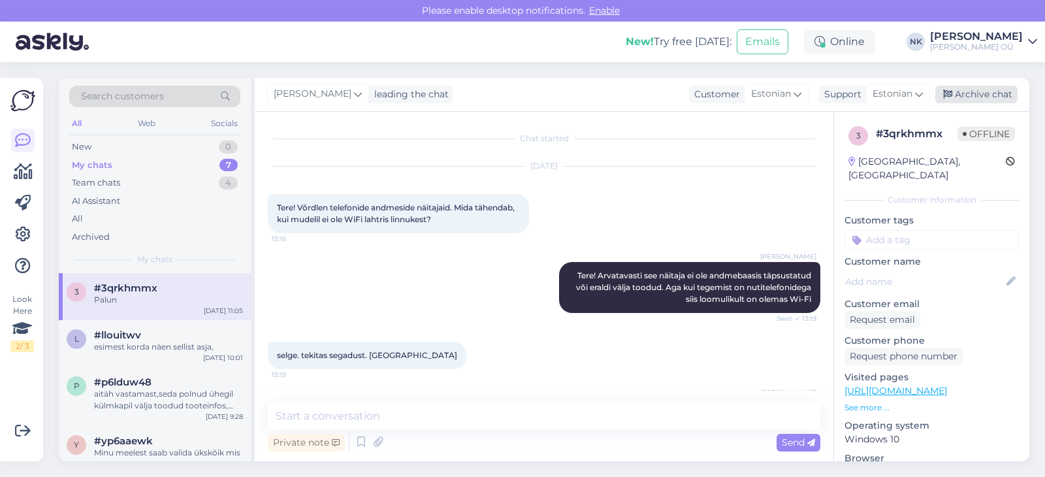
scroll to position [359, 0]
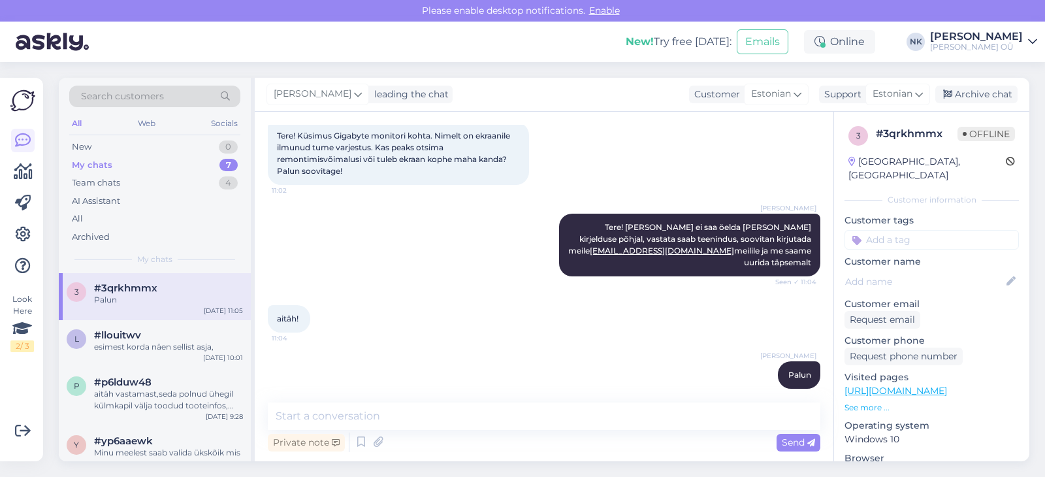
click at [969, 104] on div "Nikolai Kipjatkov leading the chat Customer Estonian Support Estonian Archive c…" at bounding box center [642, 95] width 775 height 34
click at [971, 97] on div "Archive chat" at bounding box center [976, 95] width 82 height 18
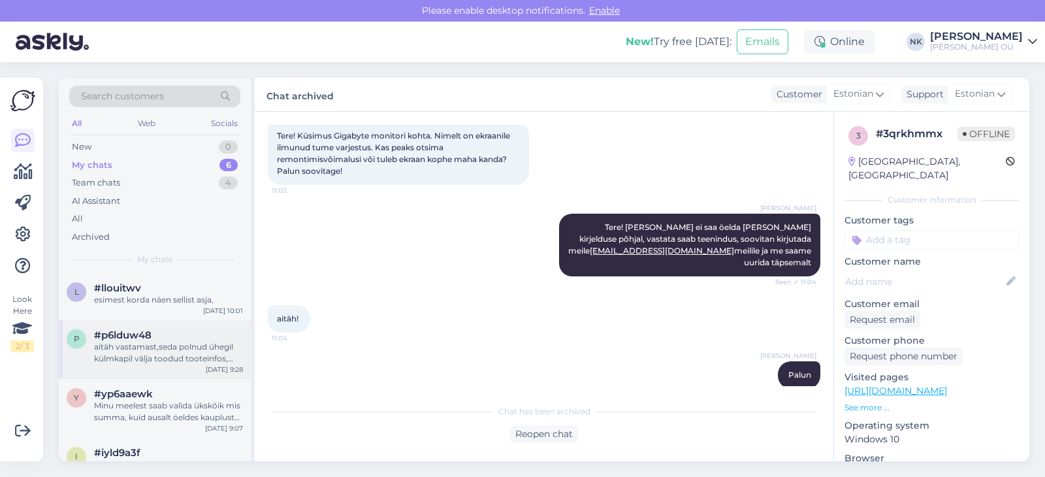
click at [174, 322] on div "p #p6lduw48 aitäh vastamast,seda polnud ühegil külmkapil välja toodud tooteinfo…" at bounding box center [155, 349] width 192 height 59
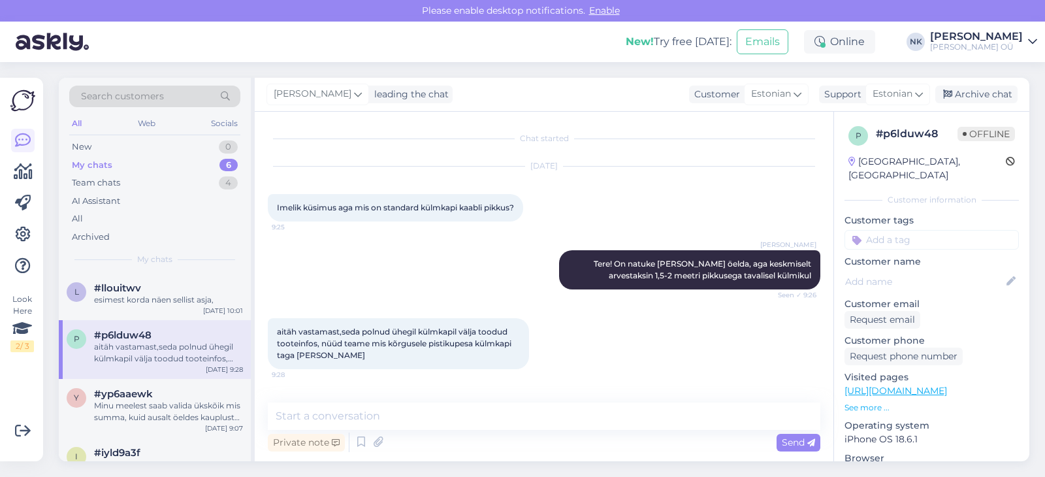
click at [1020, 100] on div "Nikolai Kipjatkov leading the chat Customer Estonian Support Estonian Archive c…" at bounding box center [642, 95] width 775 height 34
click at [1005, 97] on div "Archive chat" at bounding box center [976, 95] width 82 height 18
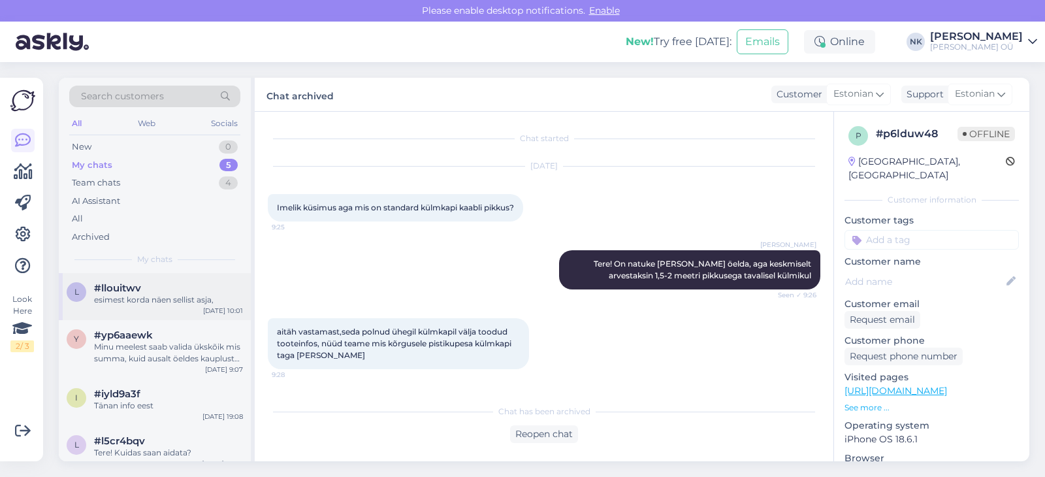
click at [194, 282] on div "#llouitwv" at bounding box center [168, 288] width 149 height 12
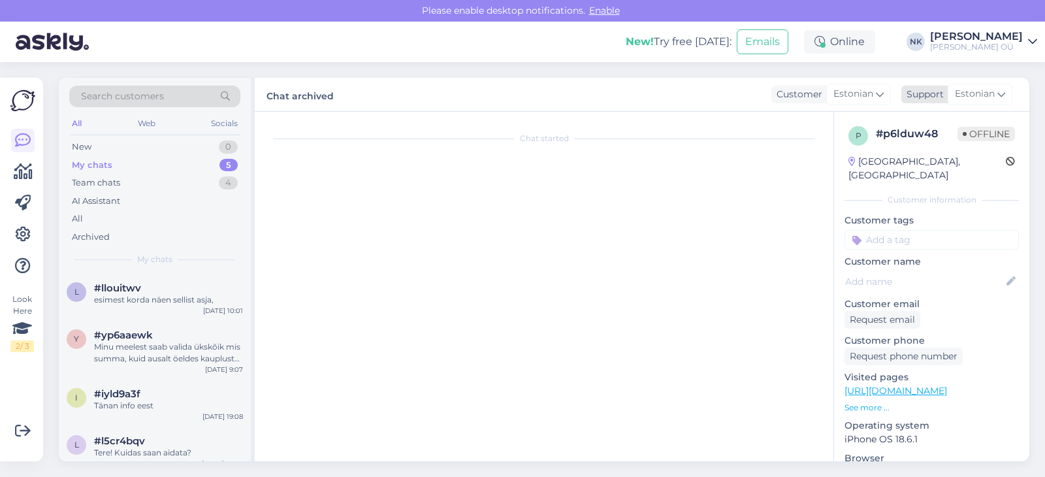
scroll to position [513, 0]
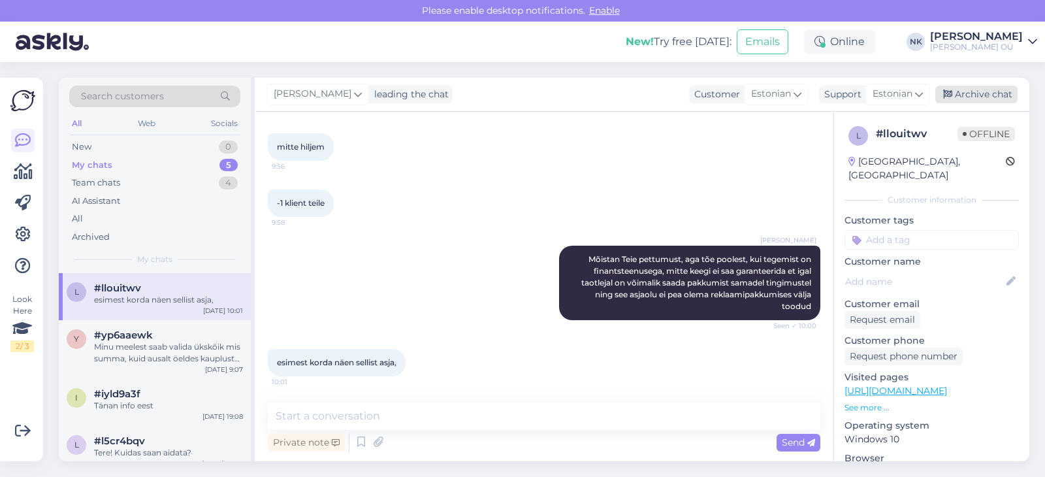
click at [1007, 93] on div "Archive chat" at bounding box center [976, 95] width 82 height 18
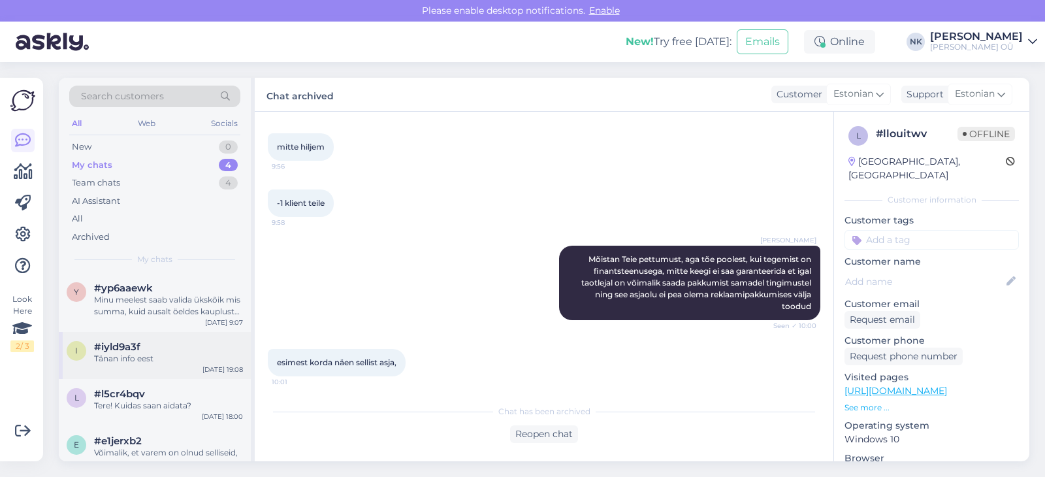
click at [193, 342] on div "#iyld9a3f" at bounding box center [168, 347] width 149 height 12
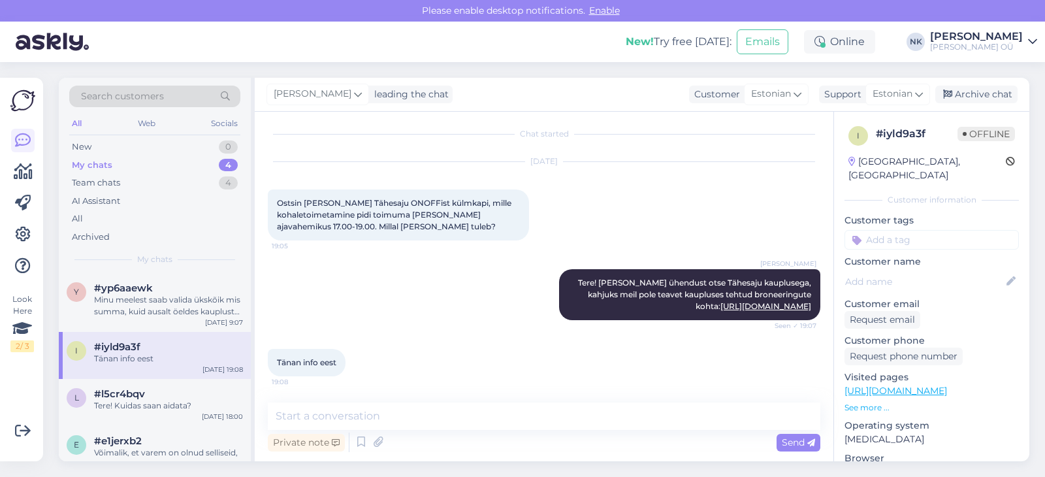
scroll to position [4, 0]
click at [995, 97] on div "Archive chat" at bounding box center [976, 95] width 82 height 18
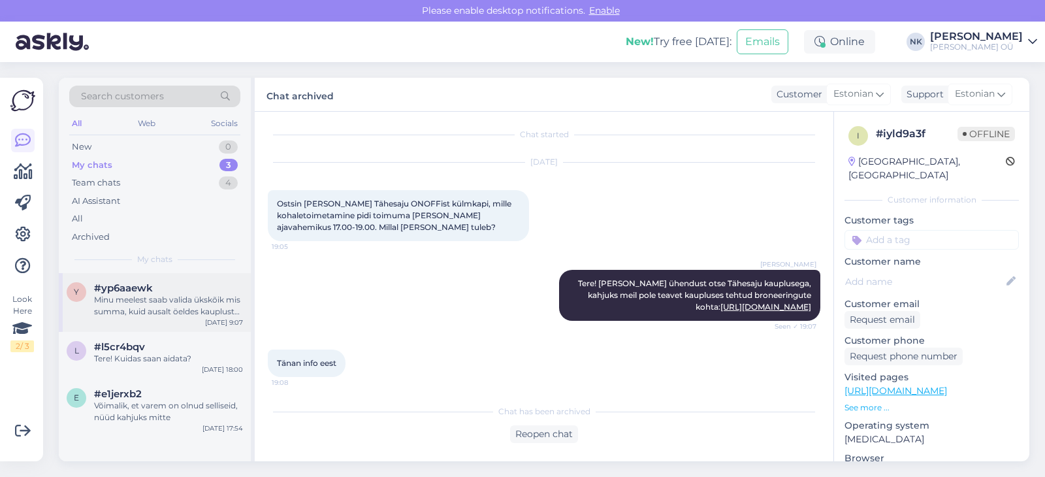
click at [178, 317] on div "Minu meelest saab valida ükskõik mis summa, kuid ausalt öeldes kaupluste töötaj…" at bounding box center [168, 306] width 149 height 24
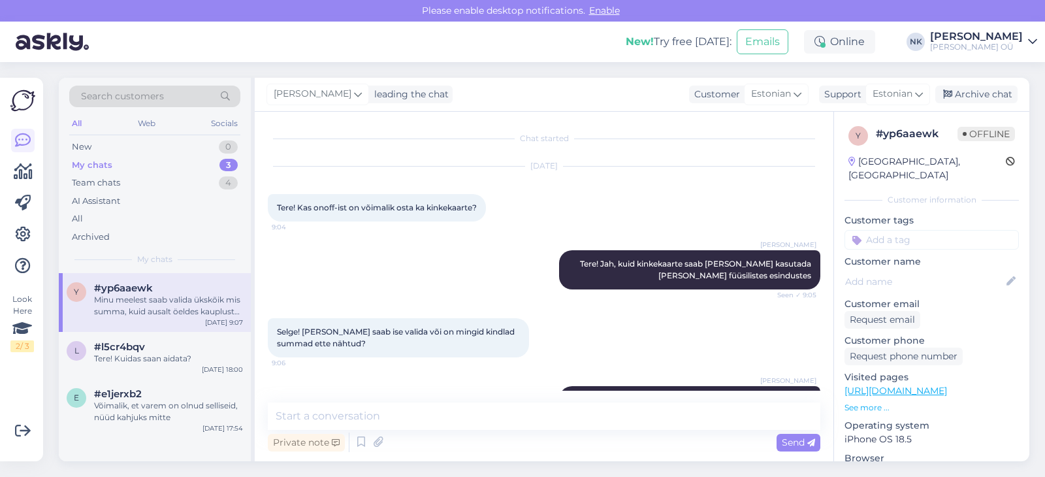
scroll to position [60, 0]
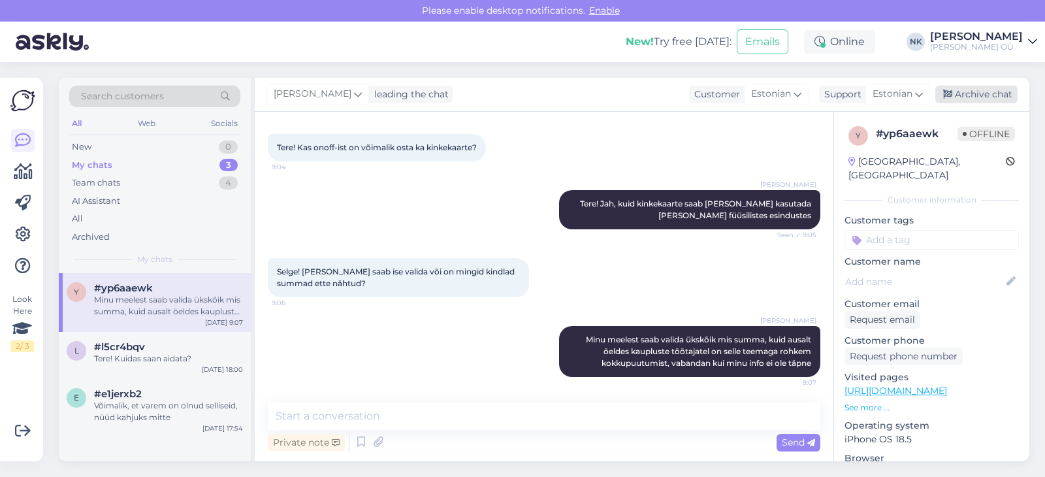
click at [982, 87] on div "Archive chat" at bounding box center [976, 95] width 82 height 18
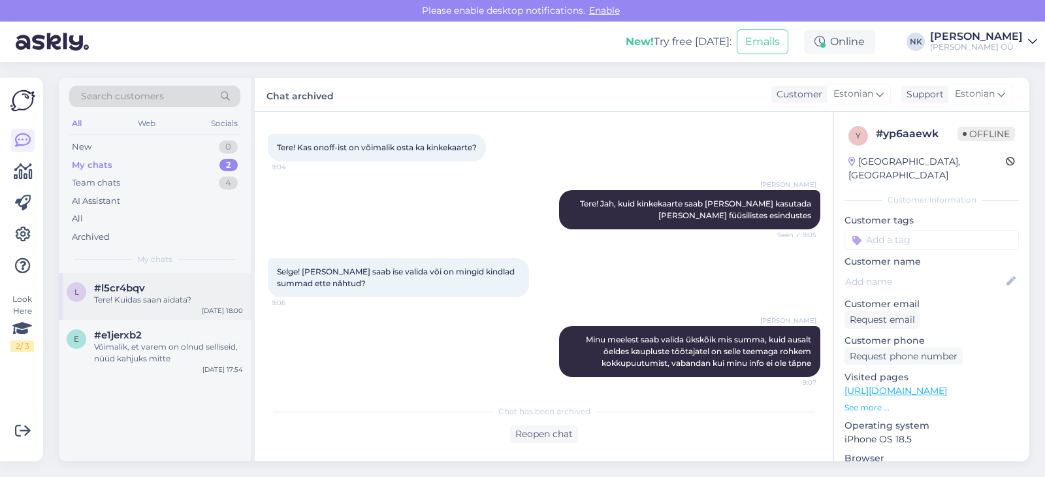
click at [198, 296] on div "Tere! Kuidas saan aidata?" at bounding box center [168, 300] width 149 height 12
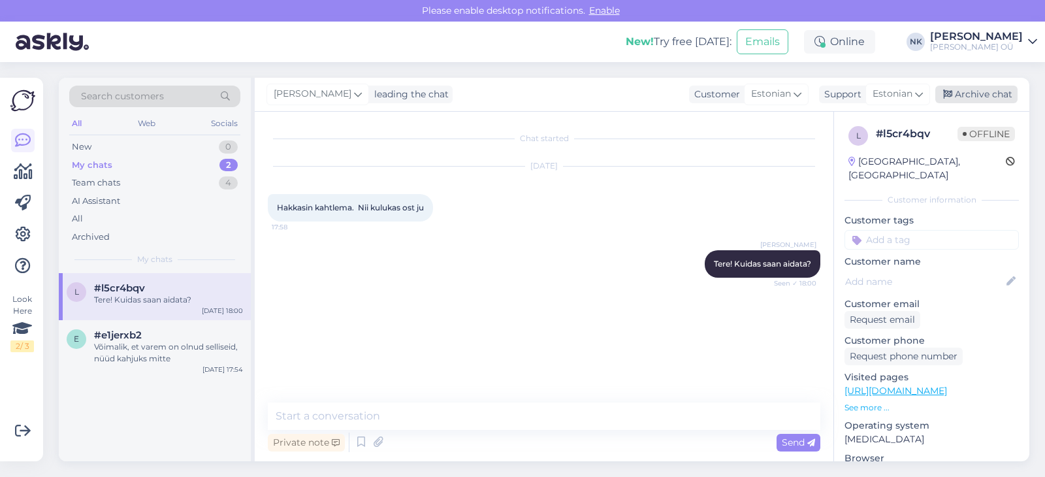
click at [981, 99] on div "Archive chat" at bounding box center [976, 95] width 82 height 18
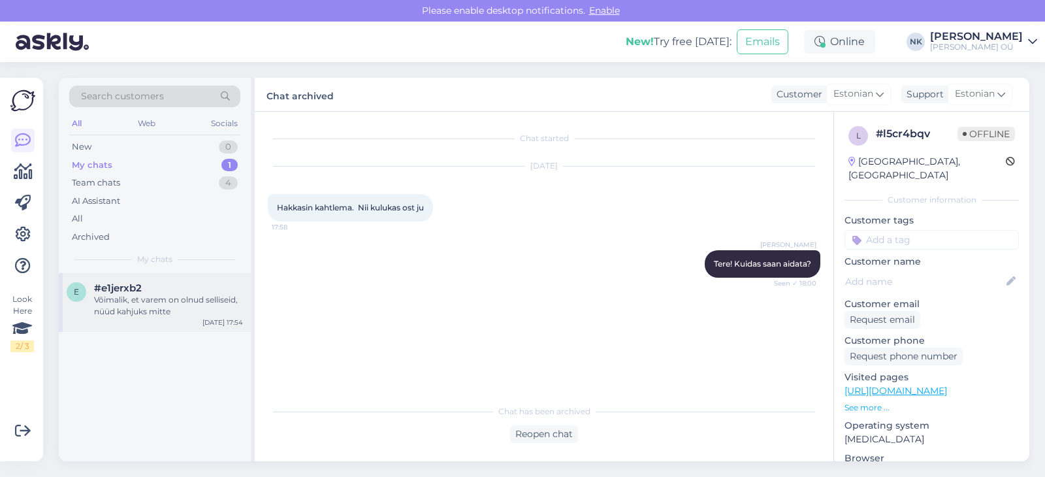
click at [194, 298] on div "Võimalik, et varem on olnud selliseid, nüüd kahjuks mitte" at bounding box center [168, 306] width 149 height 24
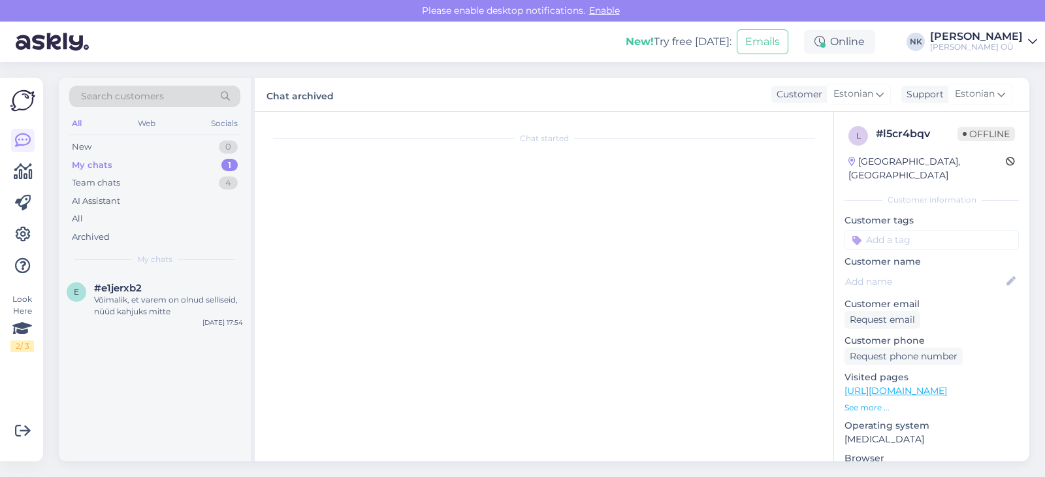
scroll to position [287, 0]
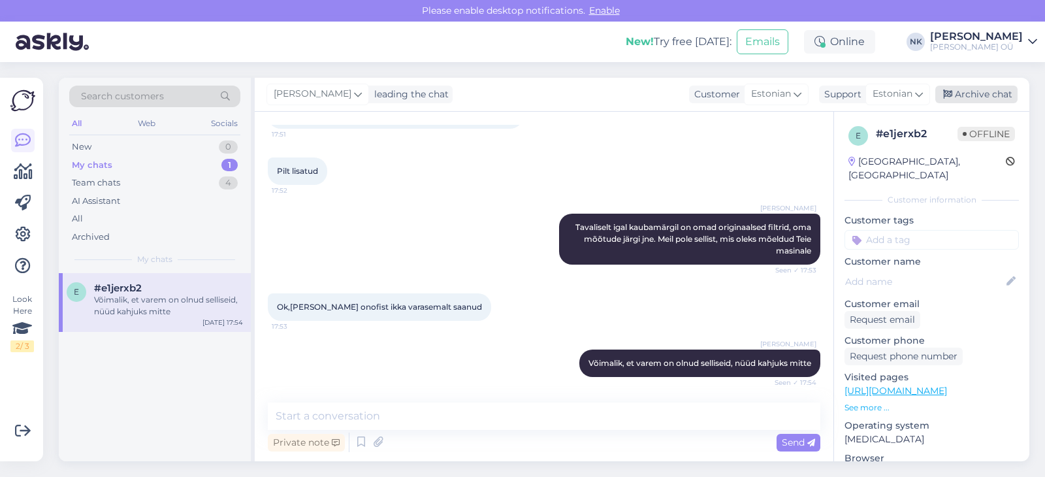
click at [964, 93] on div "Archive chat" at bounding box center [976, 95] width 82 height 18
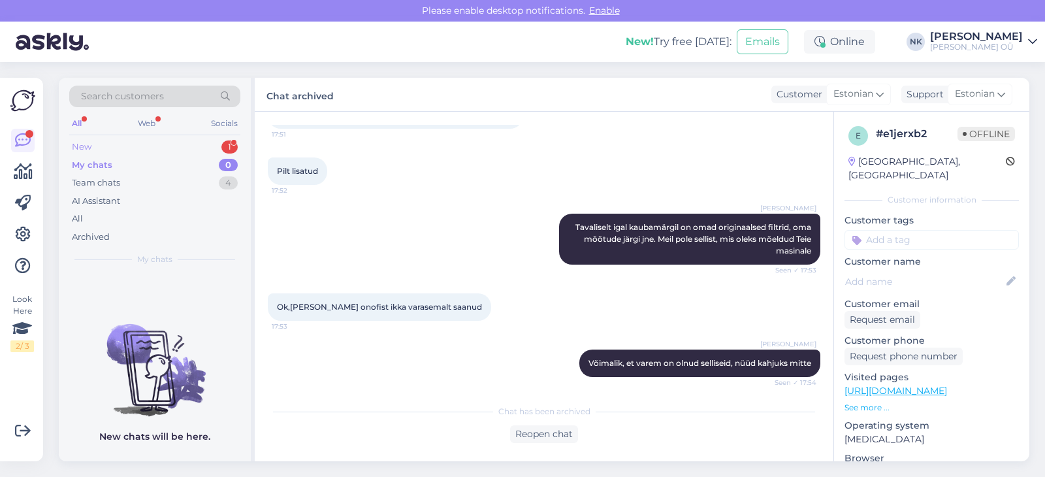
click at [180, 146] on div "New 1" at bounding box center [154, 147] width 171 height 18
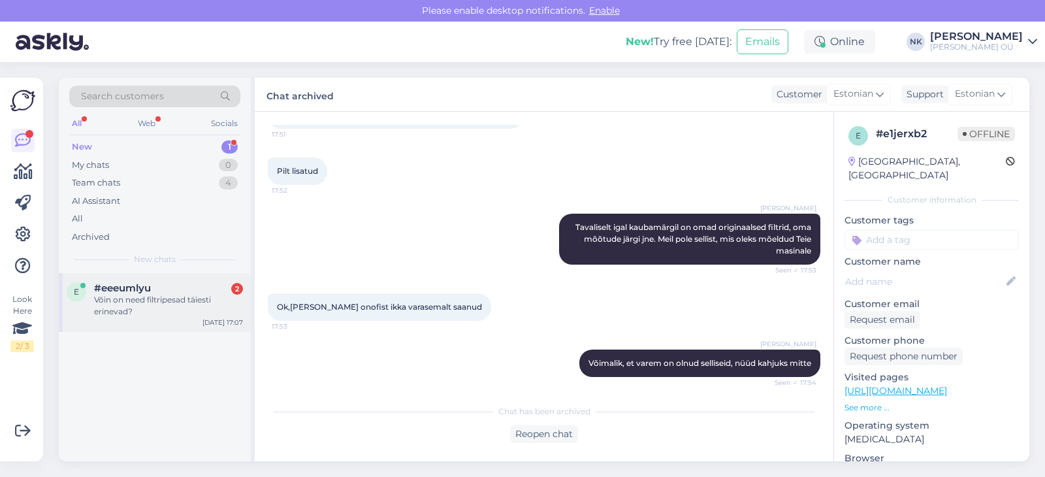
click at [181, 296] on div "Võin on need filtripesad täiesti erinevad?" at bounding box center [168, 306] width 149 height 24
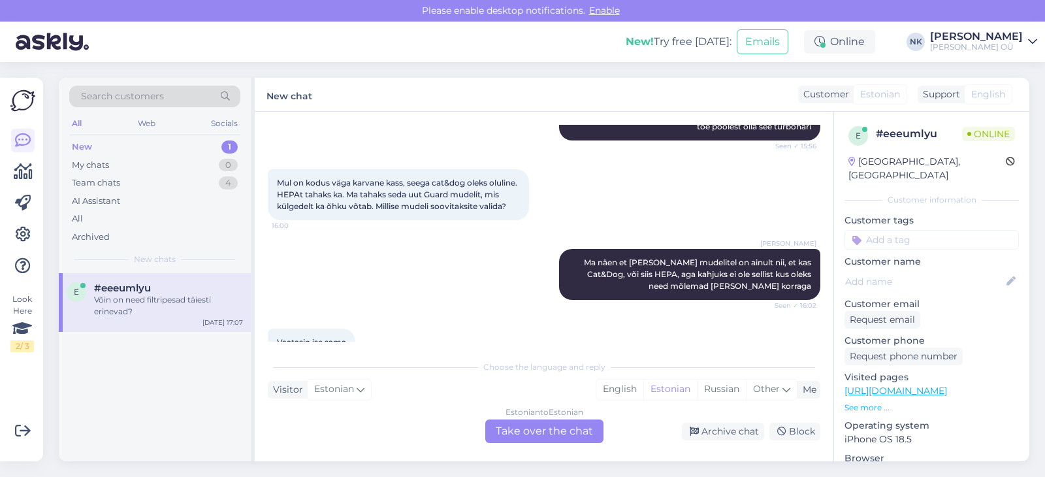
scroll to position [1030, 0]
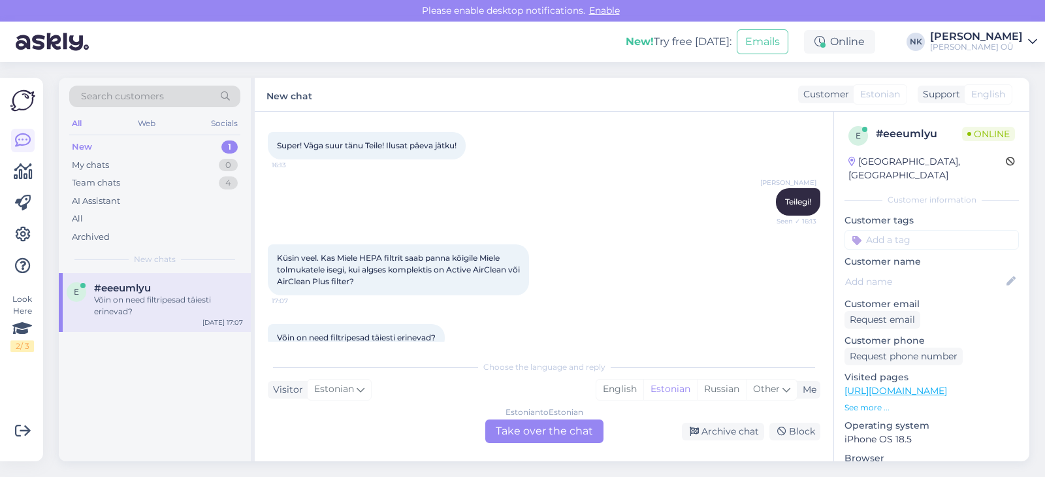
click at [534, 432] on div "Estonian to Estonian Take over the chat" at bounding box center [544, 431] width 118 height 24
click at [480, 428] on div "Estonian to Estonian Take over the chat Archive chat Block" at bounding box center [544, 431] width 553 height 24
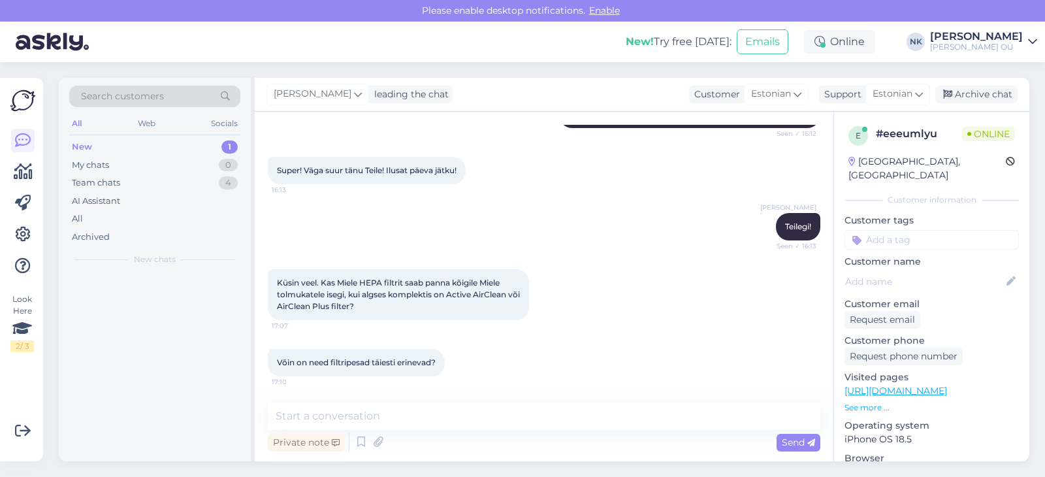
scroll to position [981, 0]
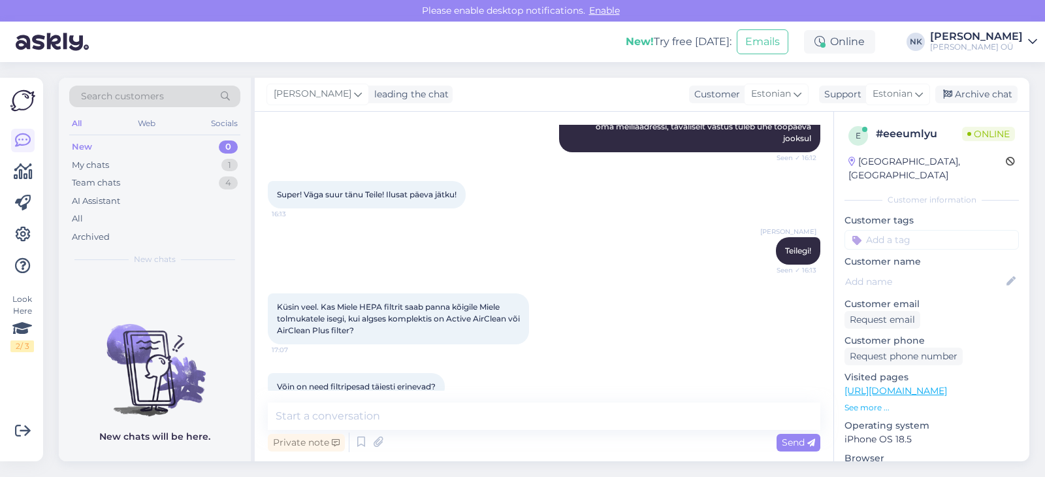
click at [558, 430] on div "Private note Send" at bounding box center [544, 442] width 553 height 25
click at [550, 417] on textarea at bounding box center [544, 415] width 553 height 27
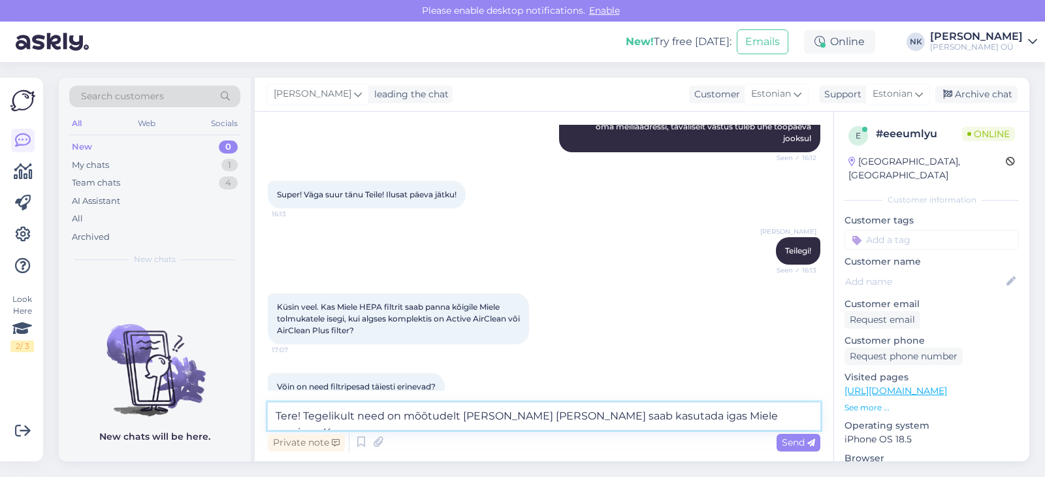
drag, startPoint x: 747, startPoint y: 419, endPoint x: 358, endPoint y: 416, distance: 388.7
click at [358, 416] on textarea "Tere! Tegelikult need on mõõtudelt samad ja neid saab kasutada igas Miele masin…" at bounding box center [544, 415] width 553 height 27
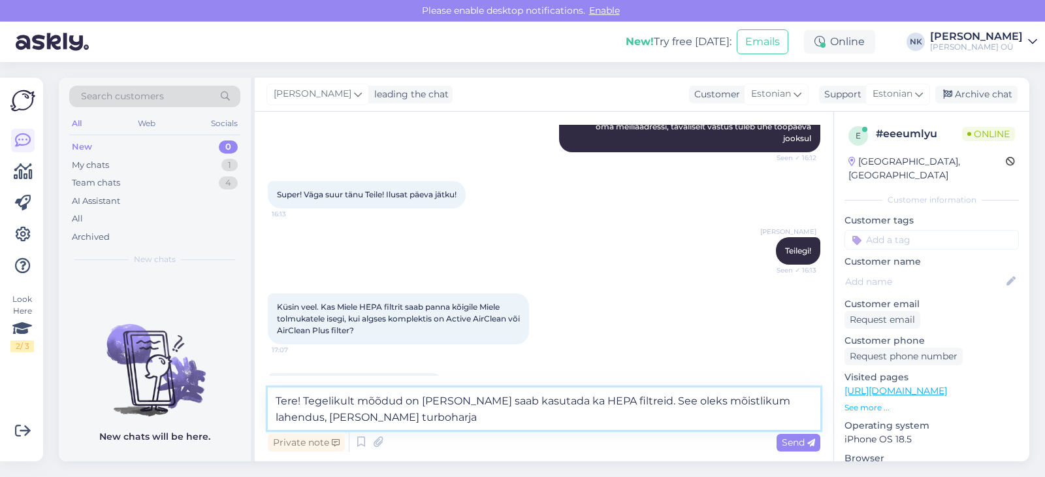
click at [507, 417] on textarea "Tere! Tegelikult mõõdud on samad ja saab kasutada ka HEPA filtreid. See oleks m…" at bounding box center [544, 408] width 553 height 42
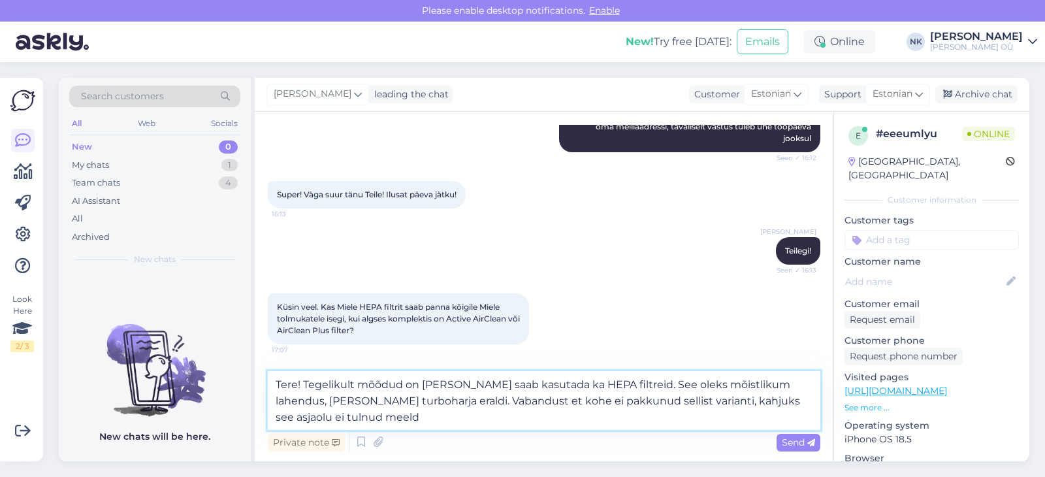
type textarea "Tere! Tegelikult mõõdud on samad ja saab kasutada ka HEPA filtreid. See oleks m…"
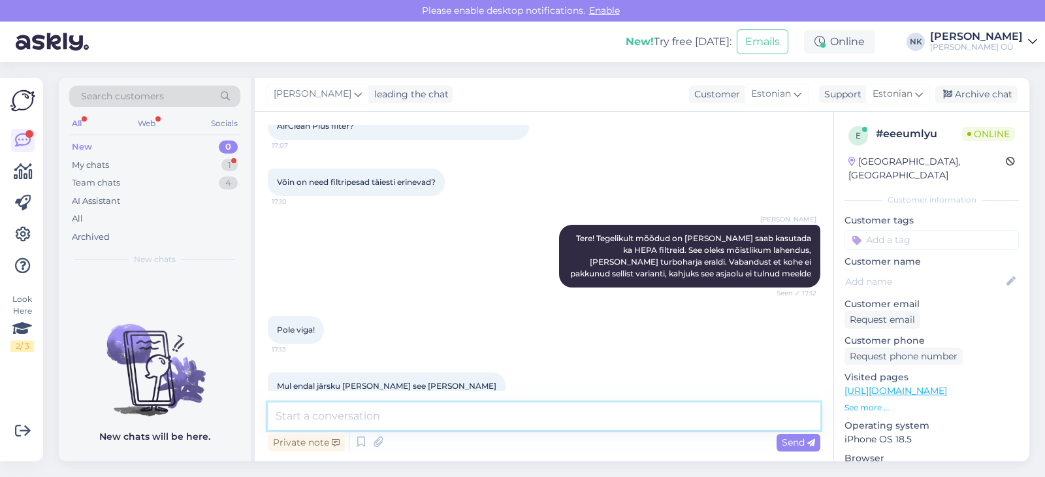
scroll to position [1241, 0]
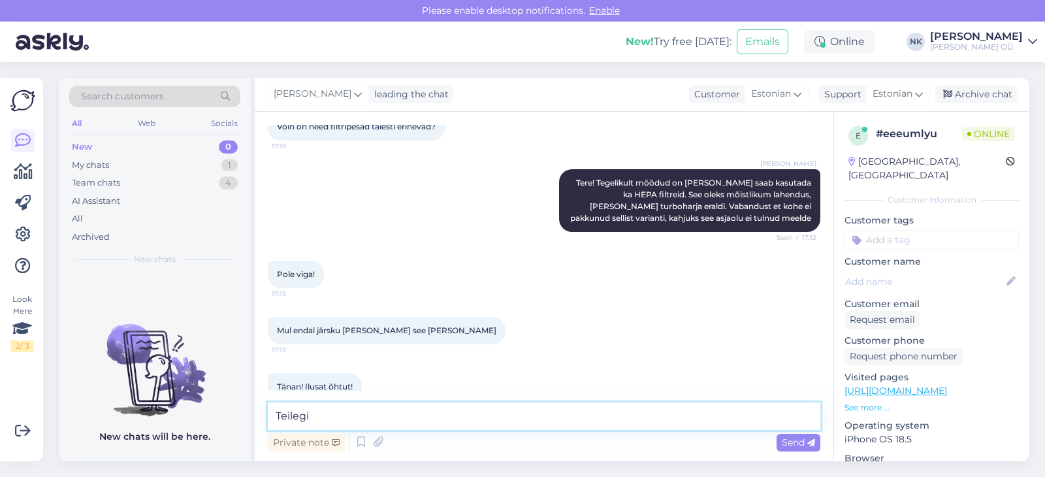
type textarea "Teilegi!"
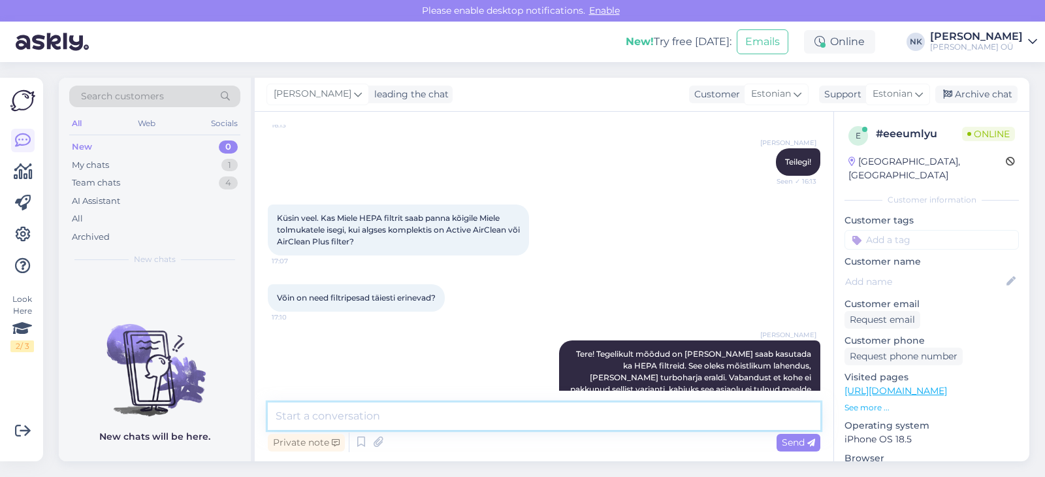
scroll to position [1062, 0]
